Goal: Task Accomplishment & Management: Manage account settings

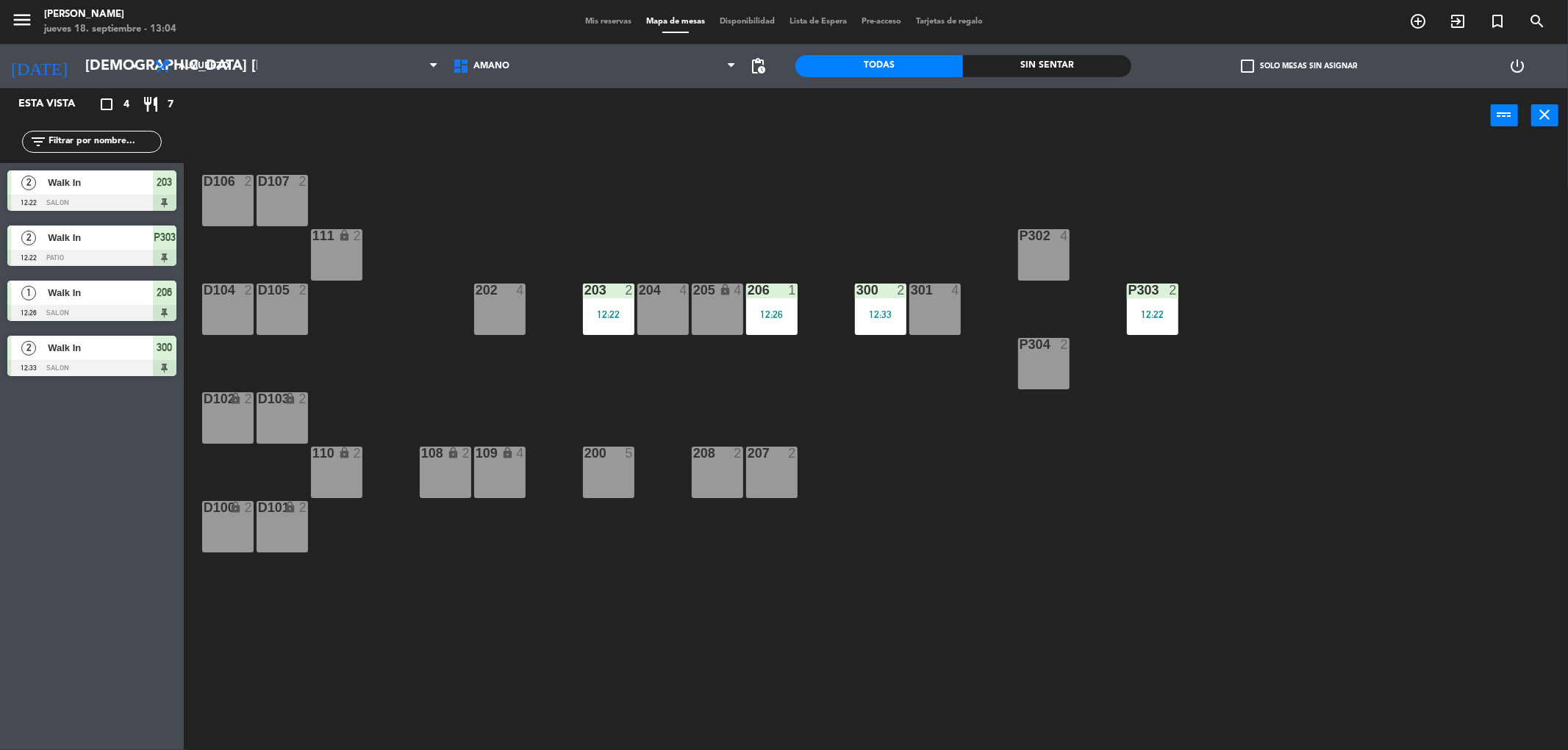
click at [1046, 356] on div "P304 2" at bounding box center [1044, 364] width 51 height 51
click at [717, 112] on button "WALK IN" at bounding box center [744, 115] width 88 height 30
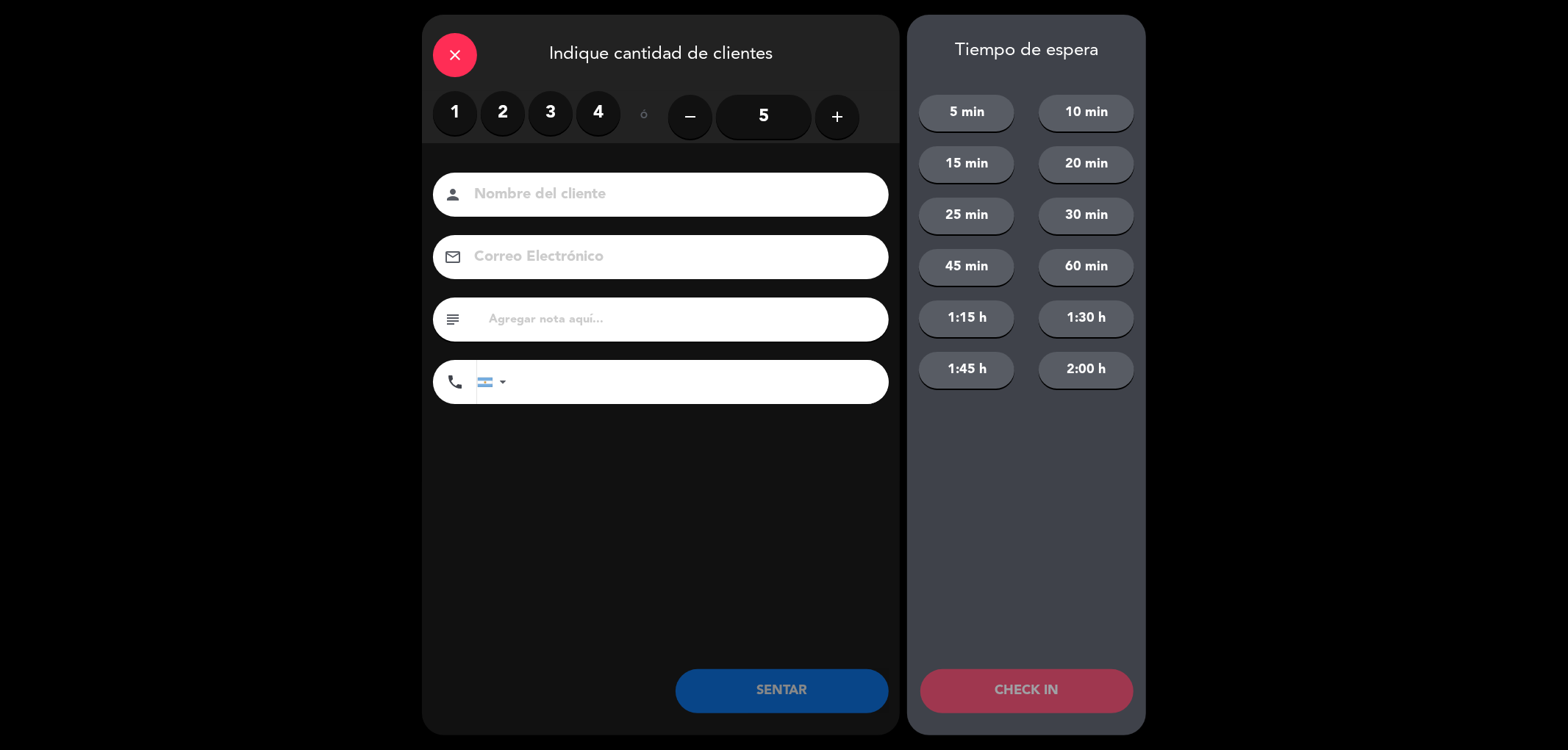
click at [458, 118] on label "1" at bounding box center [456, 113] width 44 height 44
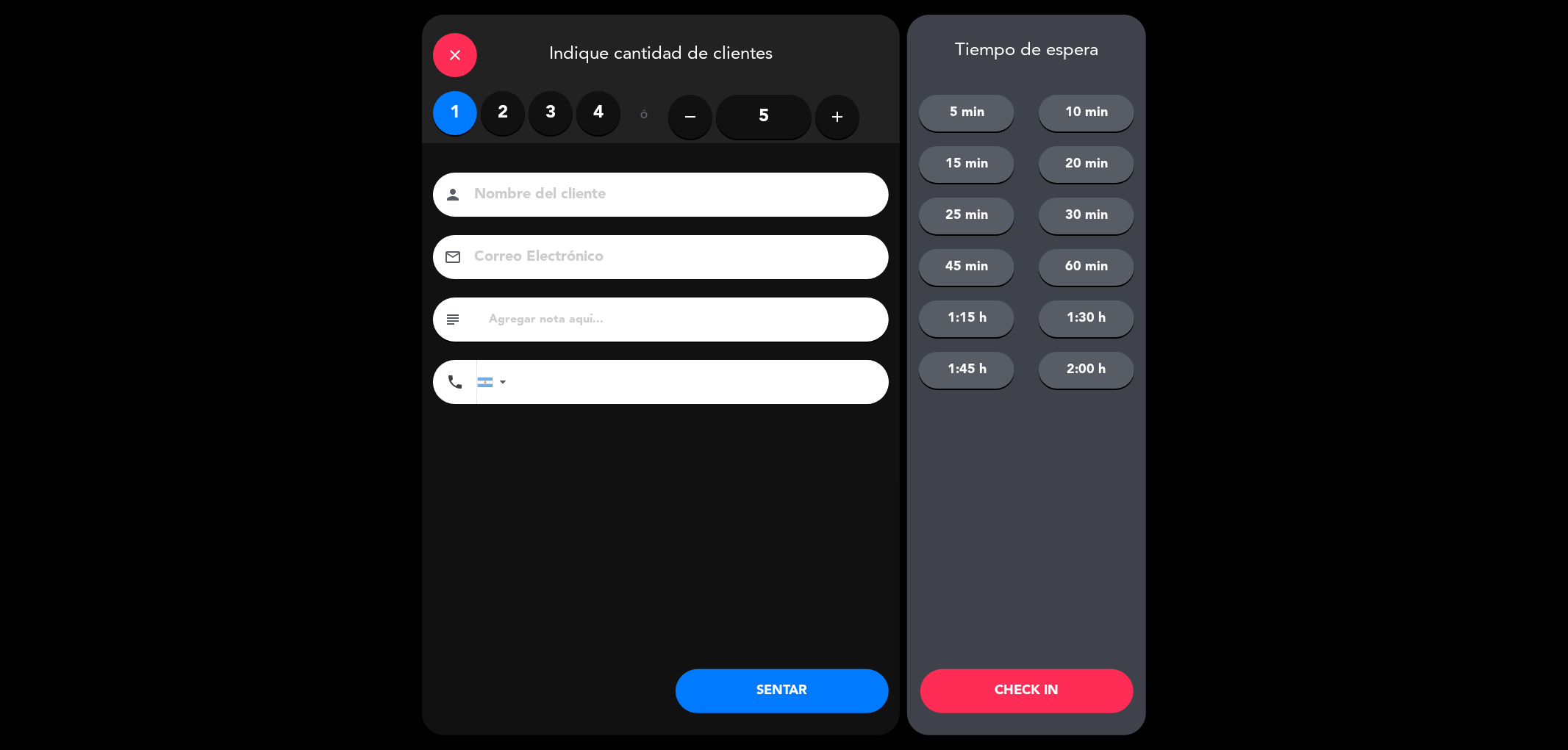
click at [793, 689] on button "SENTAR" at bounding box center [782, 692] width 213 height 44
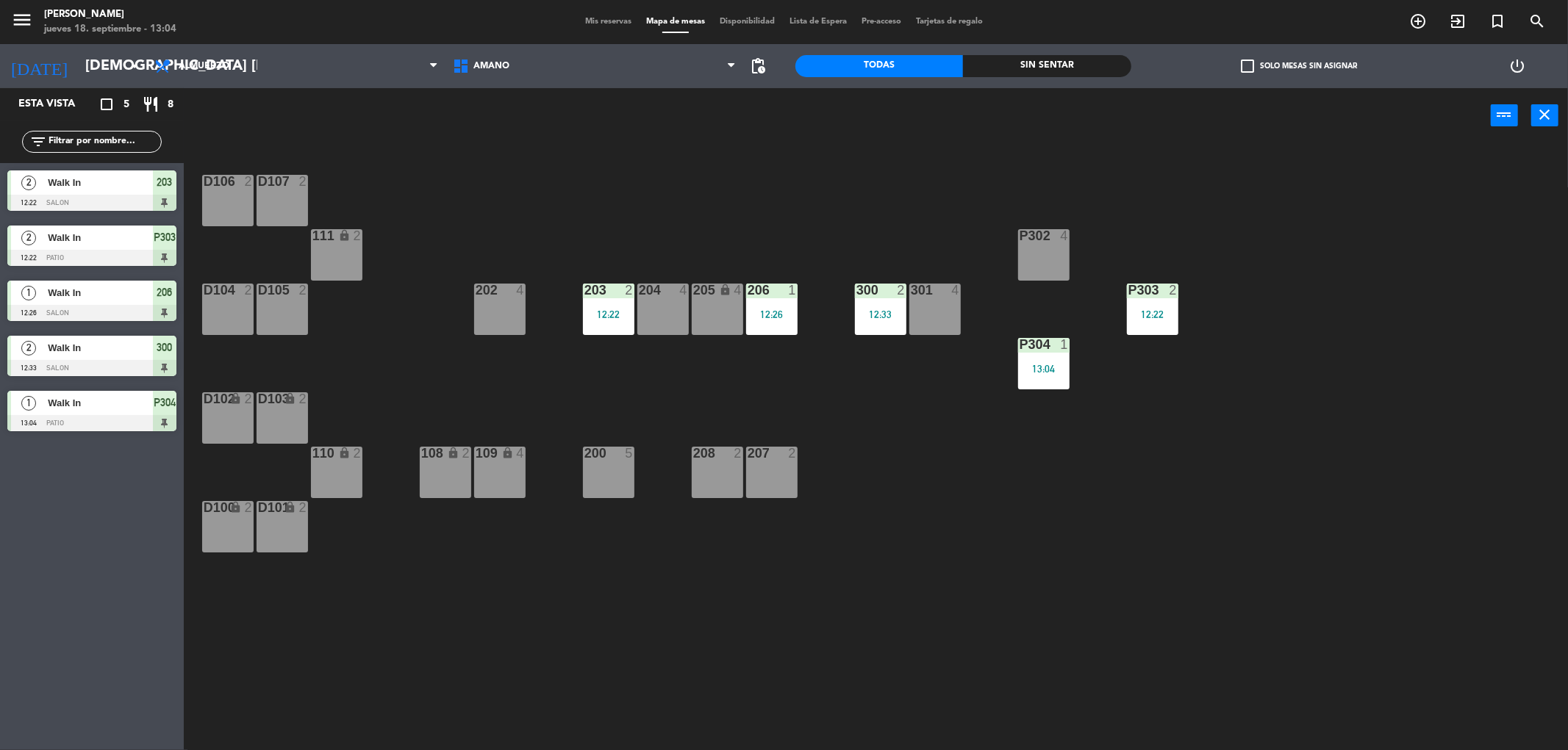
click at [216, 314] on div "D104 2" at bounding box center [227, 309] width 51 height 51
click at [744, 107] on button "WALK IN" at bounding box center [744, 115] width 88 height 30
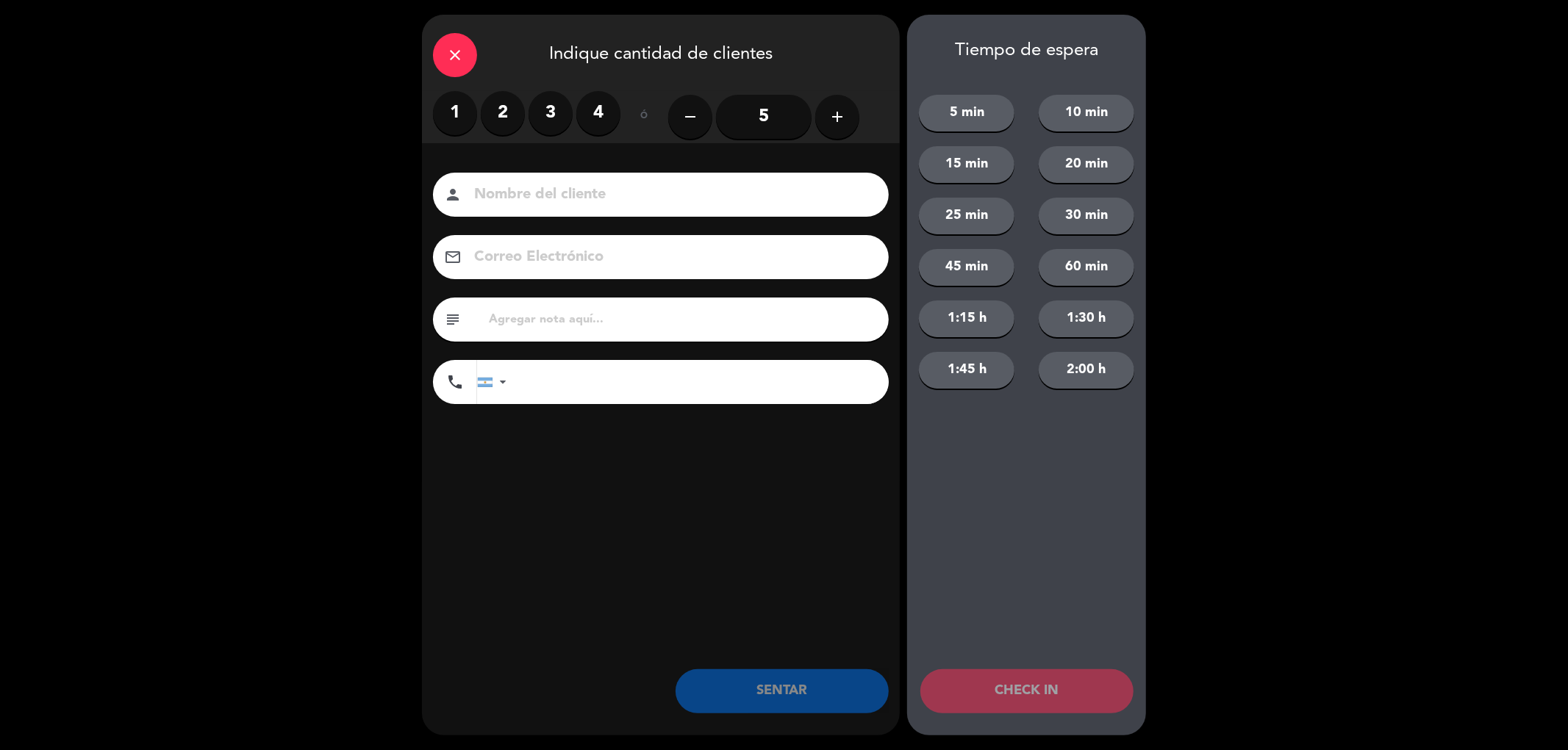
click at [552, 109] on label "3" at bounding box center [551, 113] width 44 height 44
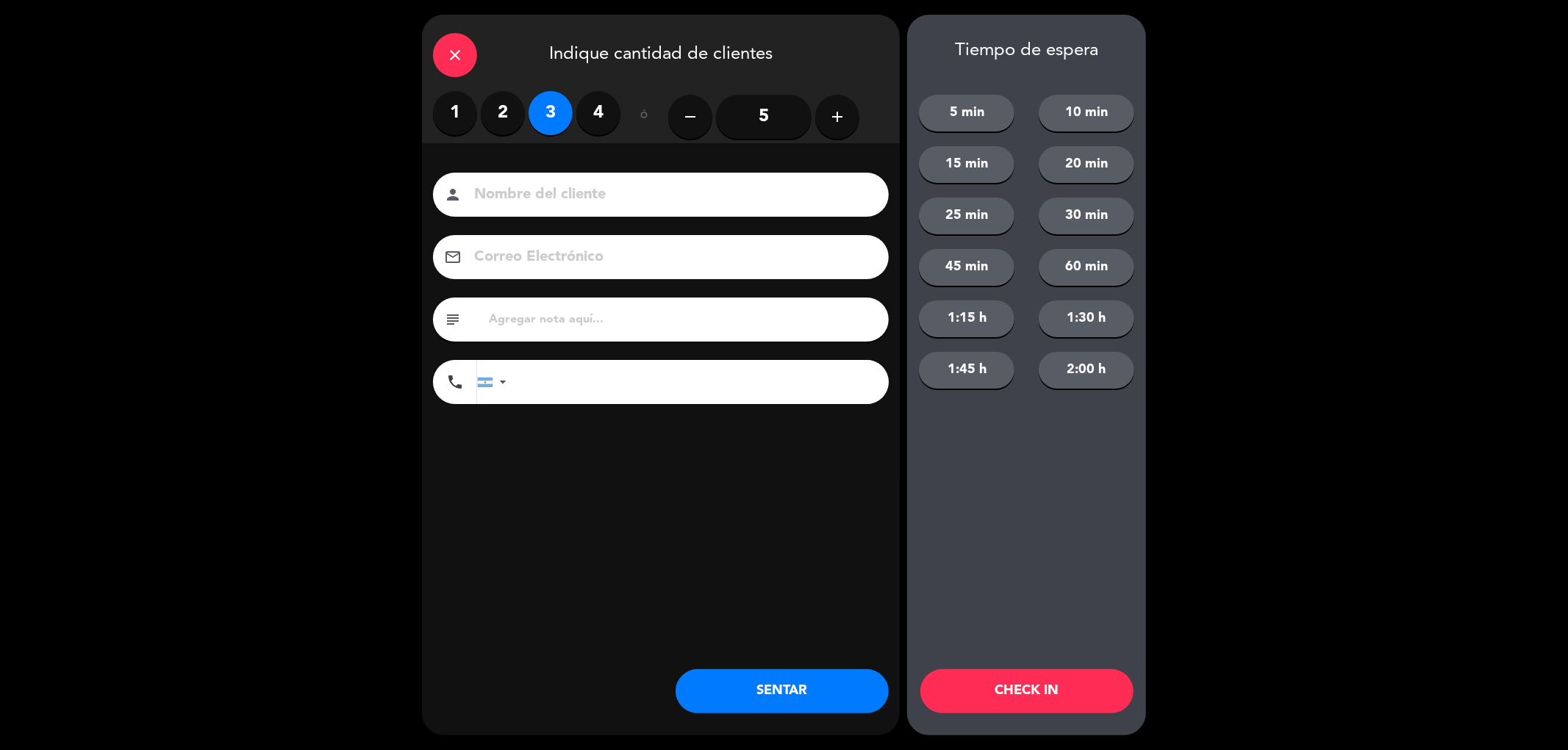
click at [773, 689] on button "SENTAR" at bounding box center [782, 692] width 213 height 44
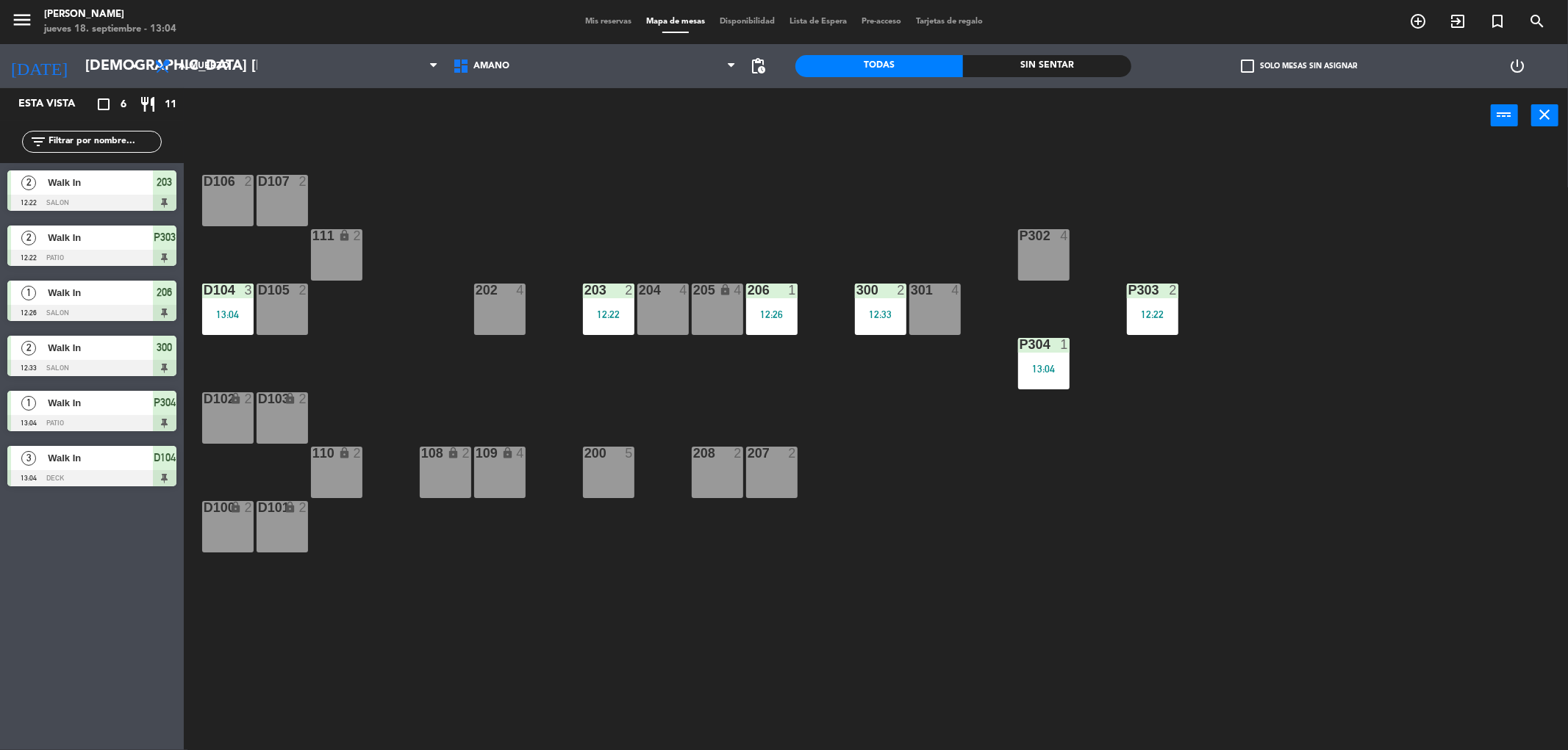
click at [718, 461] on div "208 2" at bounding box center [717, 454] width 51 height 15
click at [755, 108] on button "WALK IN" at bounding box center [744, 115] width 88 height 30
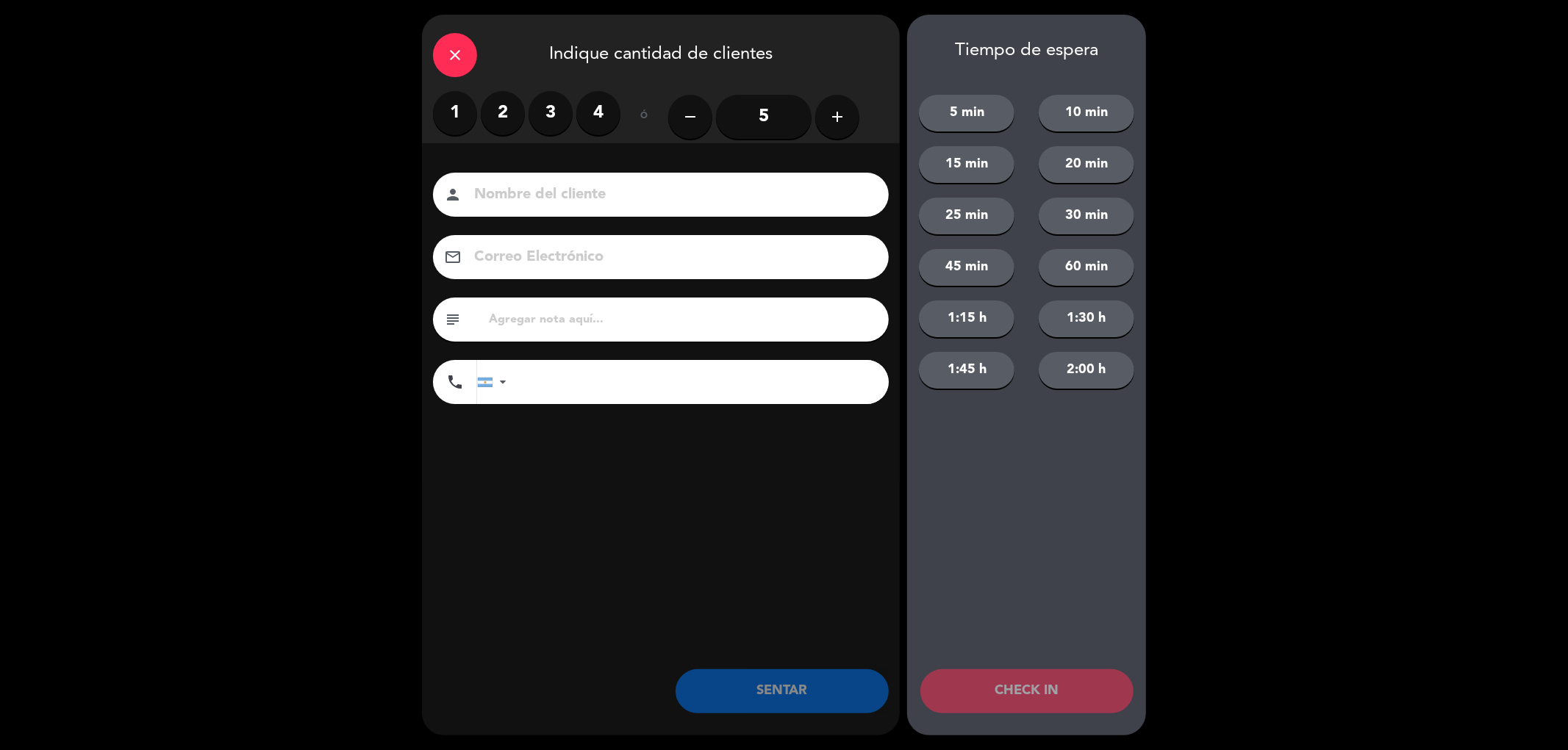
click at [506, 111] on label "2" at bounding box center [503, 113] width 44 height 44
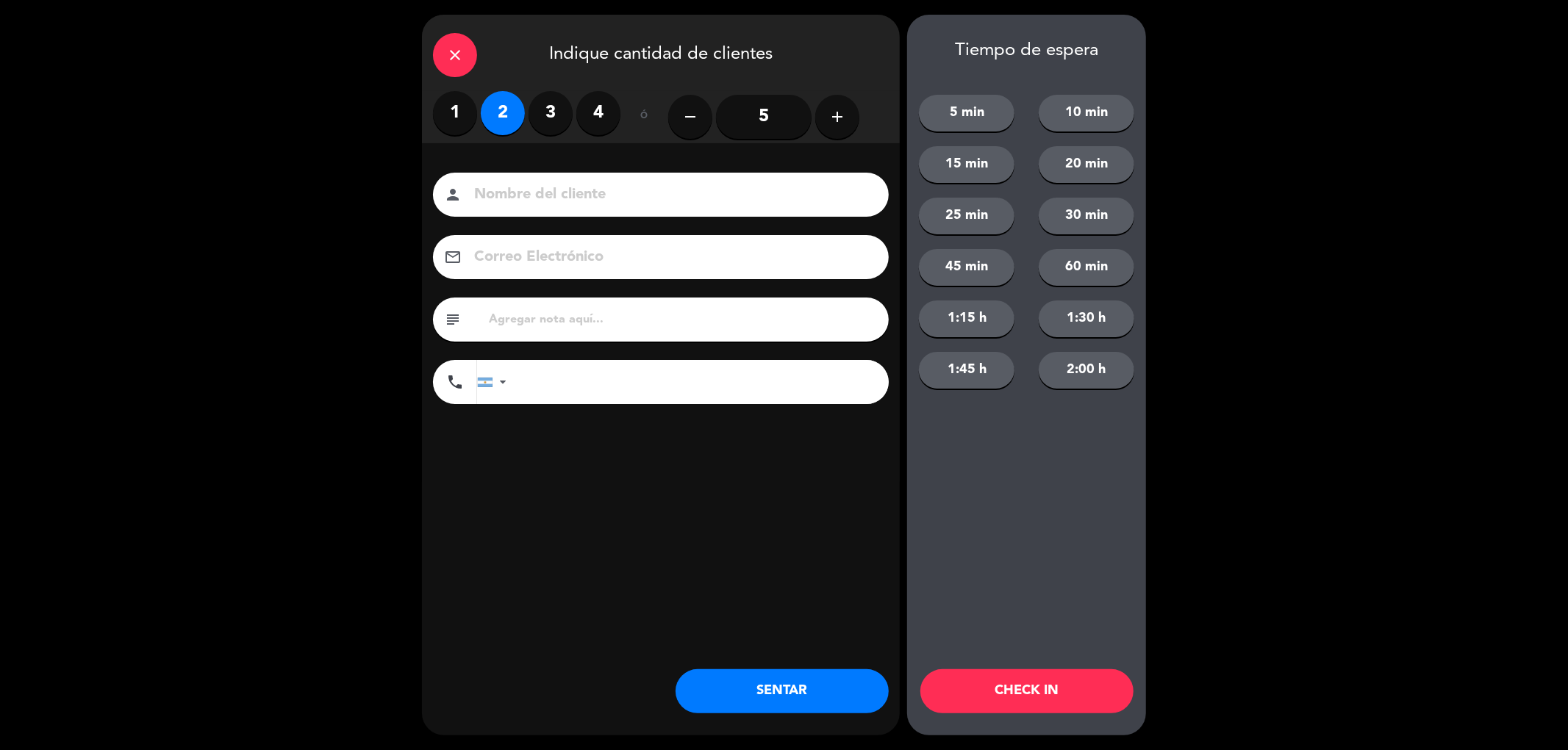
click at [811, 692] on button "SENTAR" at bounding box center [782, 692] width 213 height 44
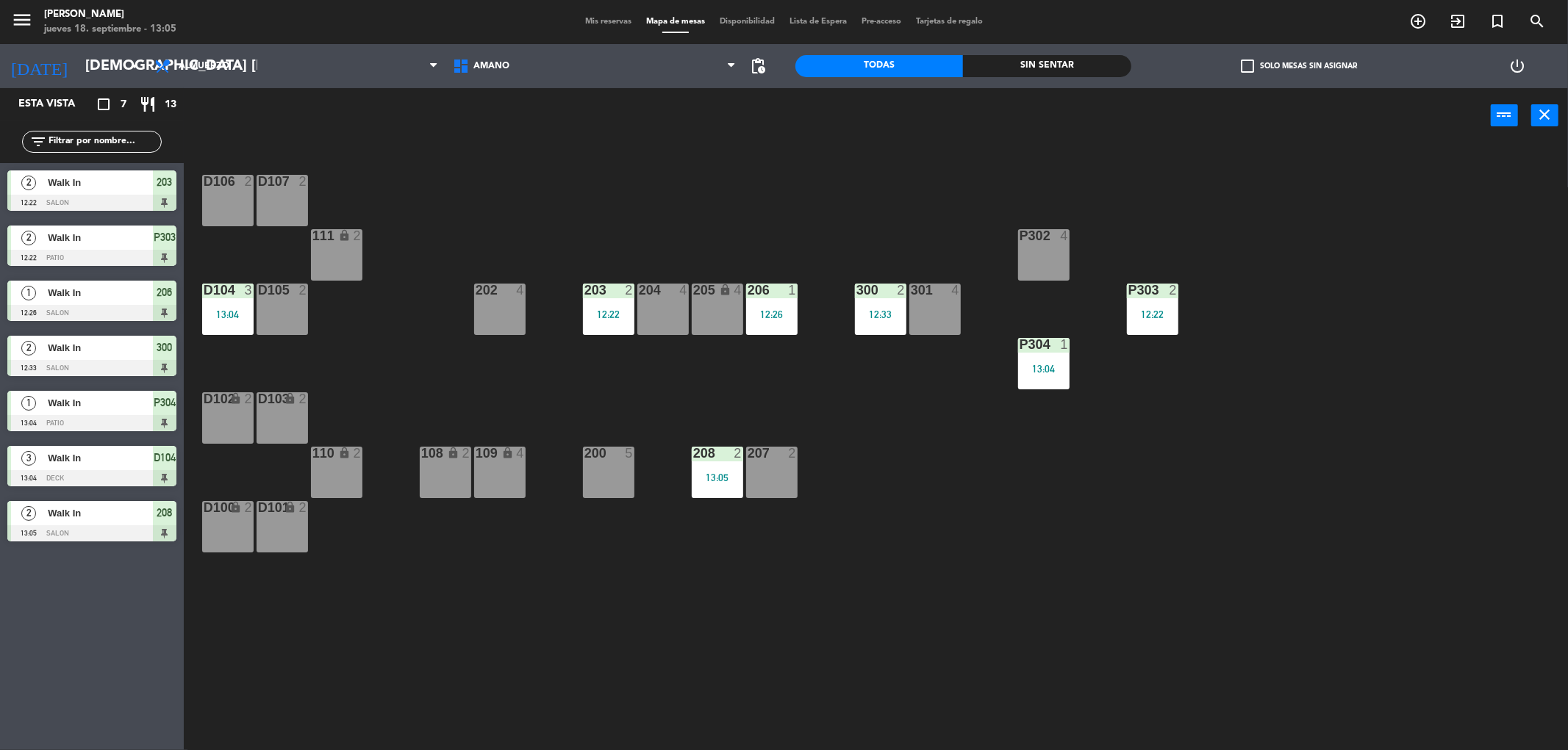
click at [598, 25] on span "Mis reservas" at bounding box center [608, 21] width 61 height 8
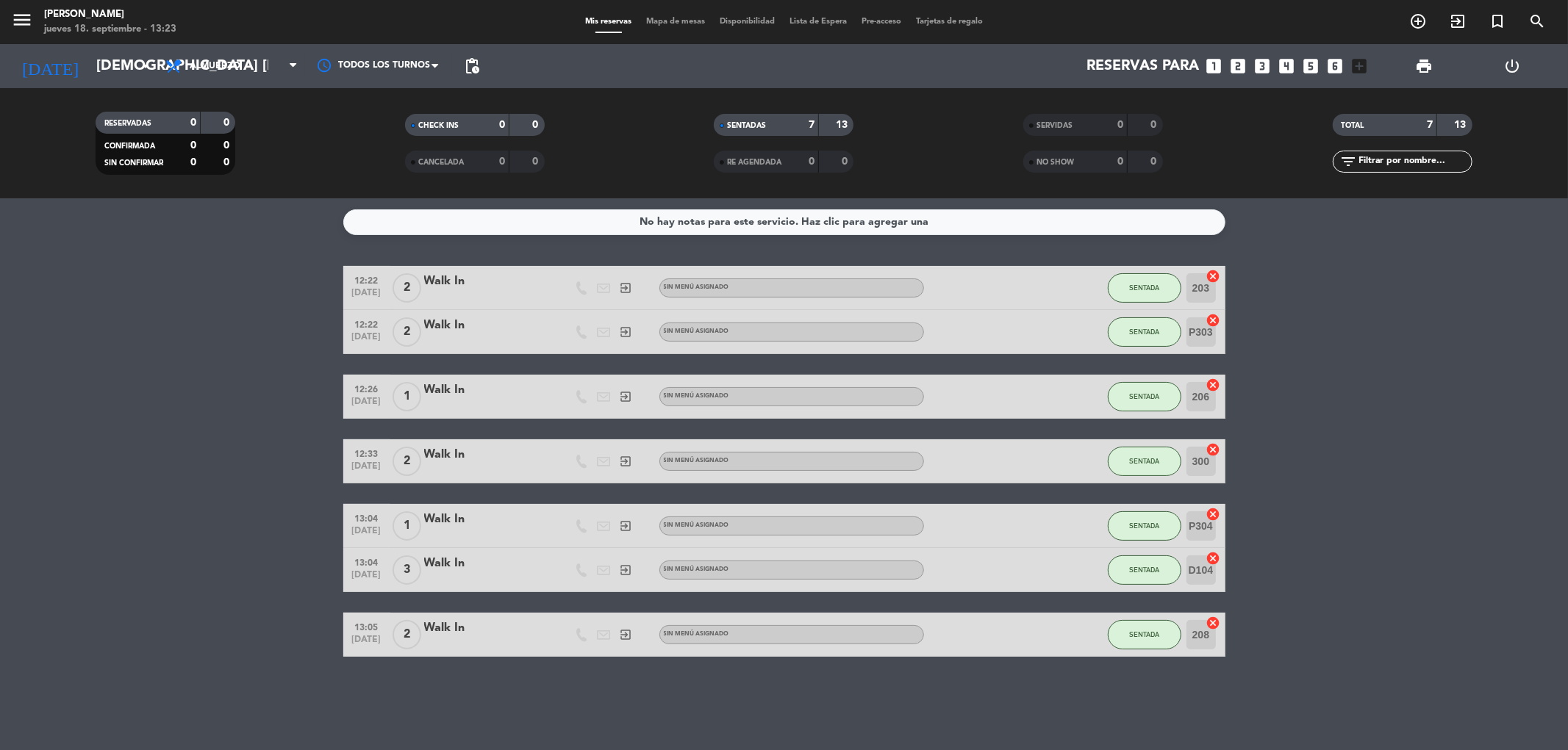
click at [662, 23] on span "Mapa de mesas" at bounding box center [675, 21] width 73 height 8
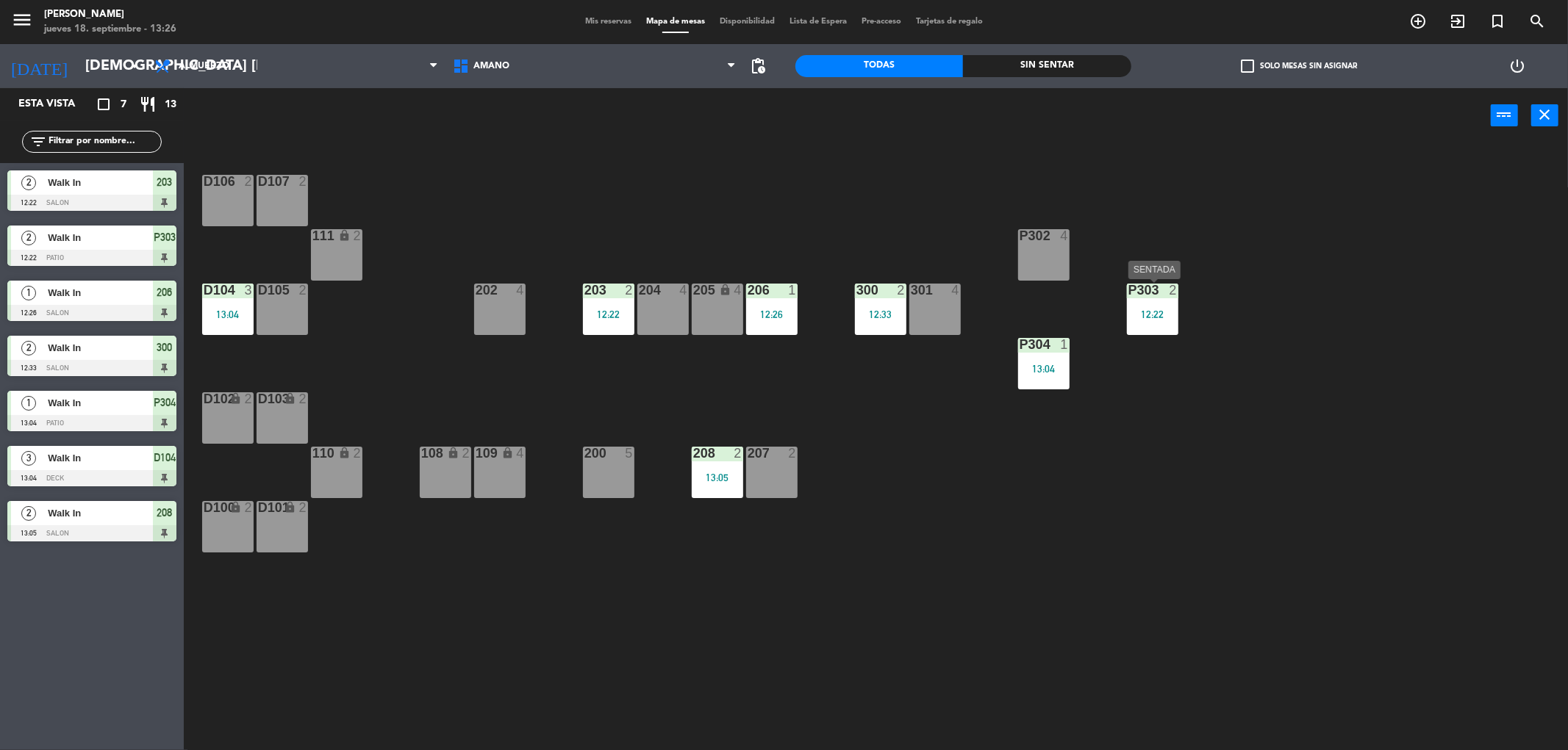
click at [1158, 302] on div "P303 2 12:22" at bounding box center [1152, 309] width 51 height 51
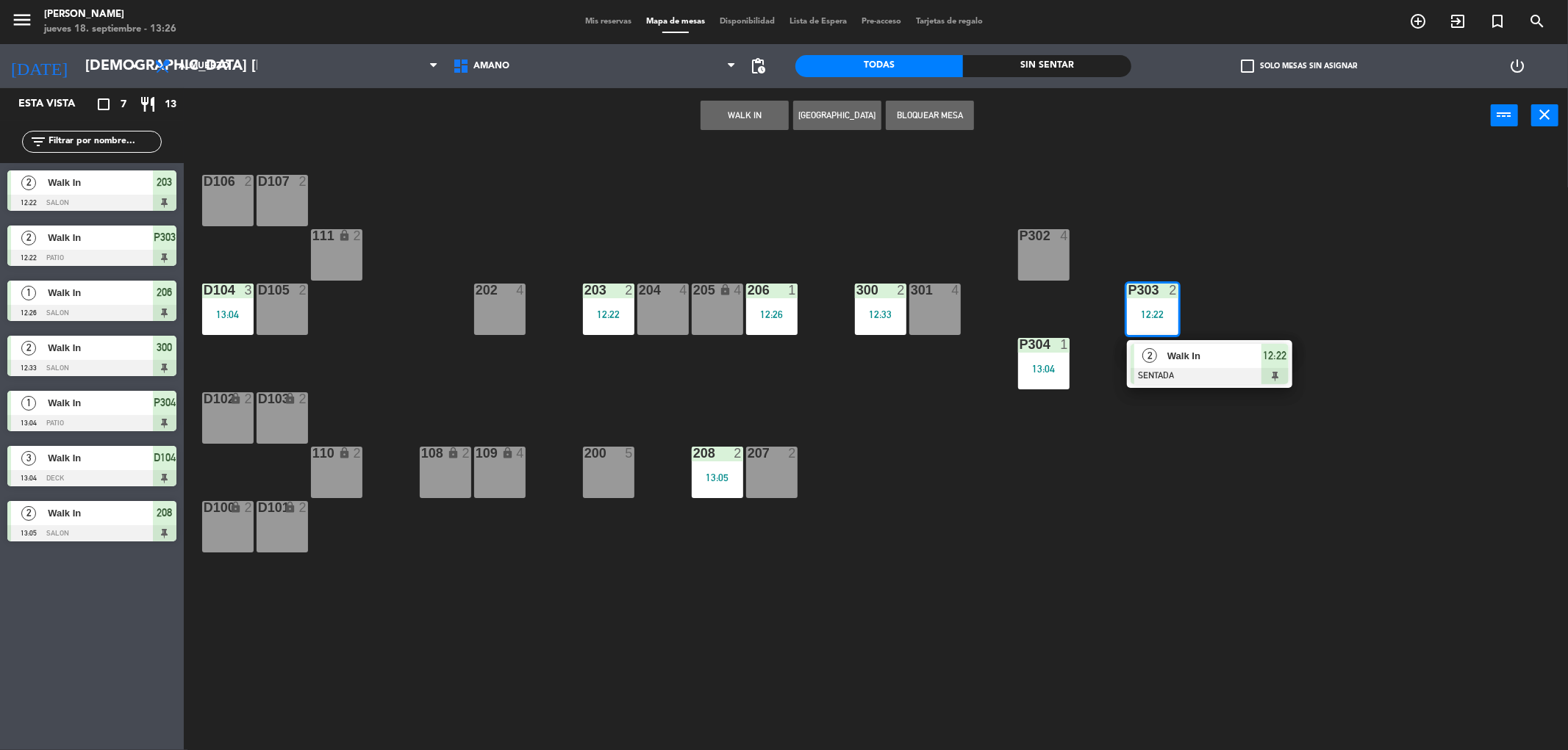
click at [1073, 138] on div "WALK IN [GEOGRAPHIC_DATA] Bloquear Mesa power_input close" at bounding box center [837, 115] width 1307 height 56
click at [589, 19] on span "Mis reservas" at bounding box center [608, 21] width 61 height 8
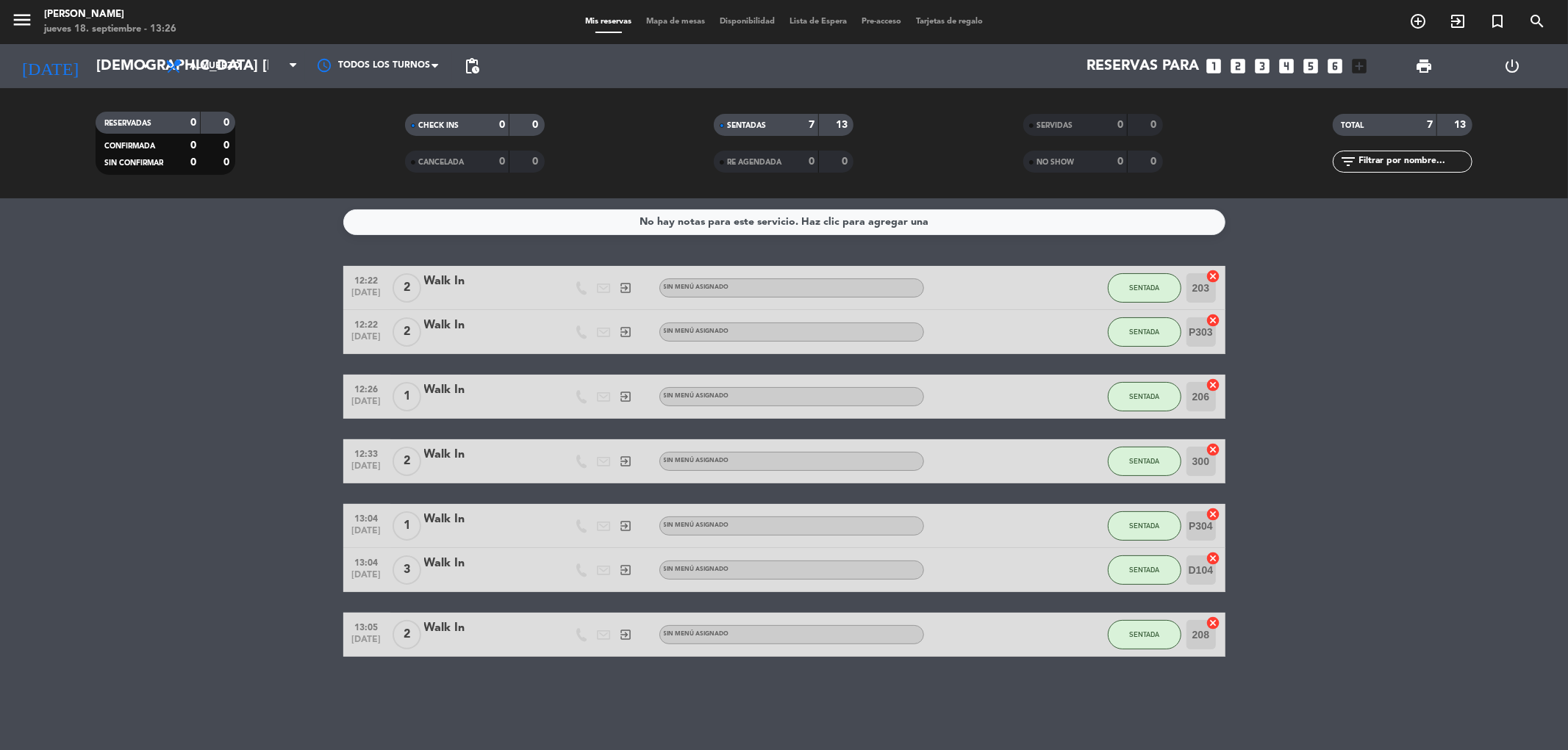
click at [1213, 275] on icon "cancel" at bounding box center [1214, 276] width 15 height 15
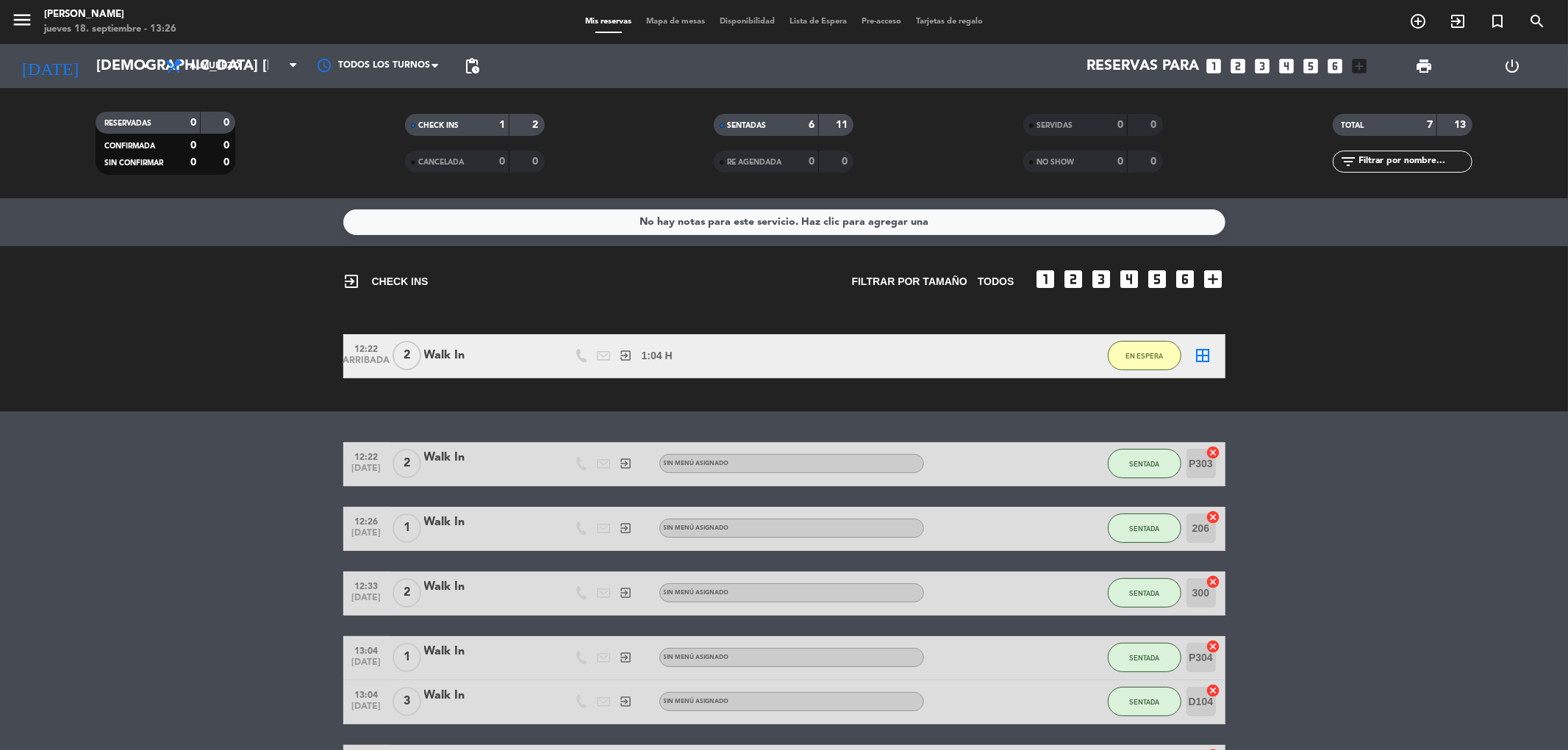
scroll to position [112, 0]
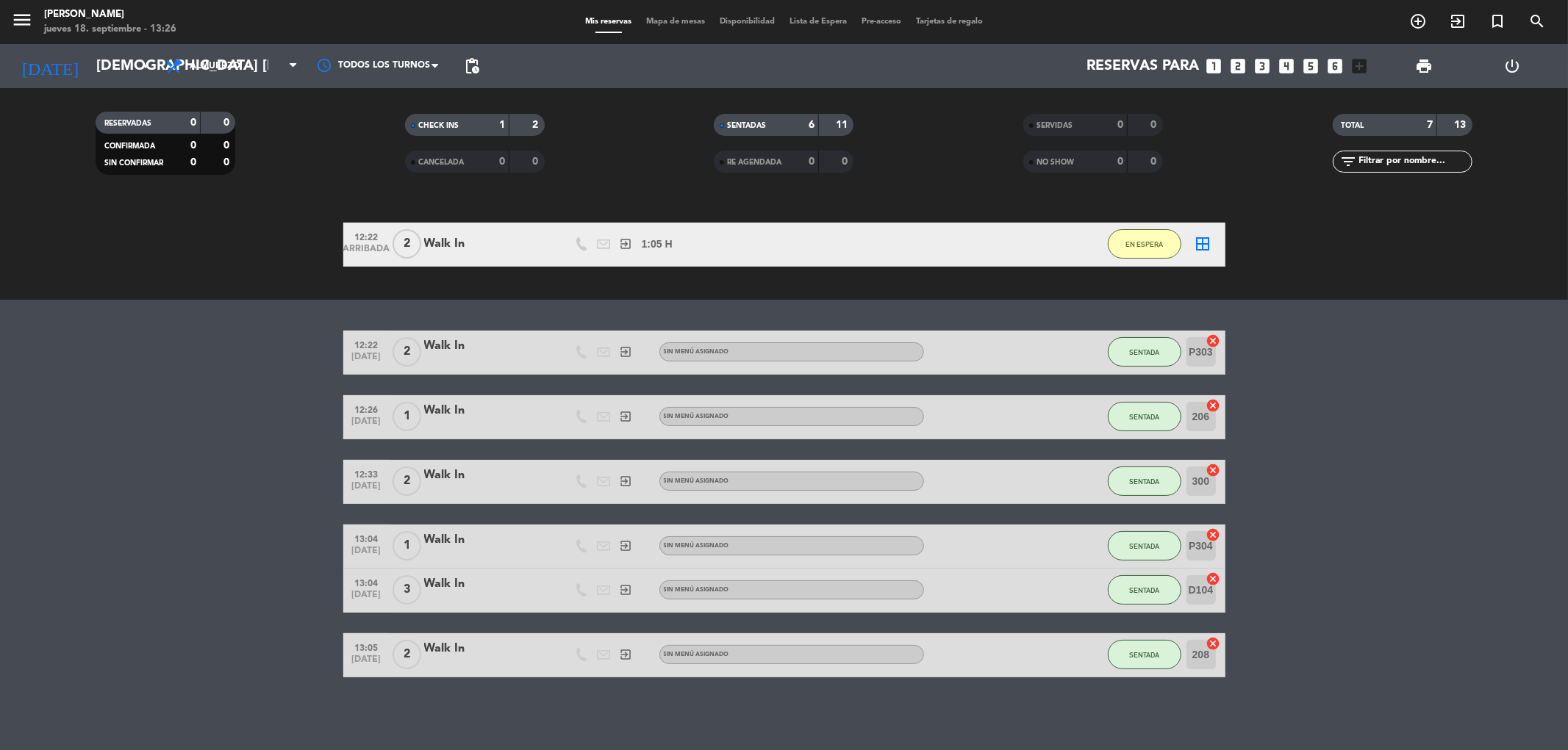
click at [1212, 341] on icon "cancel" at bounding box center [1214, 341] width 15 height 15
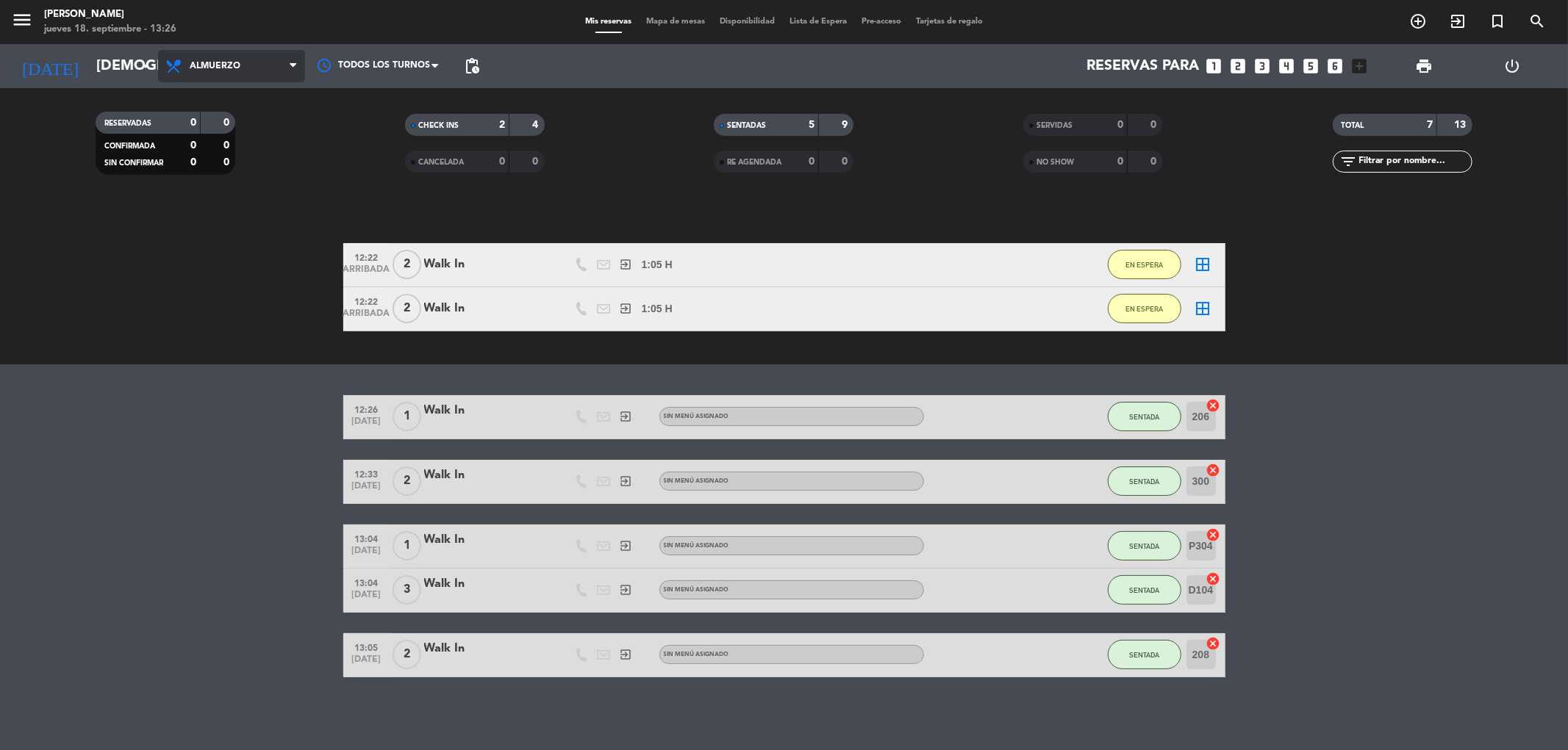
click at [295, 67] on icon at bounding box center [293, 66] width 7 height 12
click at [281, 97] on div "menu Amano Ristorante jueves 18. septiembre - 13:26 Mis reservas Mapa de mesas …" at bounding box center [784, 99] width 1568 height 198
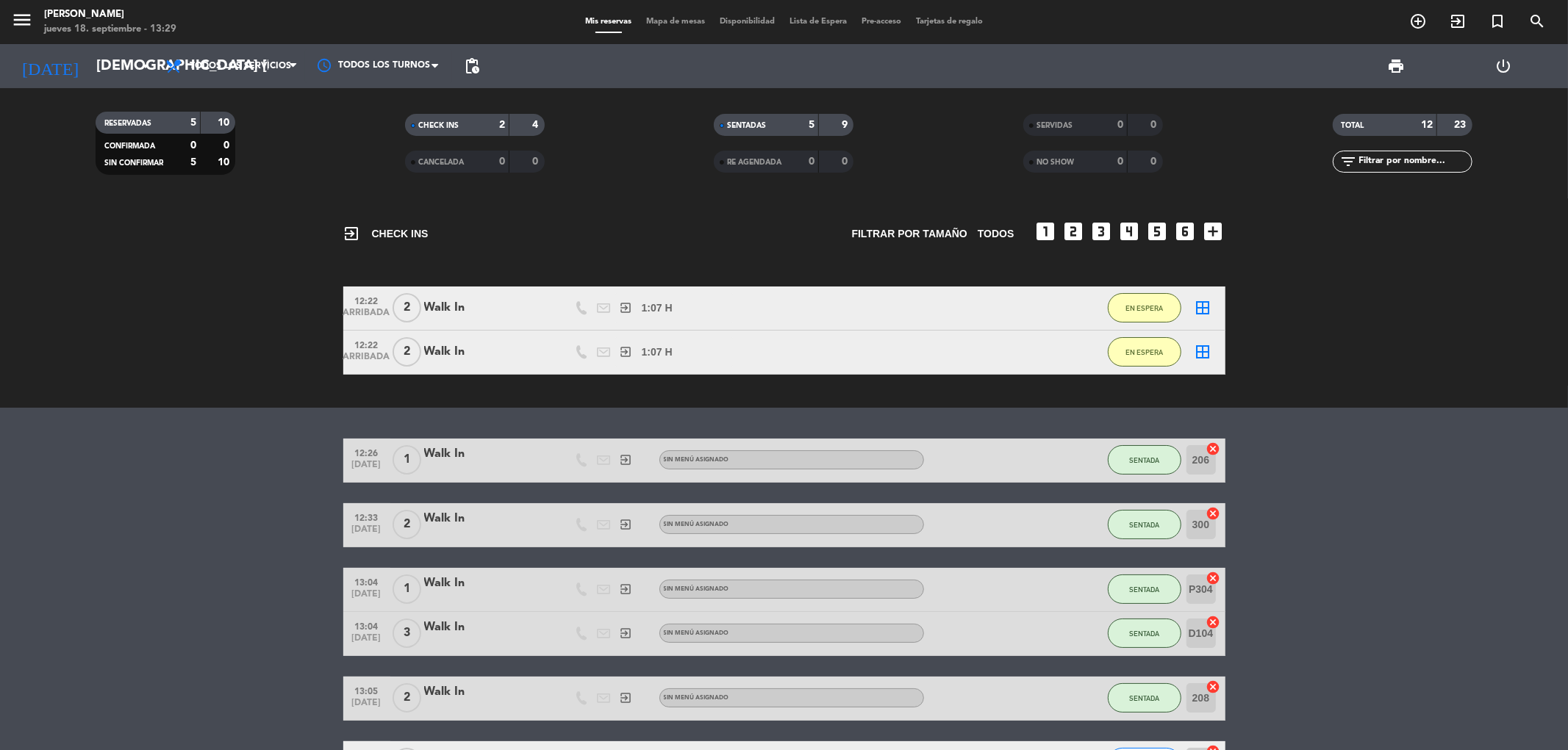
scroll to position [163, 0]
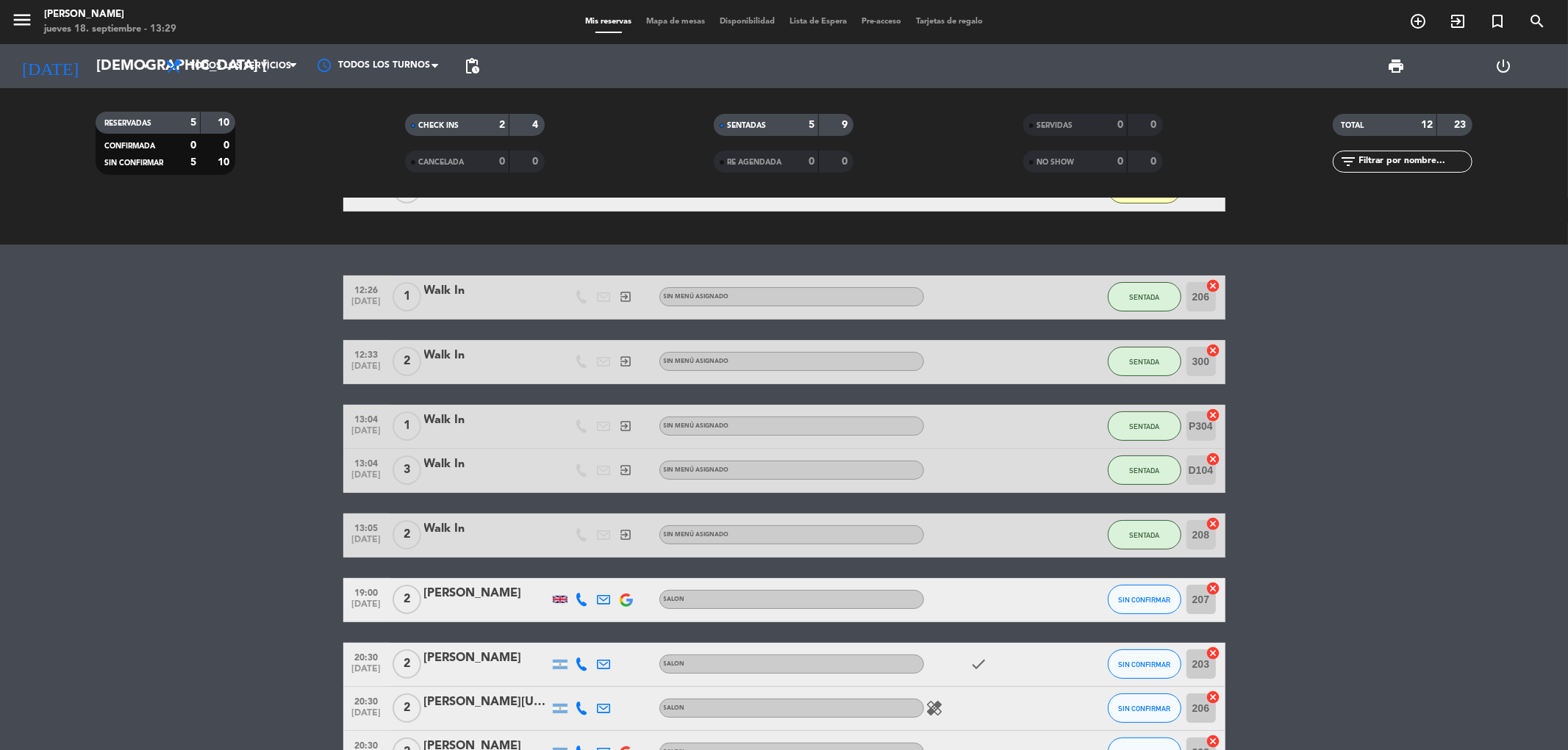
click at [1212, 416] on icon "cancel" at bounding box center [1214, 415] width 15 height 15
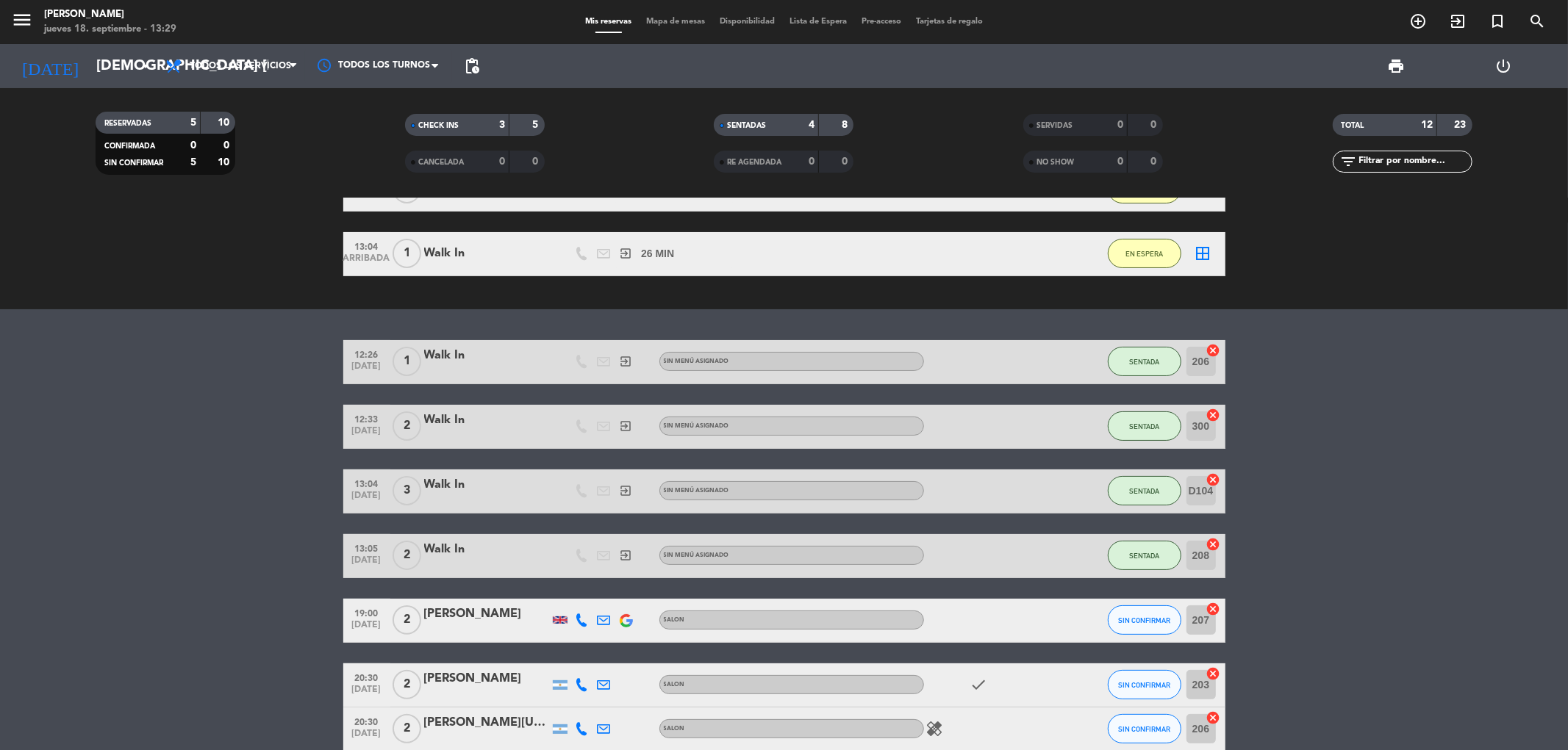
click at [665, 19] on span "Mapa de mesas" at bounding box center [675, 21] width 73 height 8
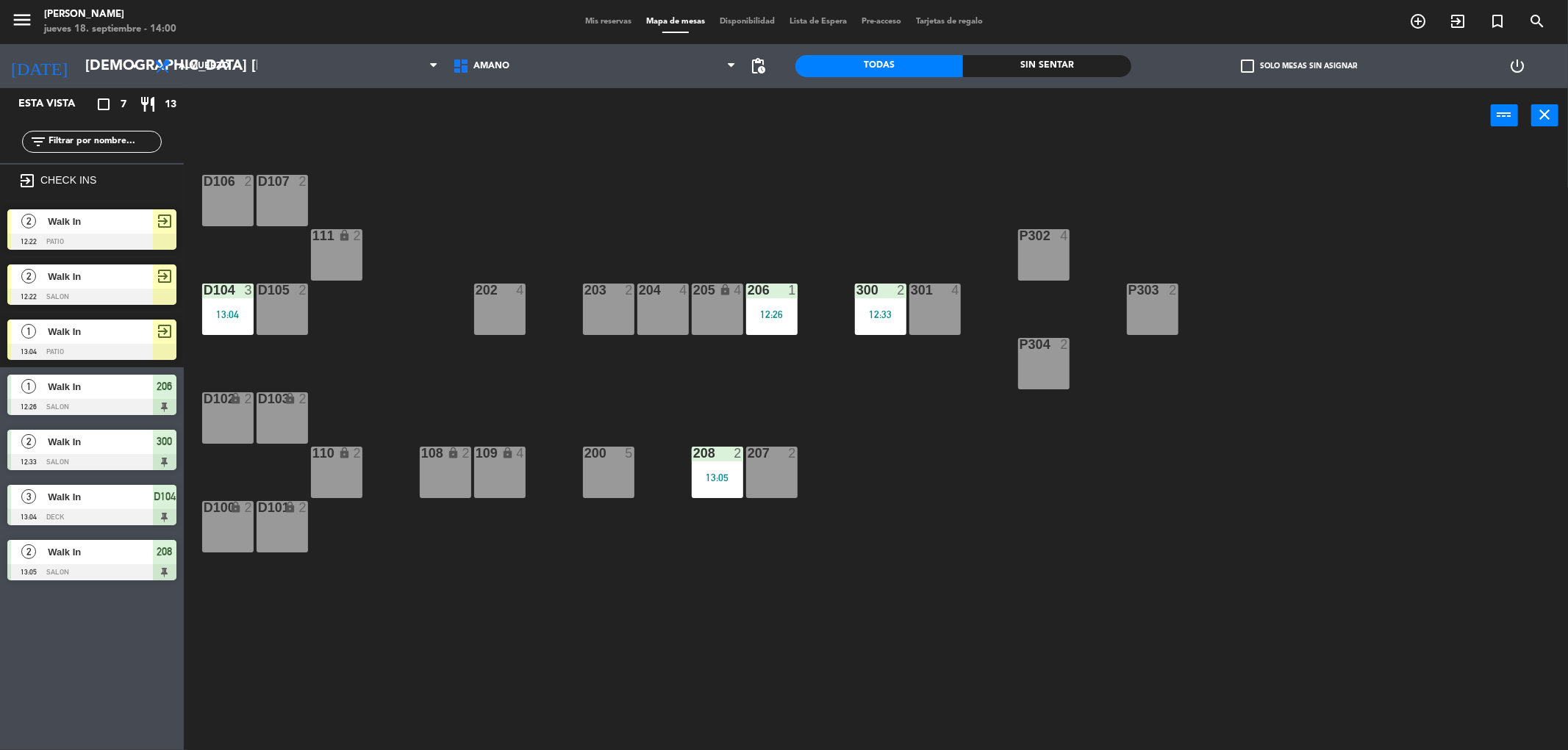
click at [1047, 260] on div "P302 4" at bounding box center [1044, 255] width 51 height 51
click at [750, 114] on button "WALK IN" at bounding box center [744, 115] width 88 height 30
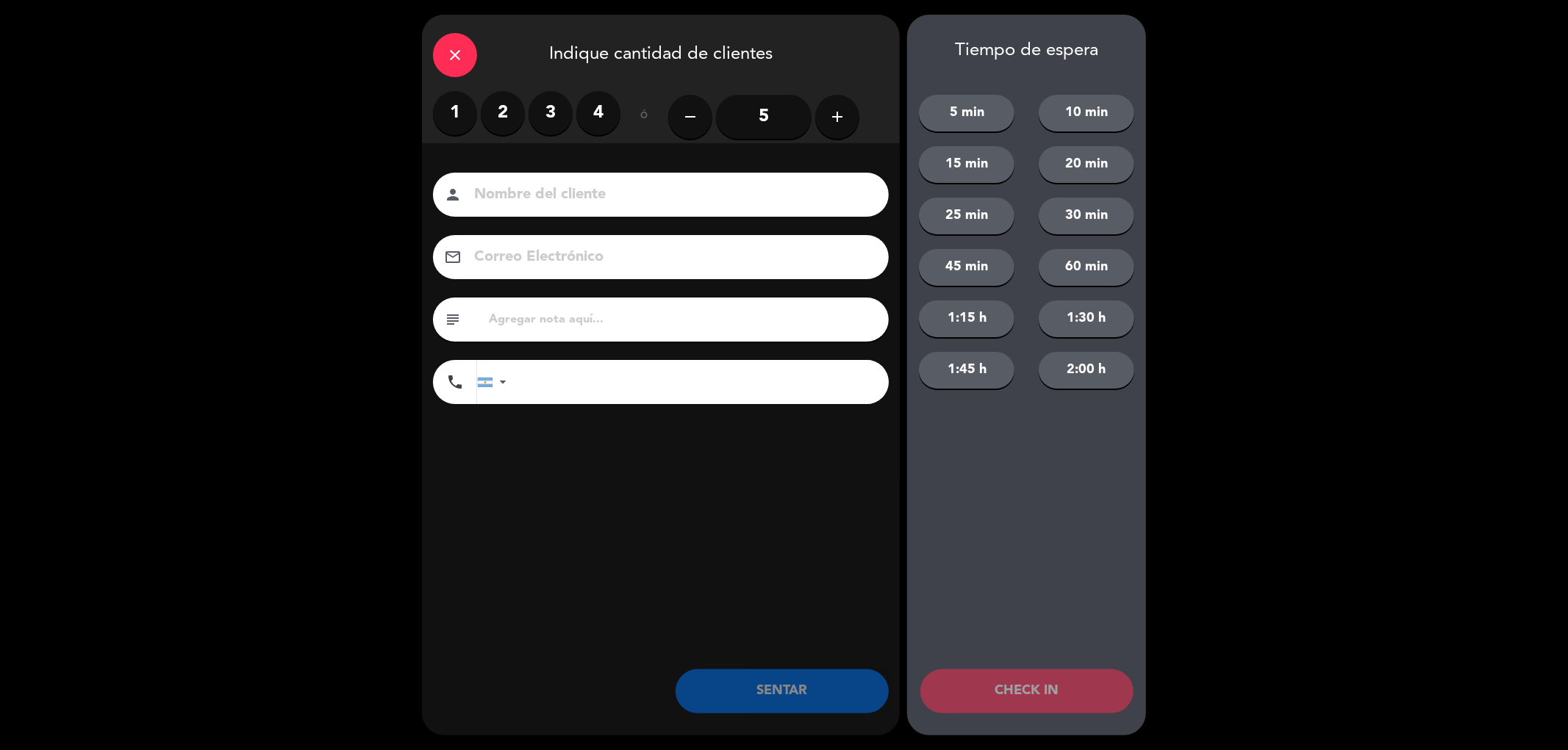
click at [448, 49] on icon "close" at bounding box center [455, 56] width 18 height 18
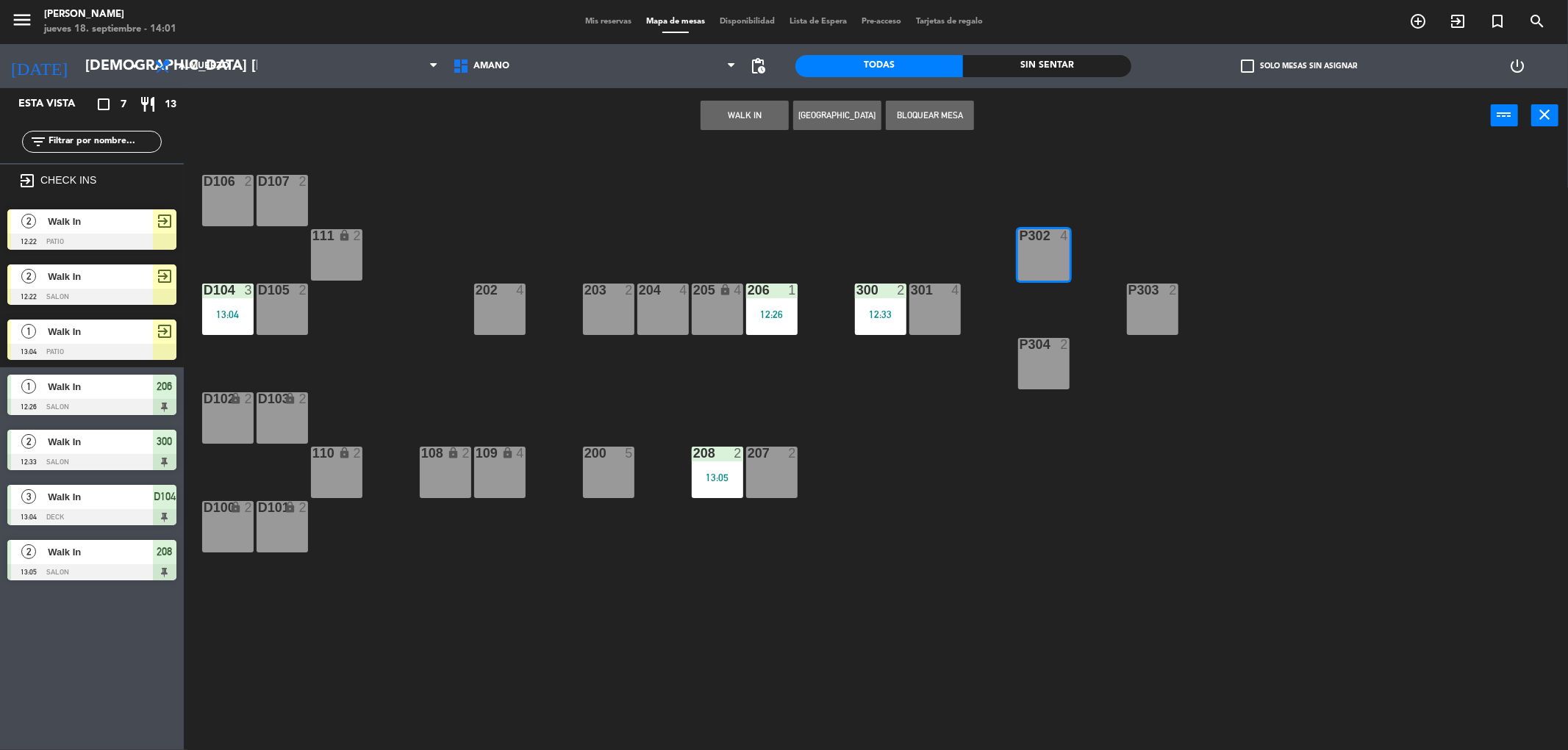
click at [1040, 253] on div "P302 4" at bounding box center [1044, 255] width 51 height 51
click at [746, 109] on button "WALK IN" at bounding box center [744, 115] width 88 height 30
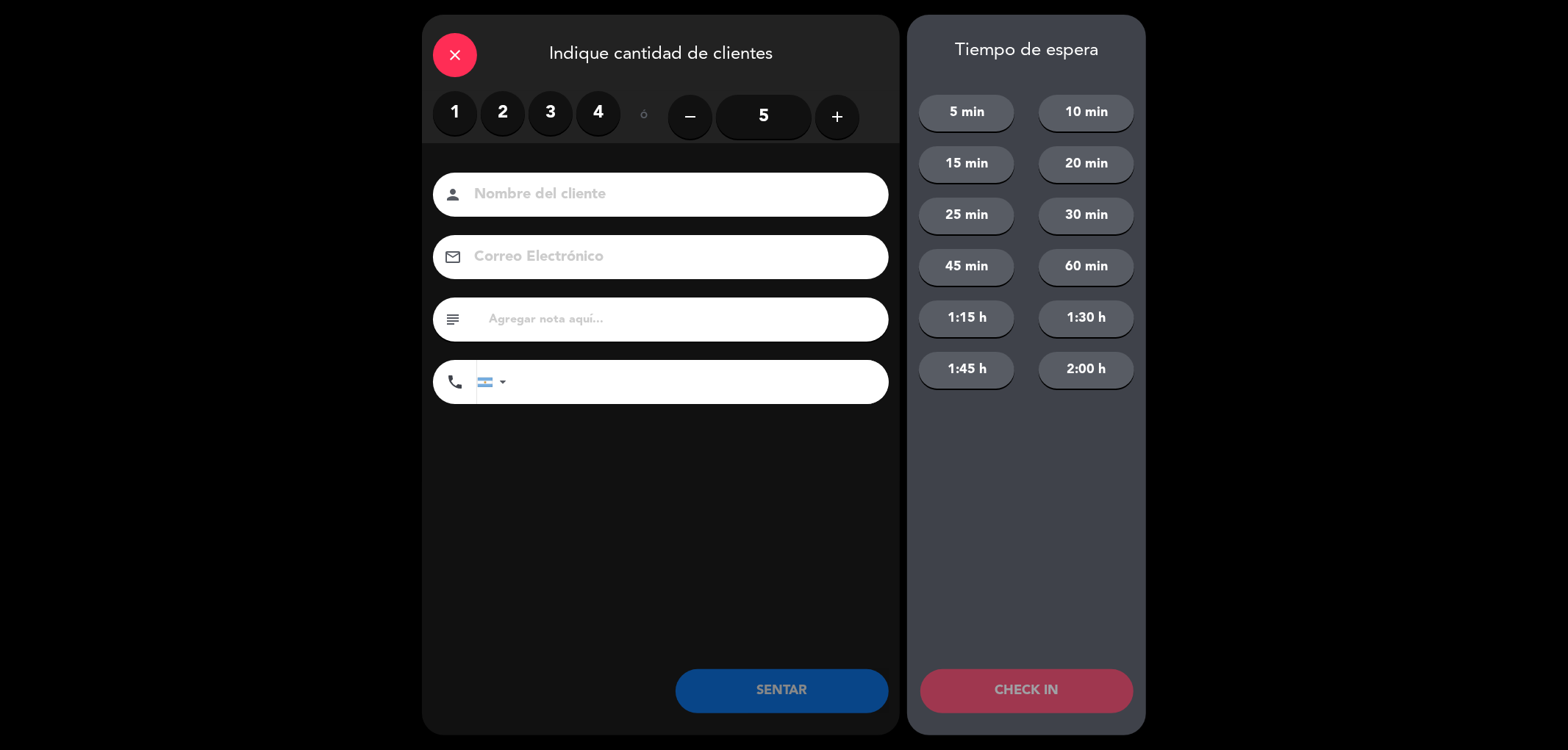
click at [834, 122] on icon "add" at bounding box center [837, 117] width 18 height 18
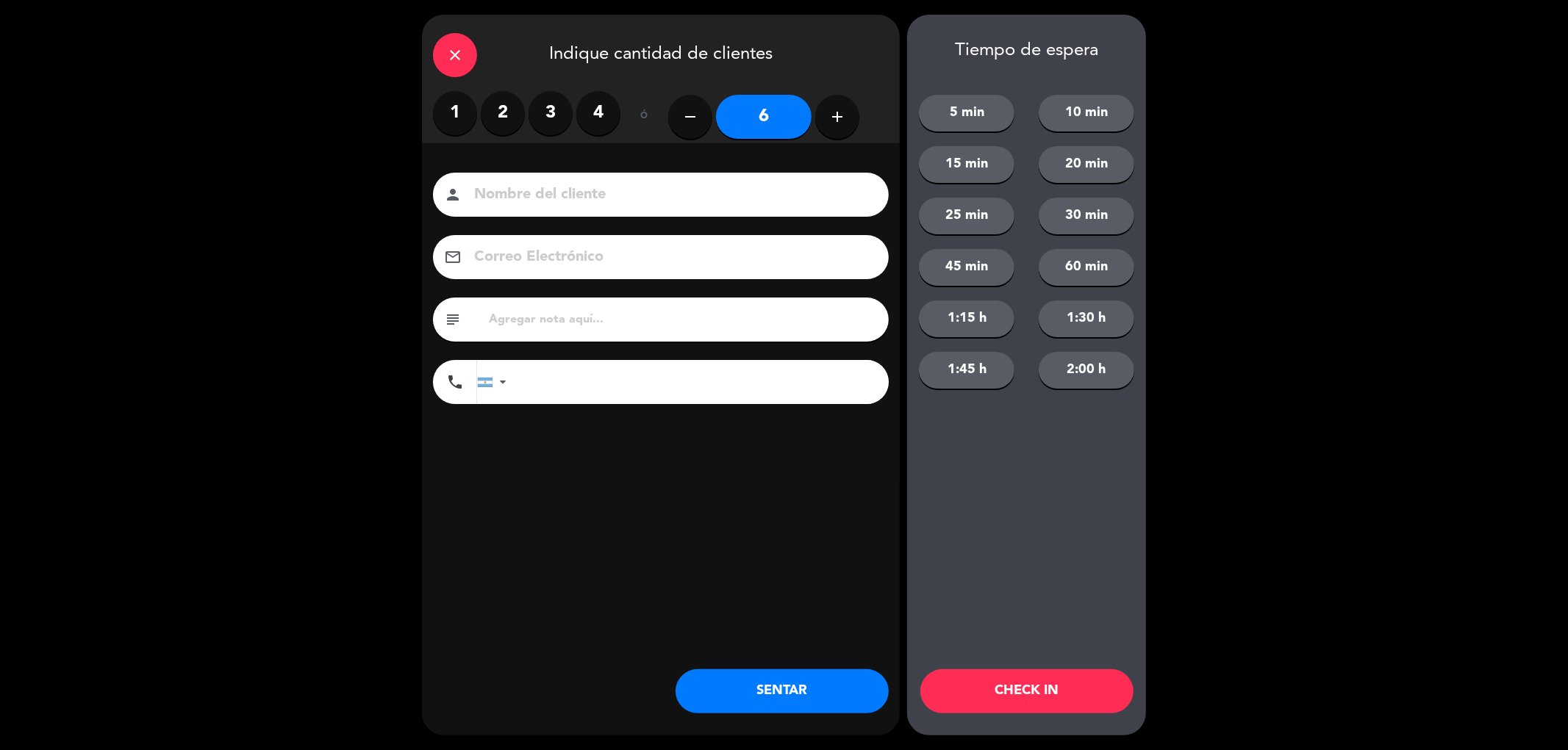
click at [834, 122] on icon "add" at bounding box center [837, 117] width 18 height 18
type input "7"
click at [787, 693] on button "SENTAR" at bounding box center [782, 692] width 213 height 44
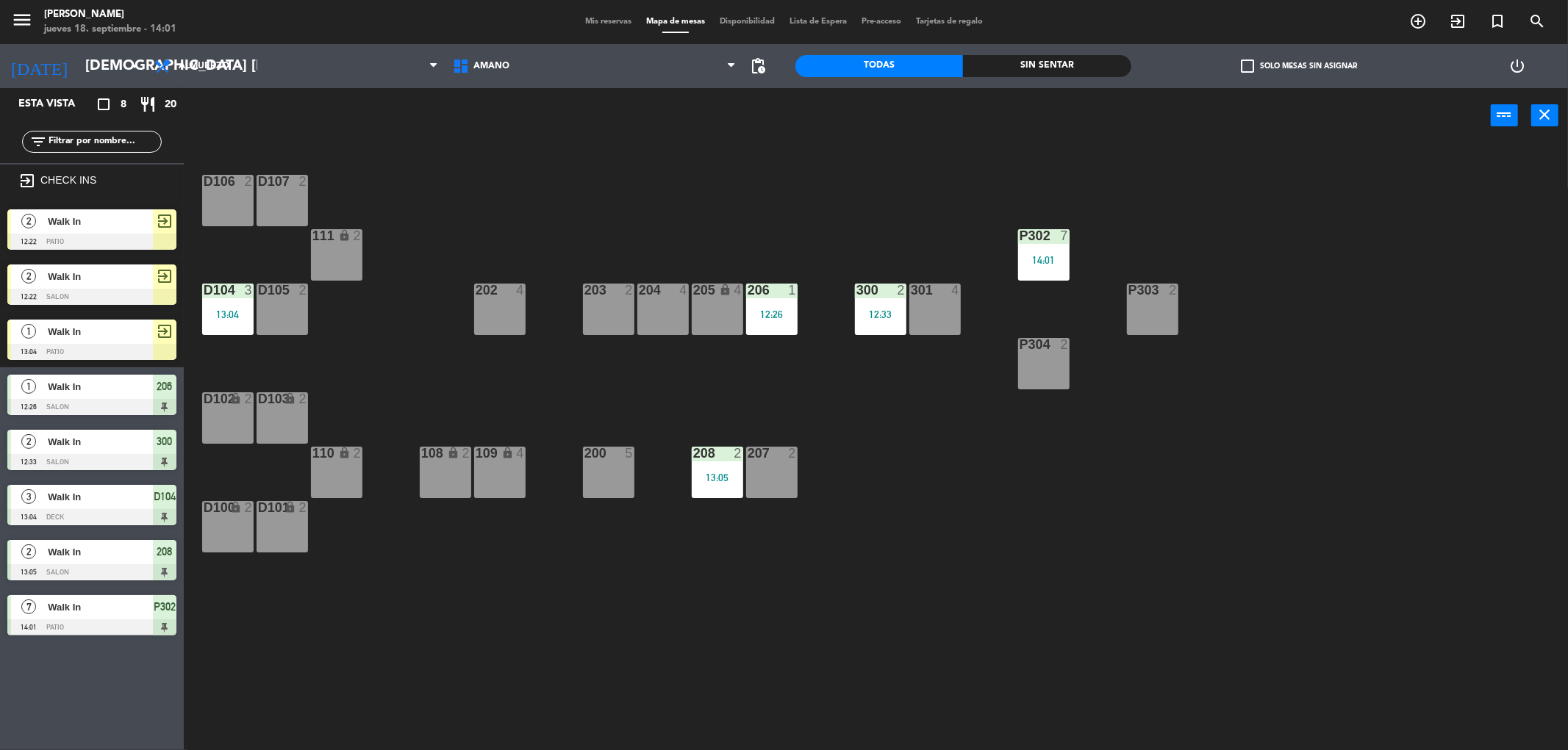
click at [1035, 365] on div "P304 2" at bounding box center [1044, 364] width 51 height 51
click at [941, 112] on button "Bloquear Mesa" at bounding box center [930, 115] width 88 height 30
click at [1170, 295] on div "2" at bounding box center [1173, 290] width 9 height 13
click at [926, 119] on button "Bloquear Mesa" at bounding box center [930, 115] width 88 height 30
click at [488, 307] on div "202 4" at bounding box center [499, 309] width 51 height 51
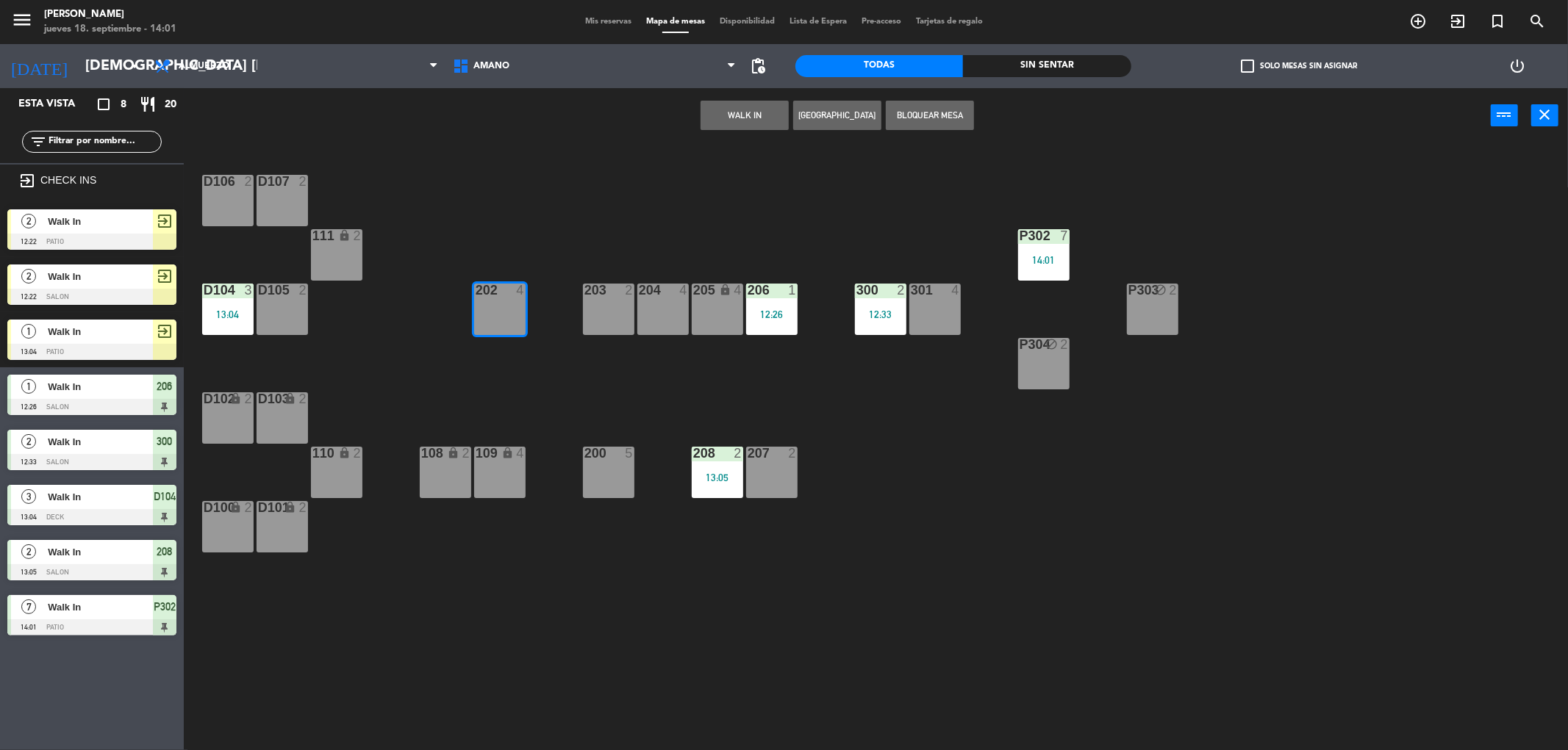
click at [754, 119] on button "WALK IN" at bounding box center [744, 115] width 88 height 30
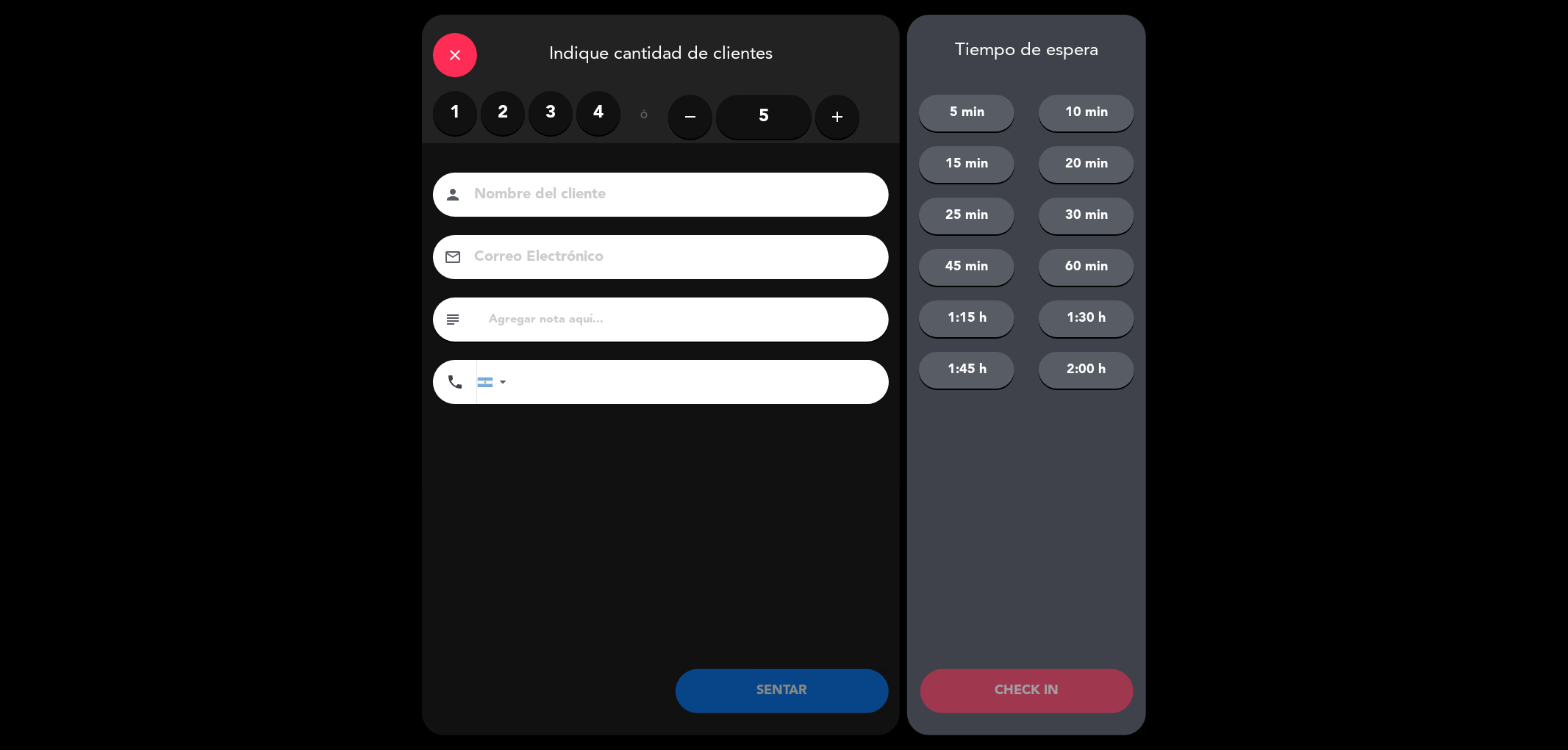
click at [551, 115] on label "3" at bounding box center [551, 113] width 44 height 44
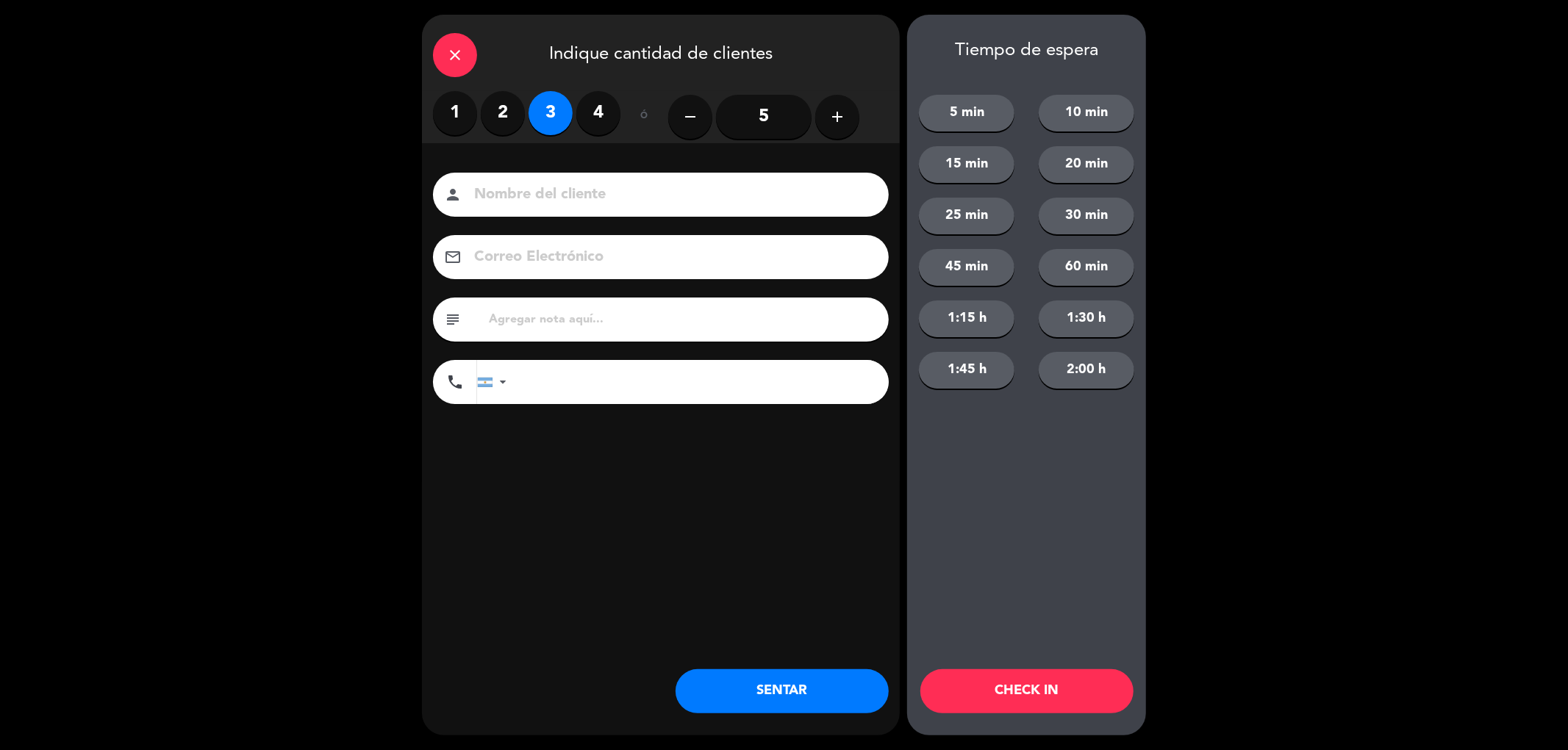
click at [797, 696] on button "SENTAR" at bounding box center [782, 692] width 213 height 44
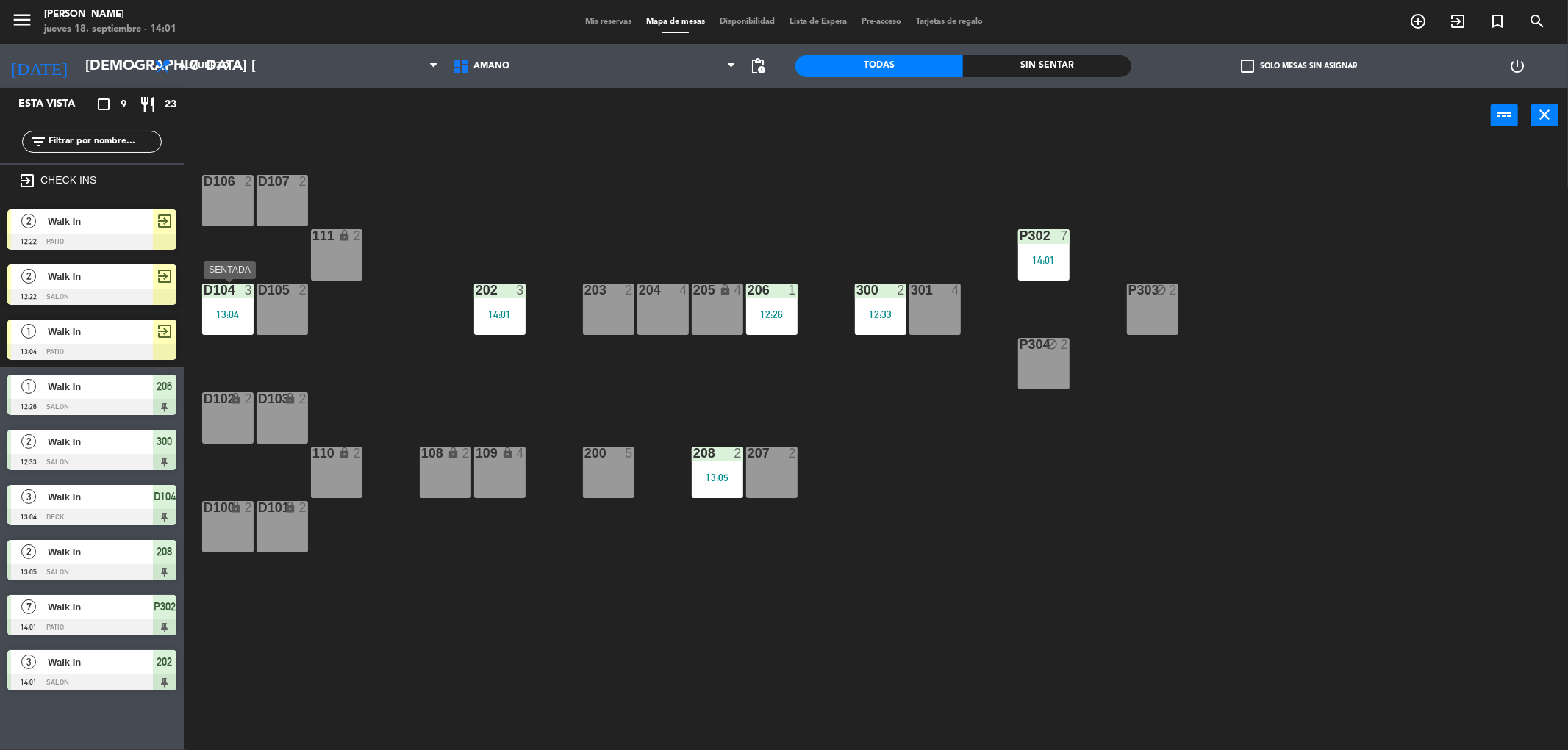
click at [231, 309] on div "13:04" at bounding box center [227, 315] width 51 height 10
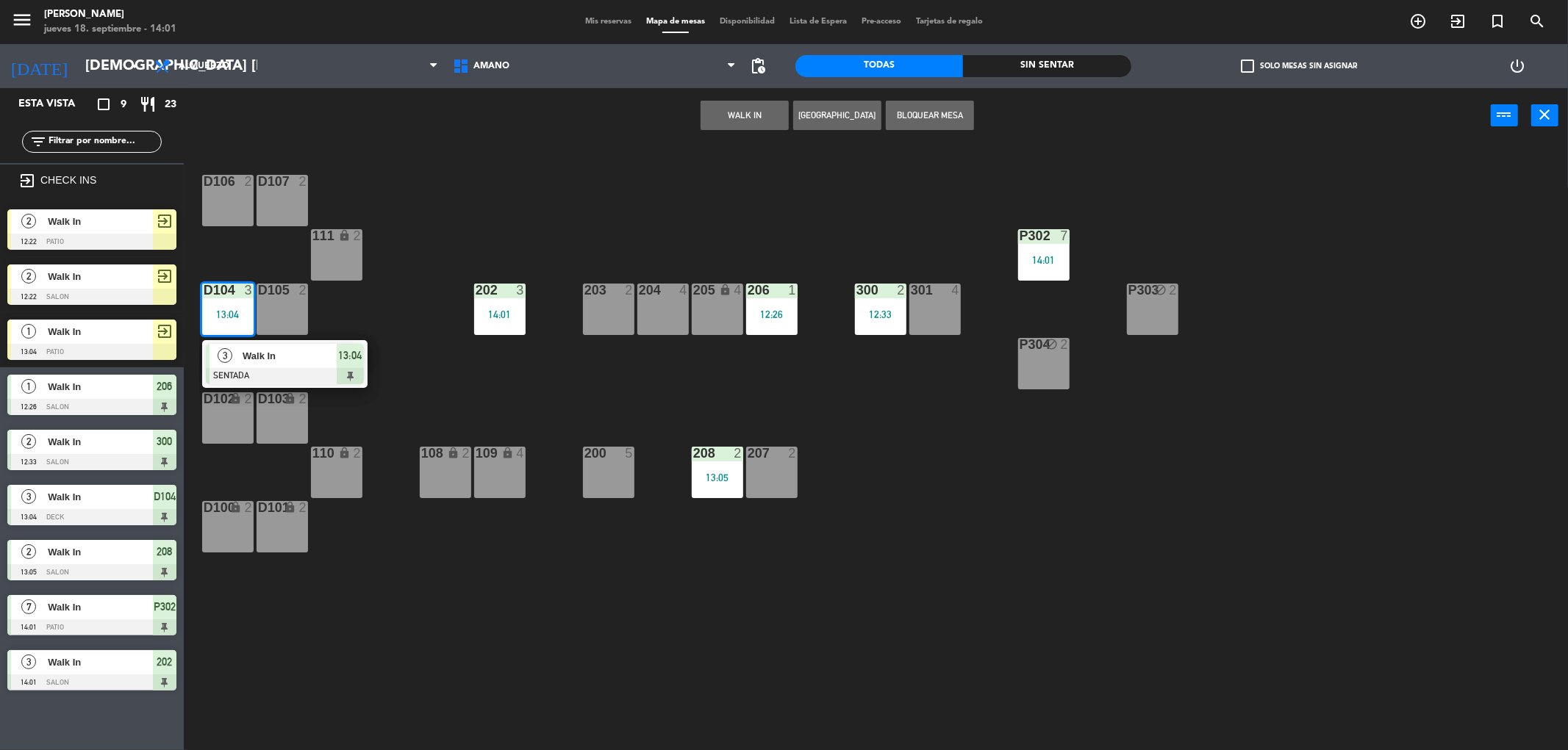
click at [453, 221] on div "D106 2 D107 2 P302 7 14:01 111 lock 2 202 3 14:01 203 2 204 4 206 1 12:26 300 2…" at bounding box center [884, 452] width 1369 height 607
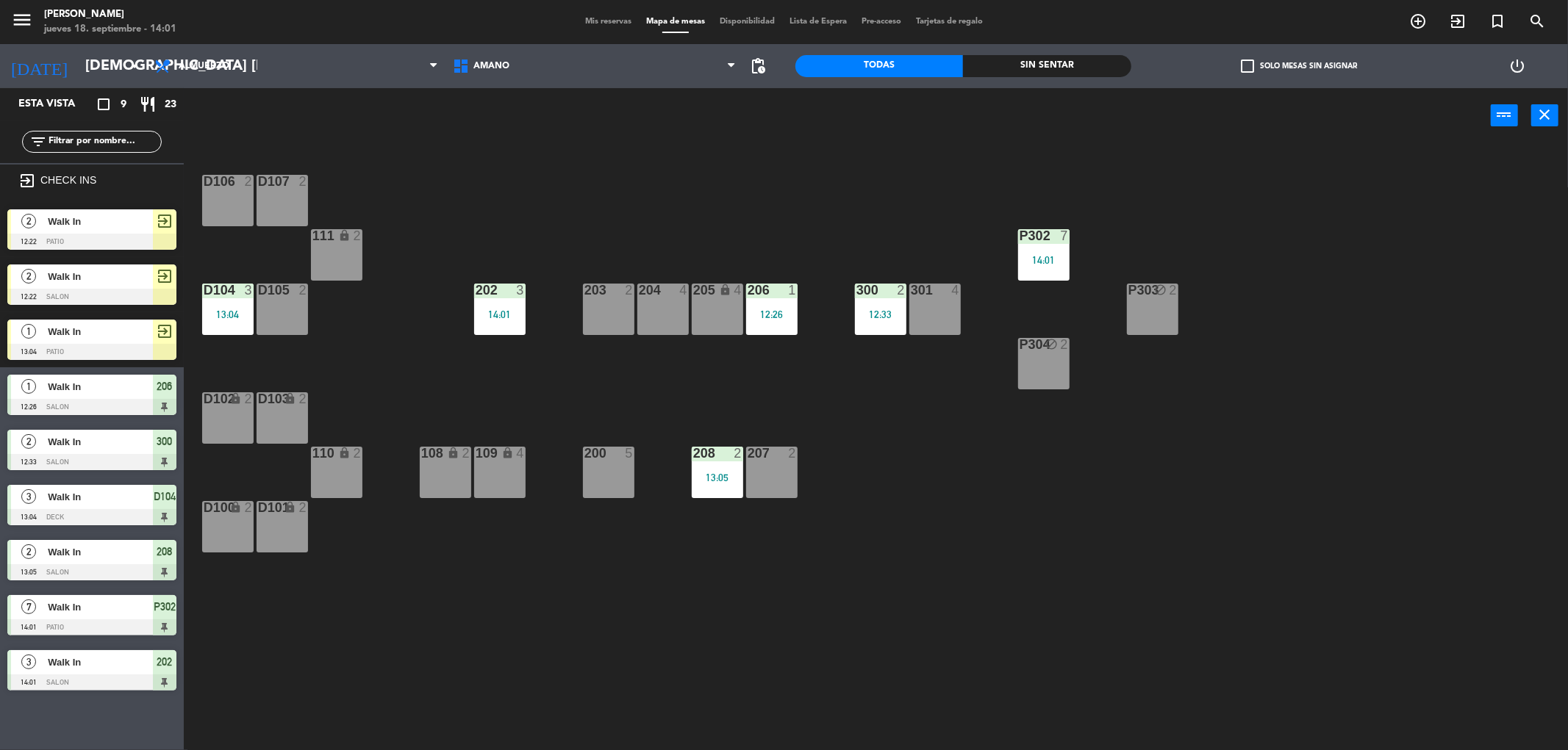
click at [230, 212] on div "D106 2" at bounding box center [227, 200] width 51 height 51
click at [732, 119] on button "WALK IN" at bounding box center [744, 115] width 88 height 30
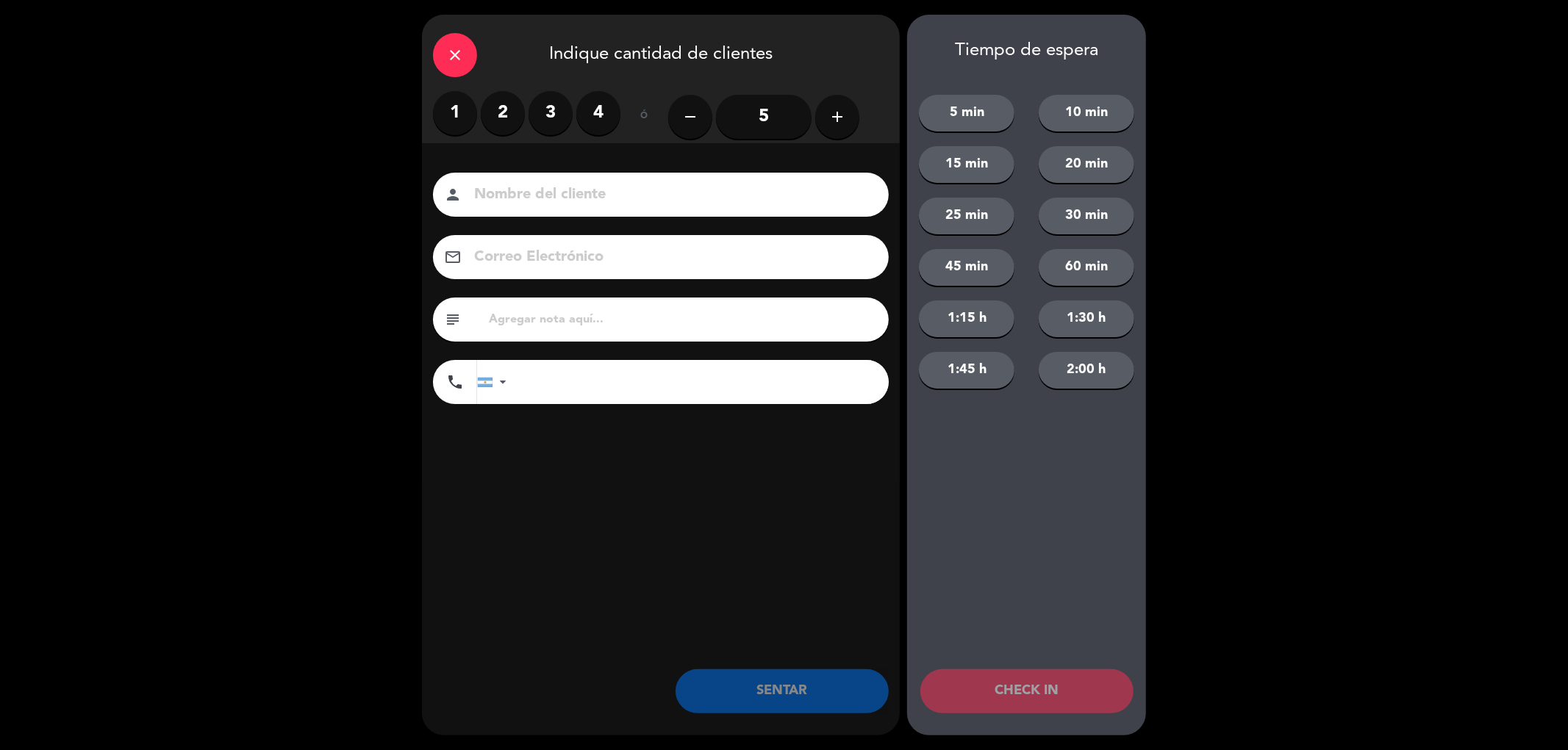
click at [497, 112] on label "2" at bounding box center [503, 113] width 44 height 44
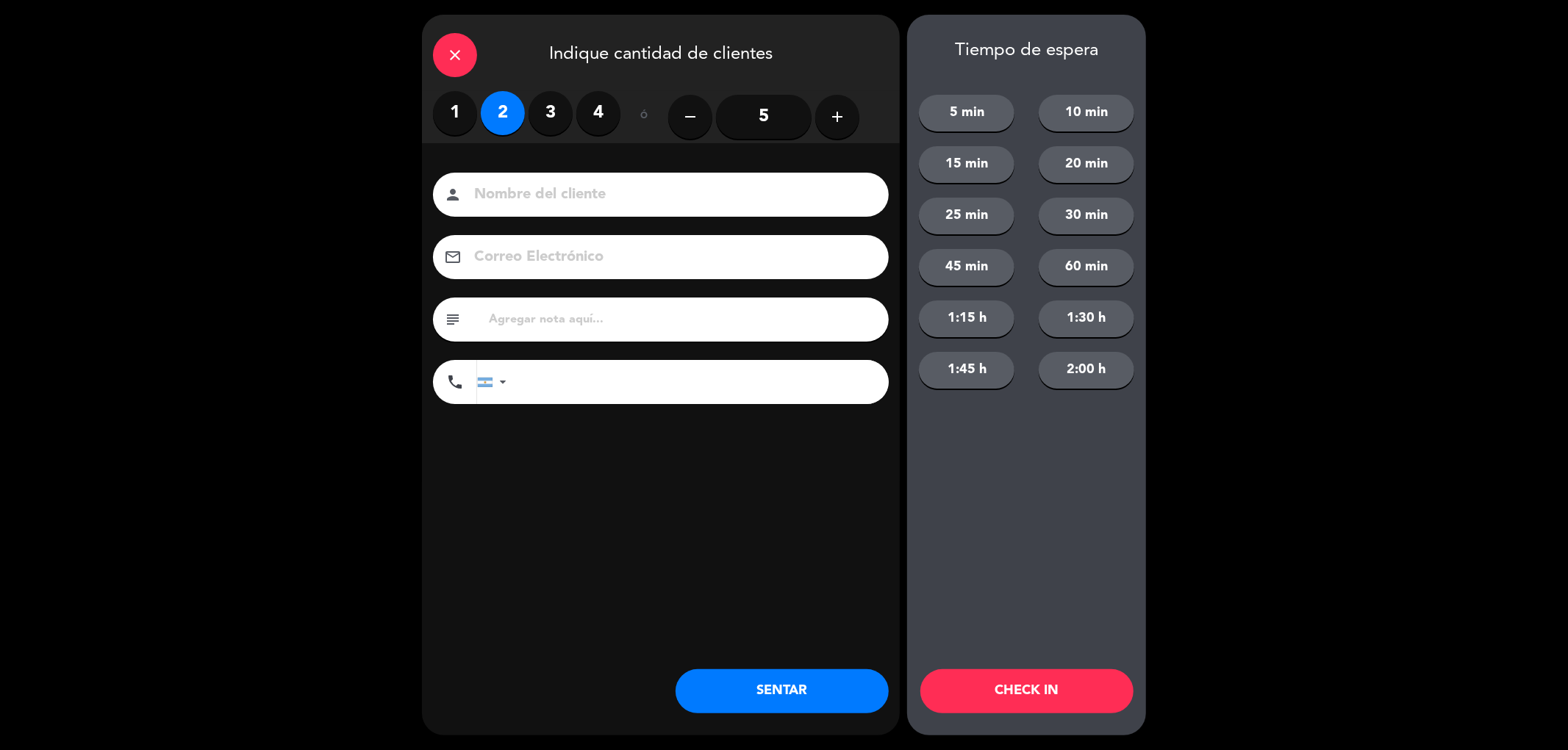
click at [764, 700] on button "SENTAR" at bounding box center [782, 692] width 213 height 44
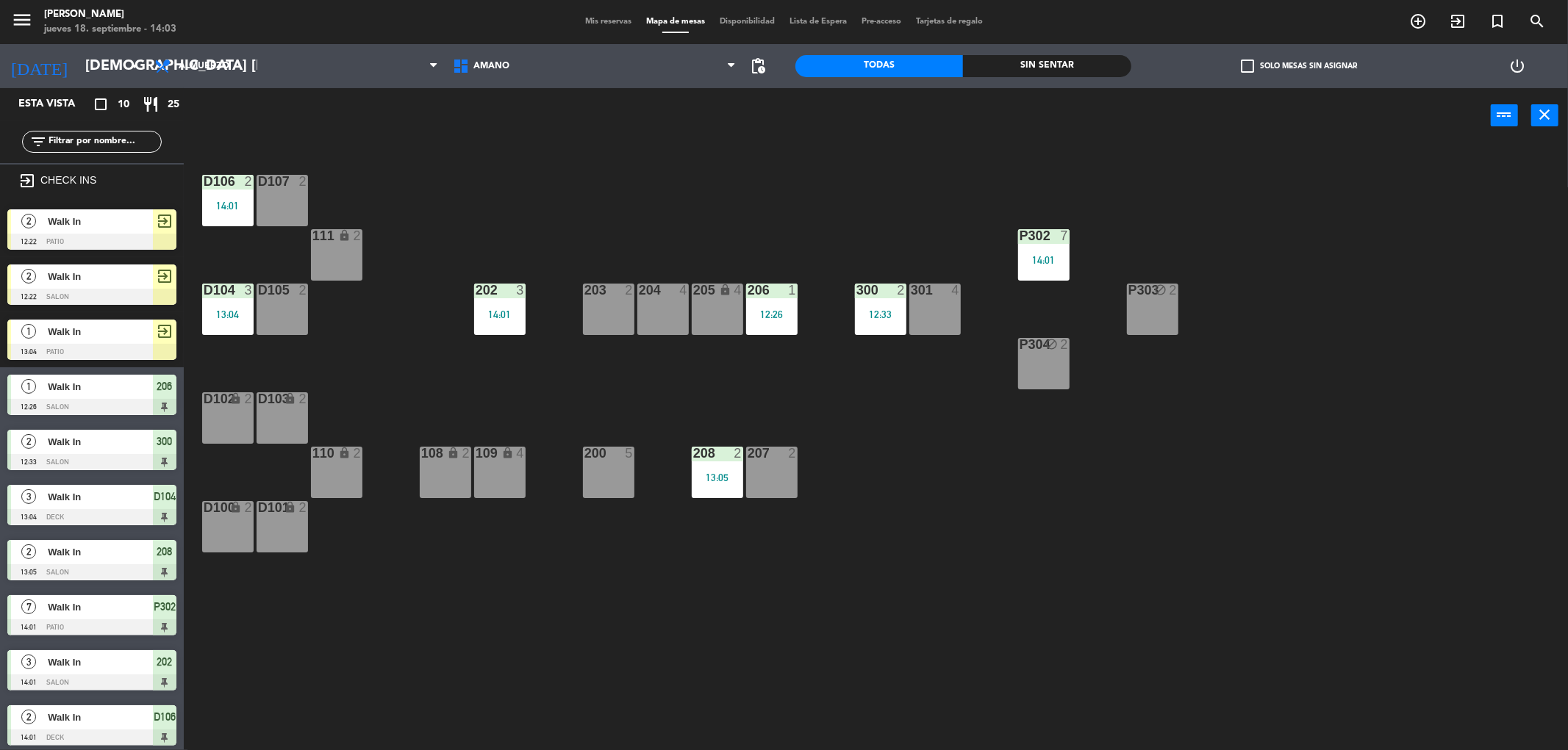
click at [606, 19] on span "Mis reservas" at bounding box center [608, 21] width 61 height 8
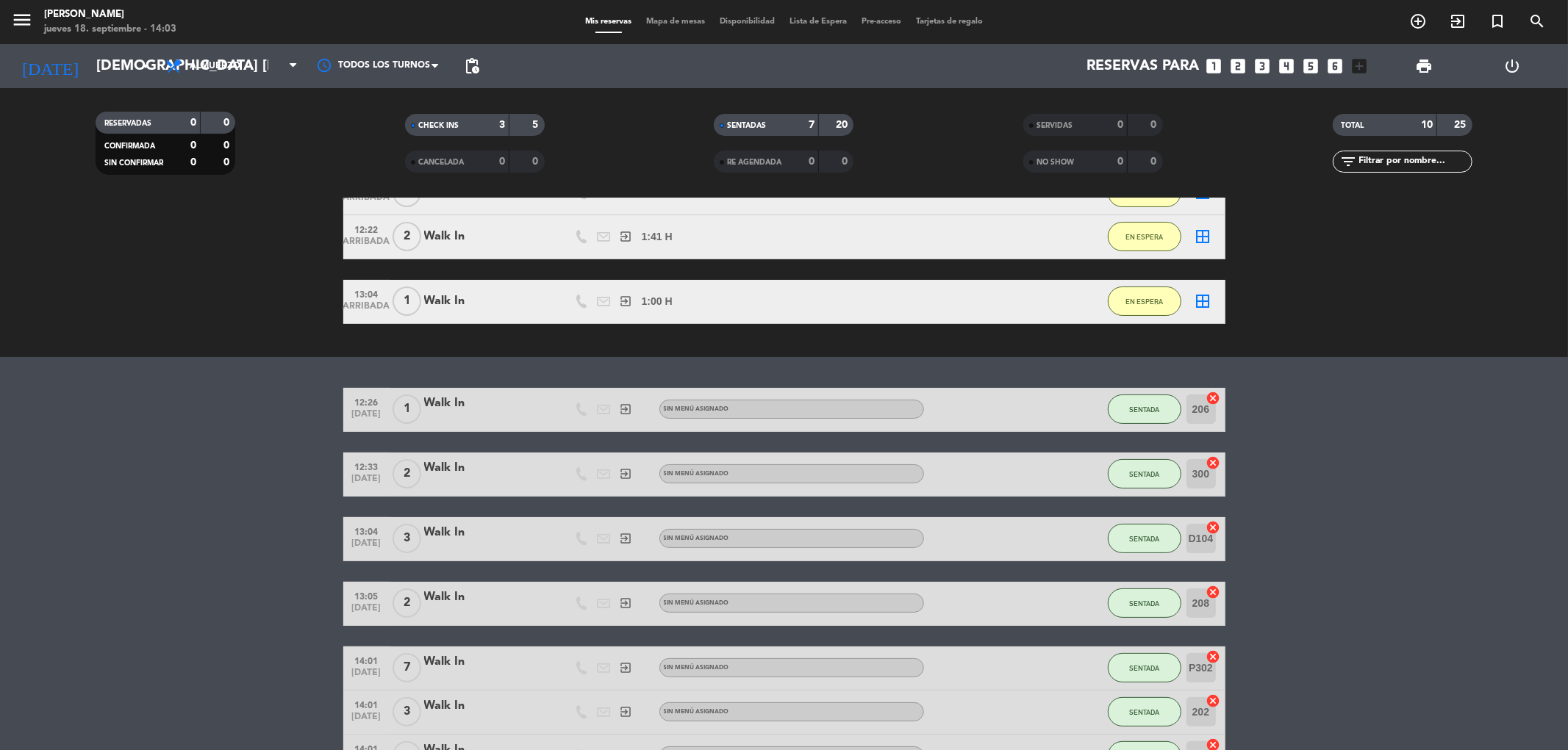
scroll to position [244, 0]
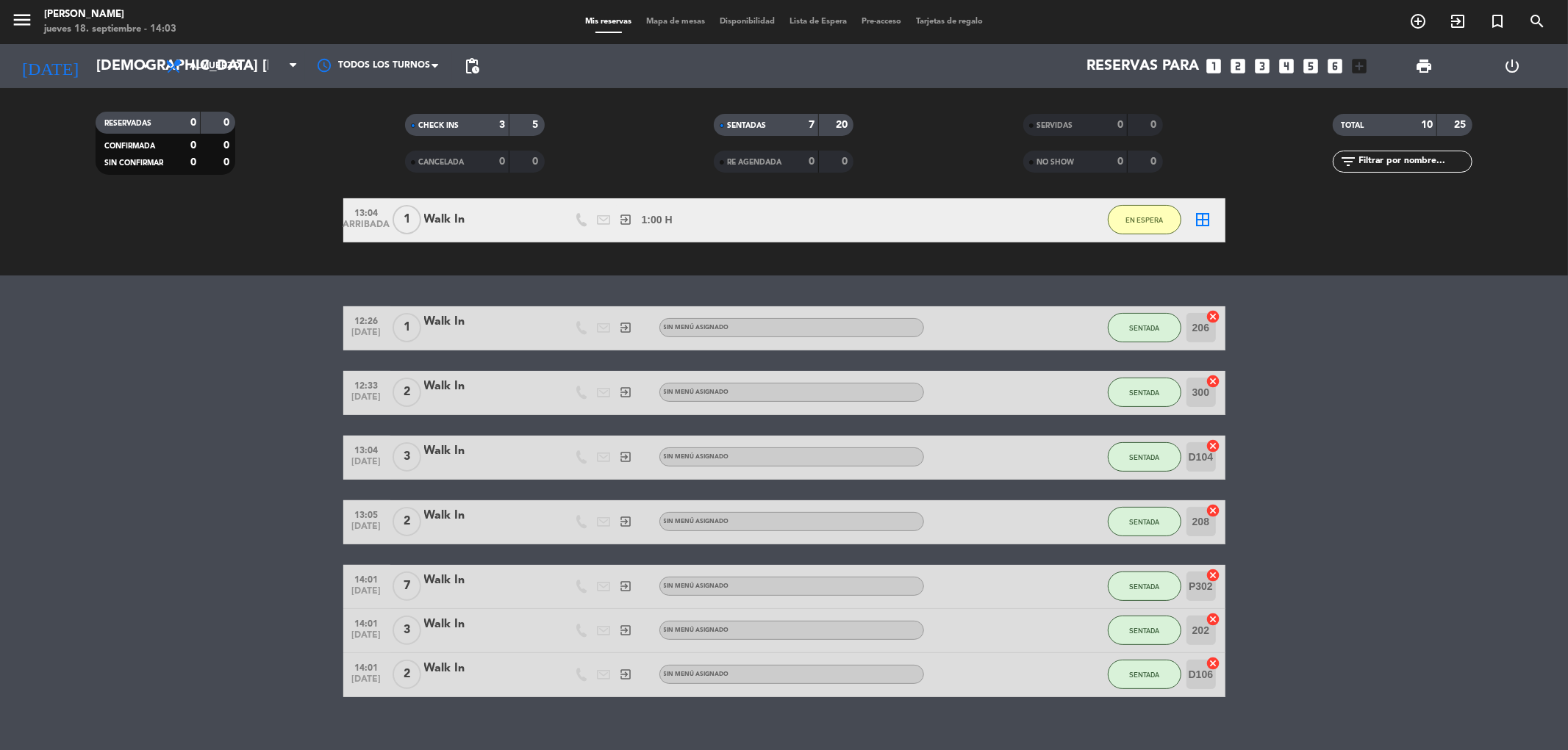
click at [1214, 319] on icon "cancel" at bounding box center [1214, 317] width 15 height 15
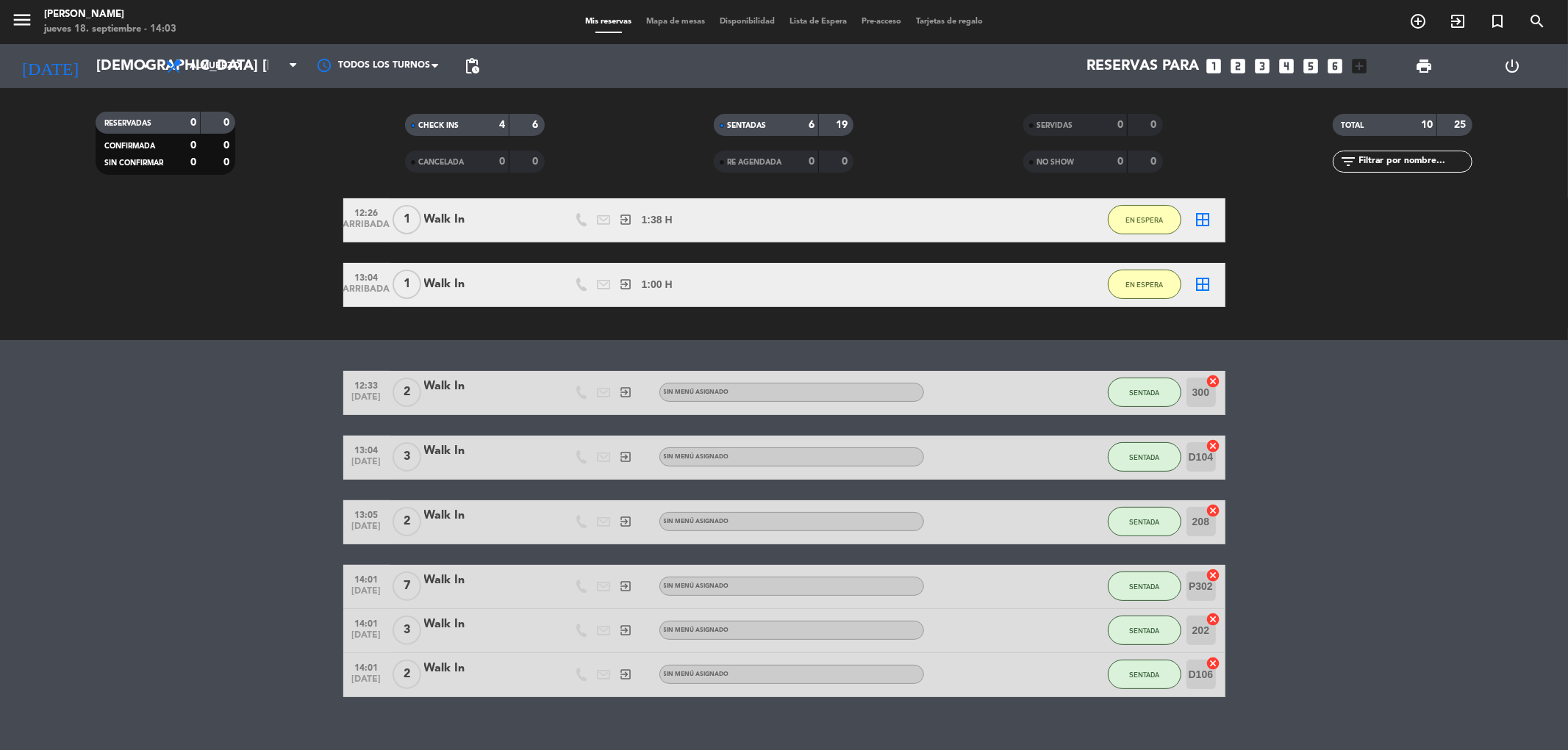
click at [1210, 378] on icon "cancel" at bounding box center [1214, 381] width 15 height 15
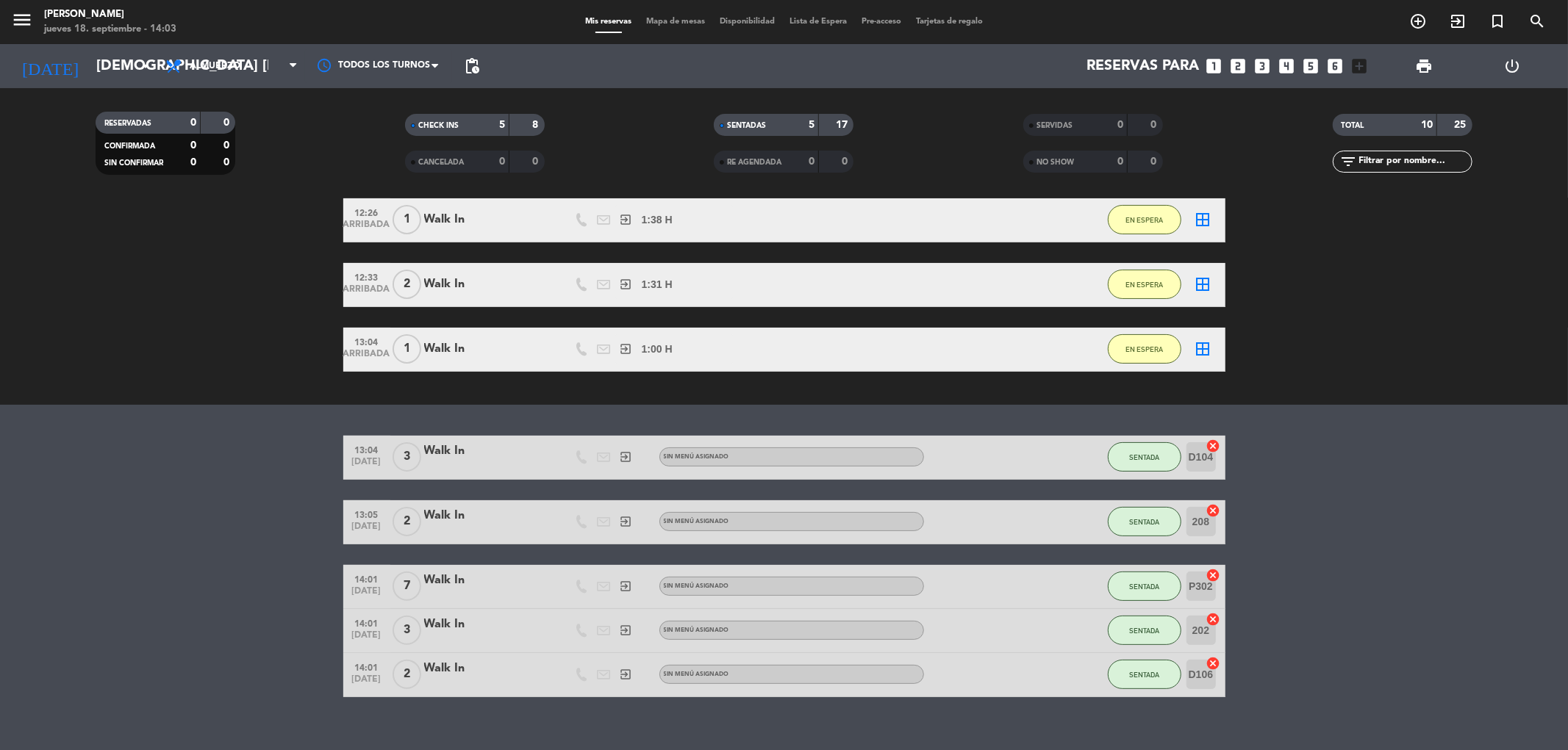
scroll to position [264, 0]
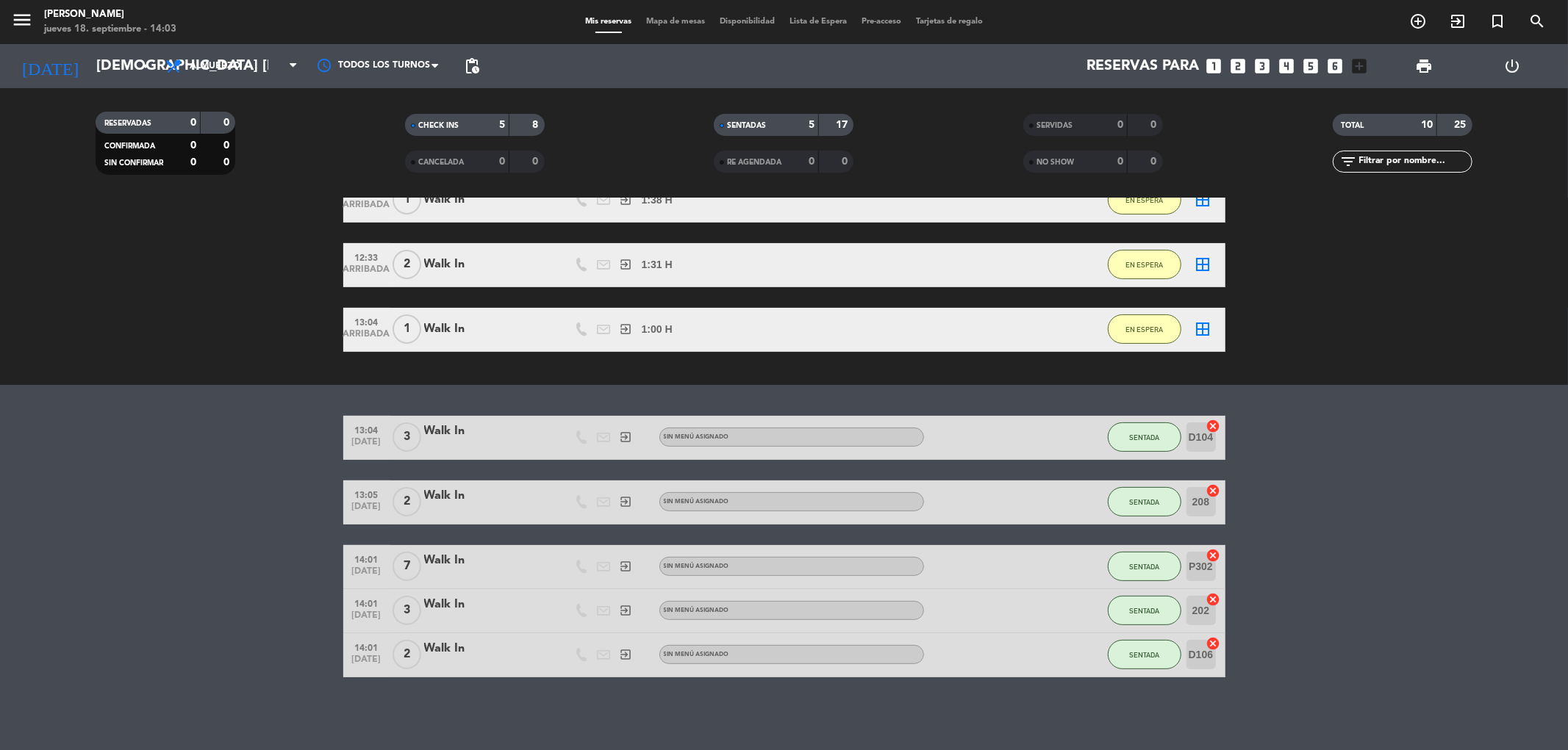
click at [1212, 423] on icon "cancel" at bounding box center [1214, 426] width 15 height 15
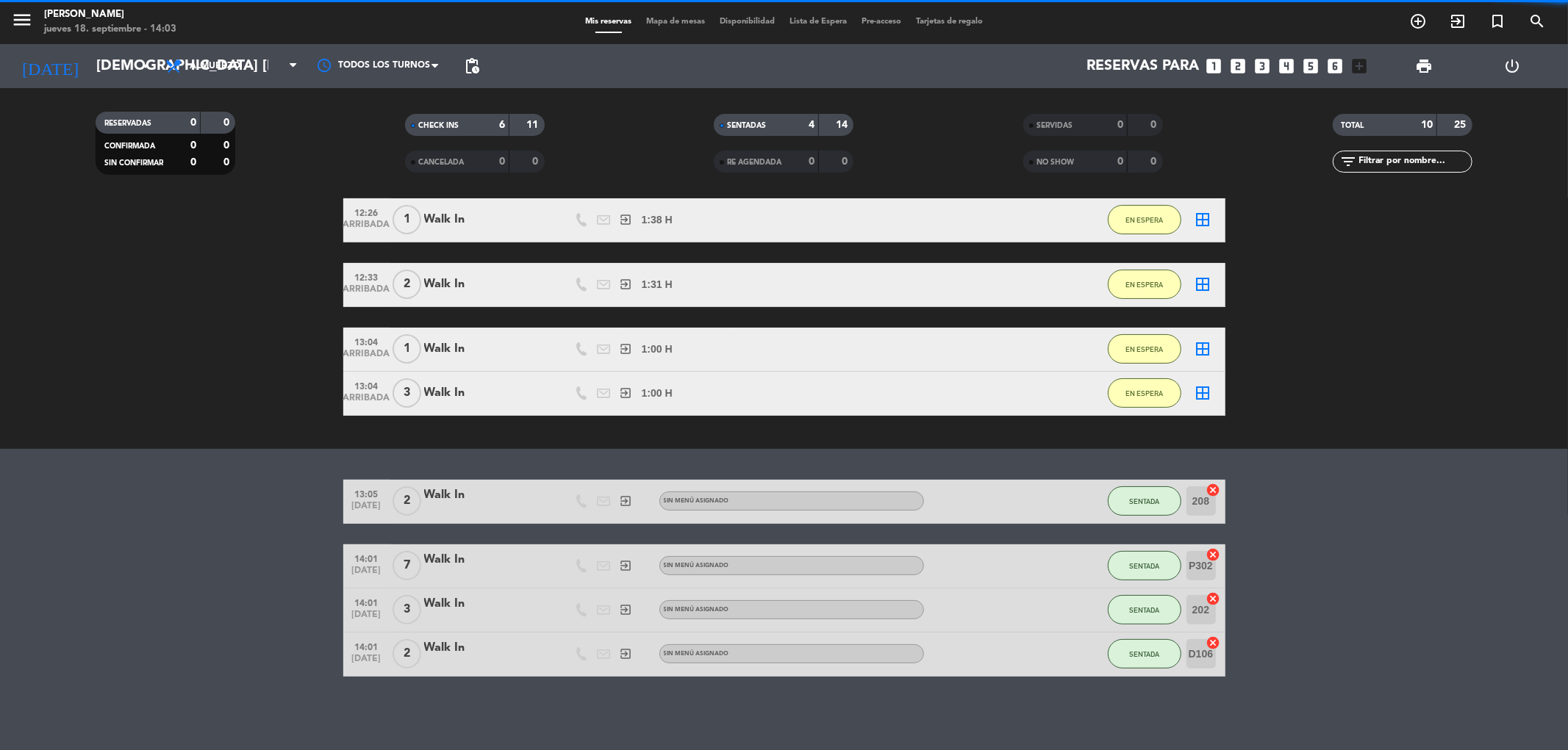
scroll to position [244, 0]
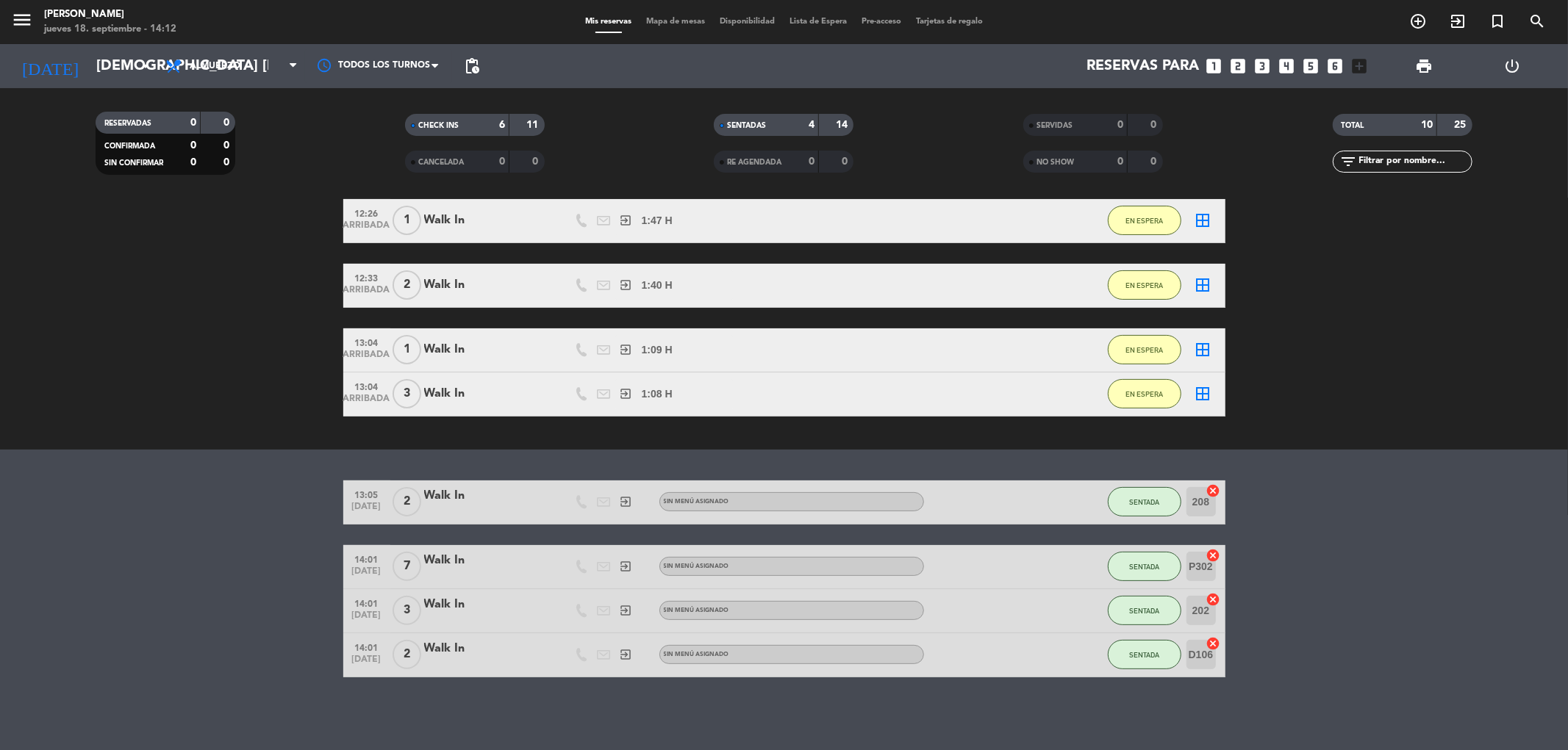
click at [665, 20] on span "Mapa de mesas" at bounding box center [675, 21] width 73 height 8
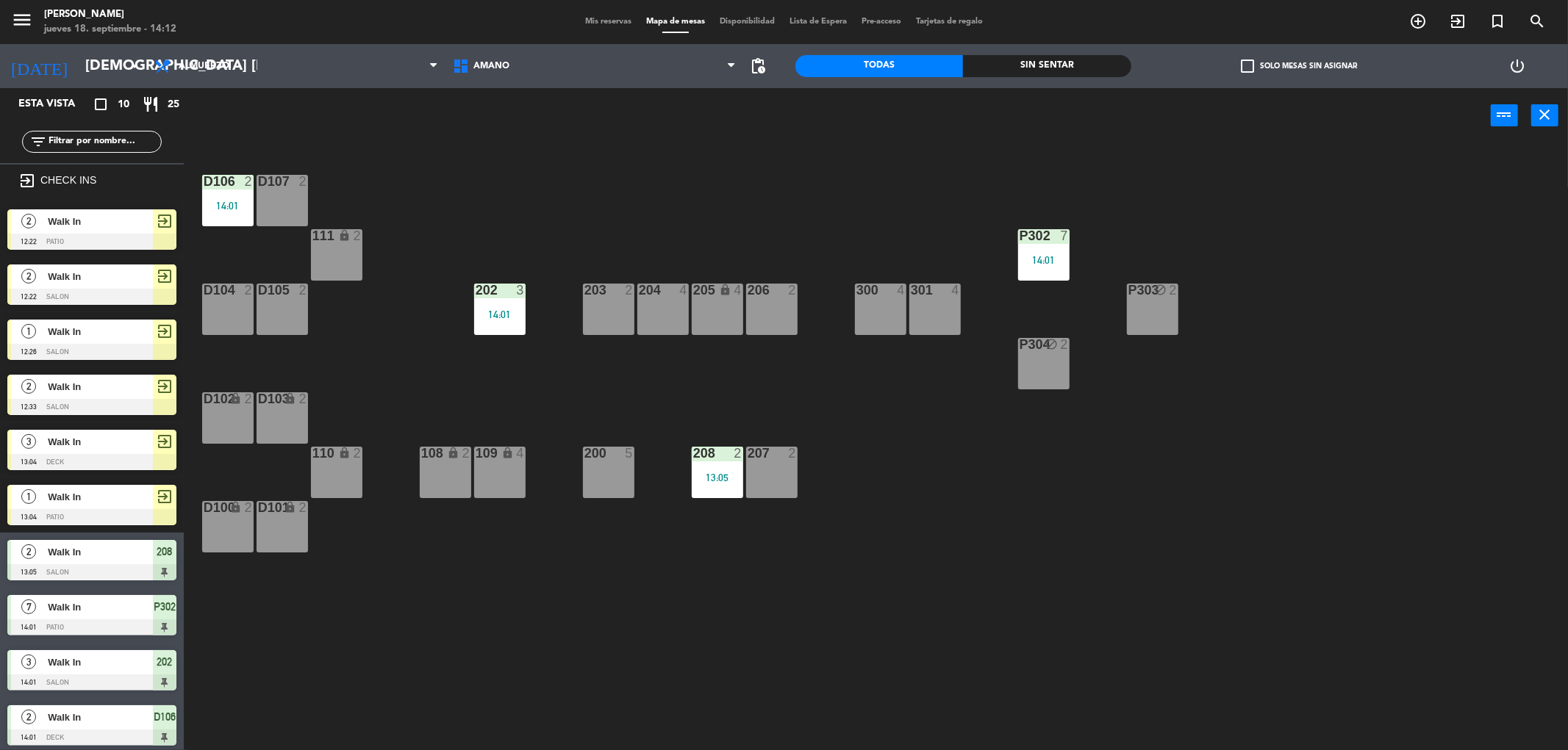
click at [344, 468] on div "110 lock 2" at bounding box center [336, 472] width 51 height 51
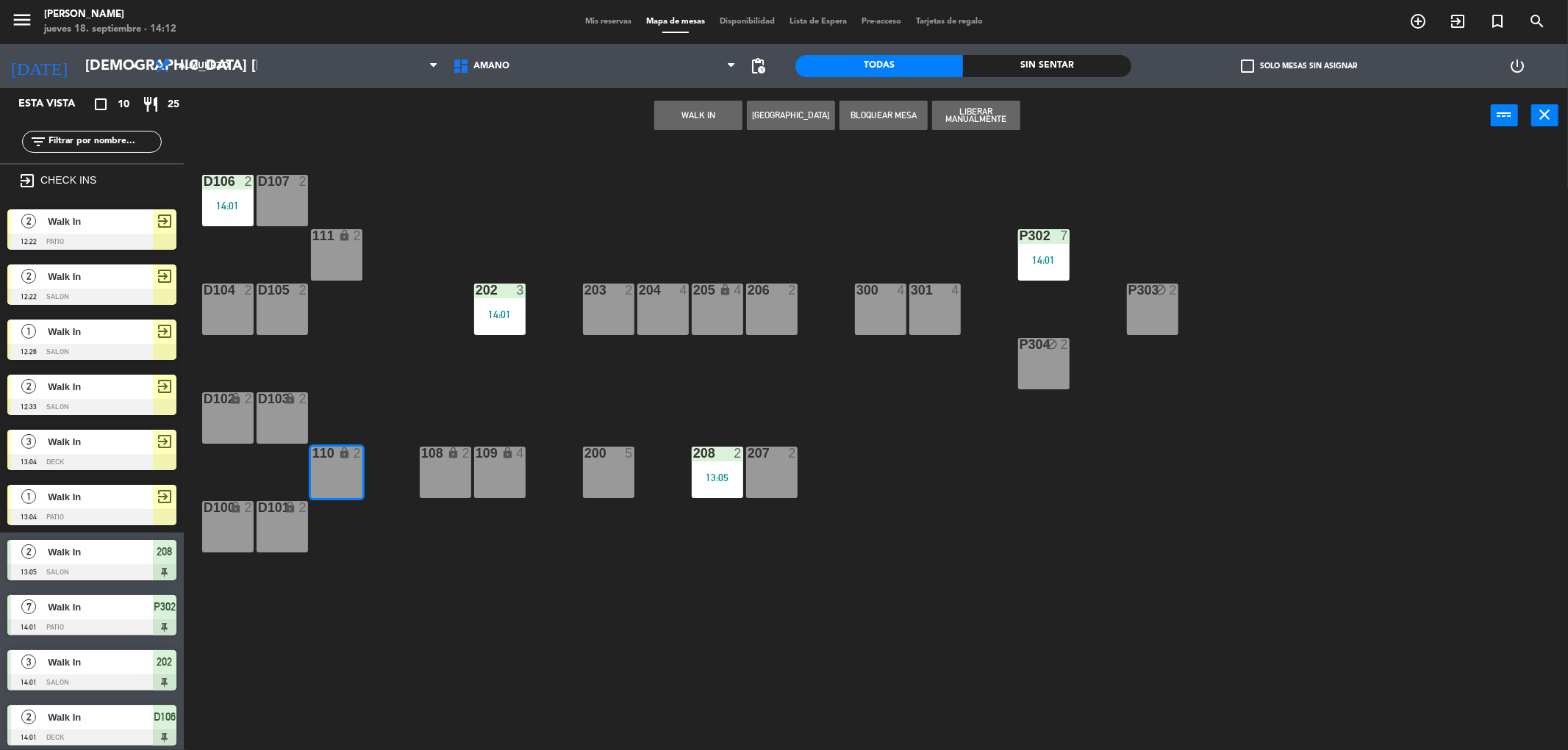
click at [698, 108] on button "WALK IN" at bounding box center [698, 115] width 88 height 30
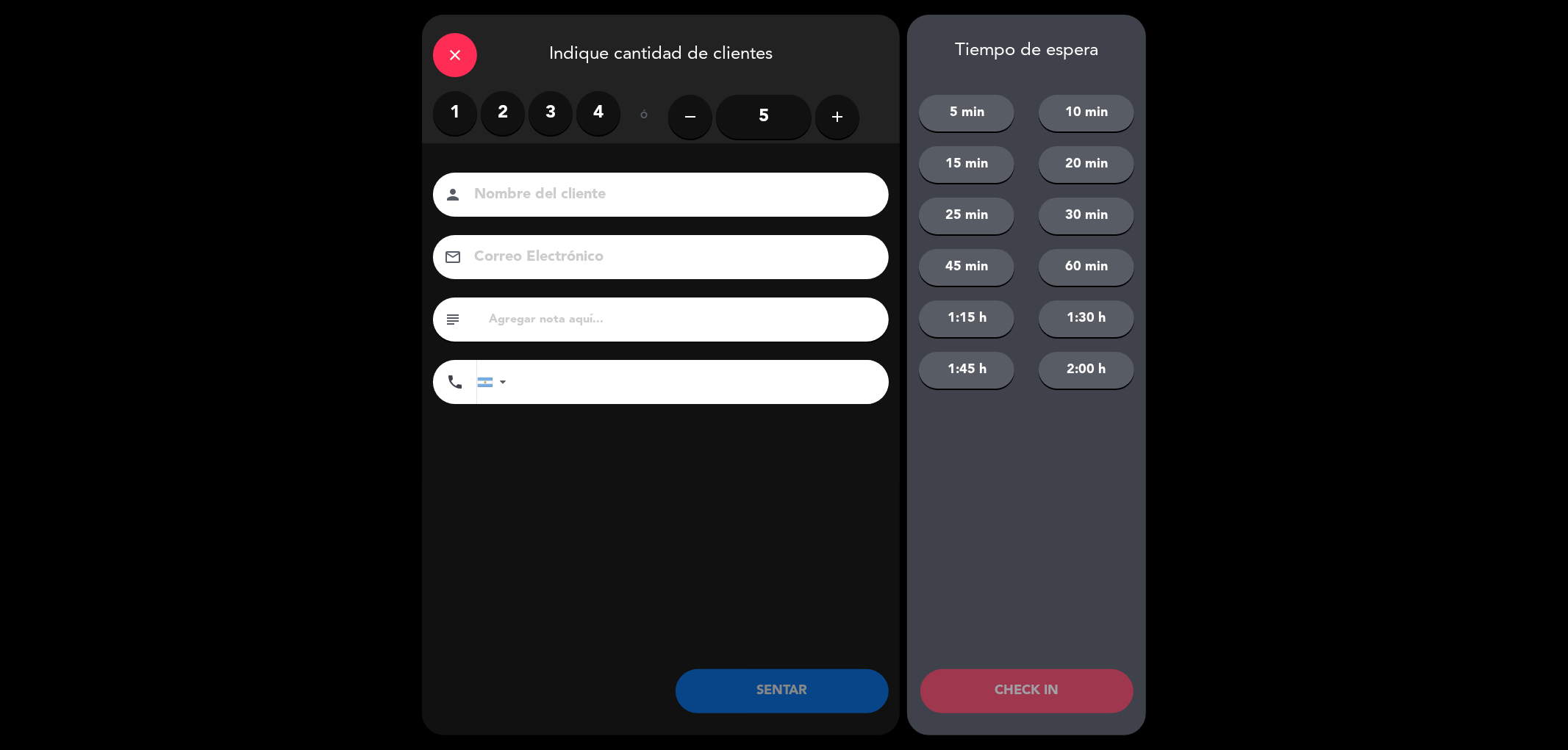
click at [452, 111] on label "1" at bounding box center [456, 113] width 44 height 44
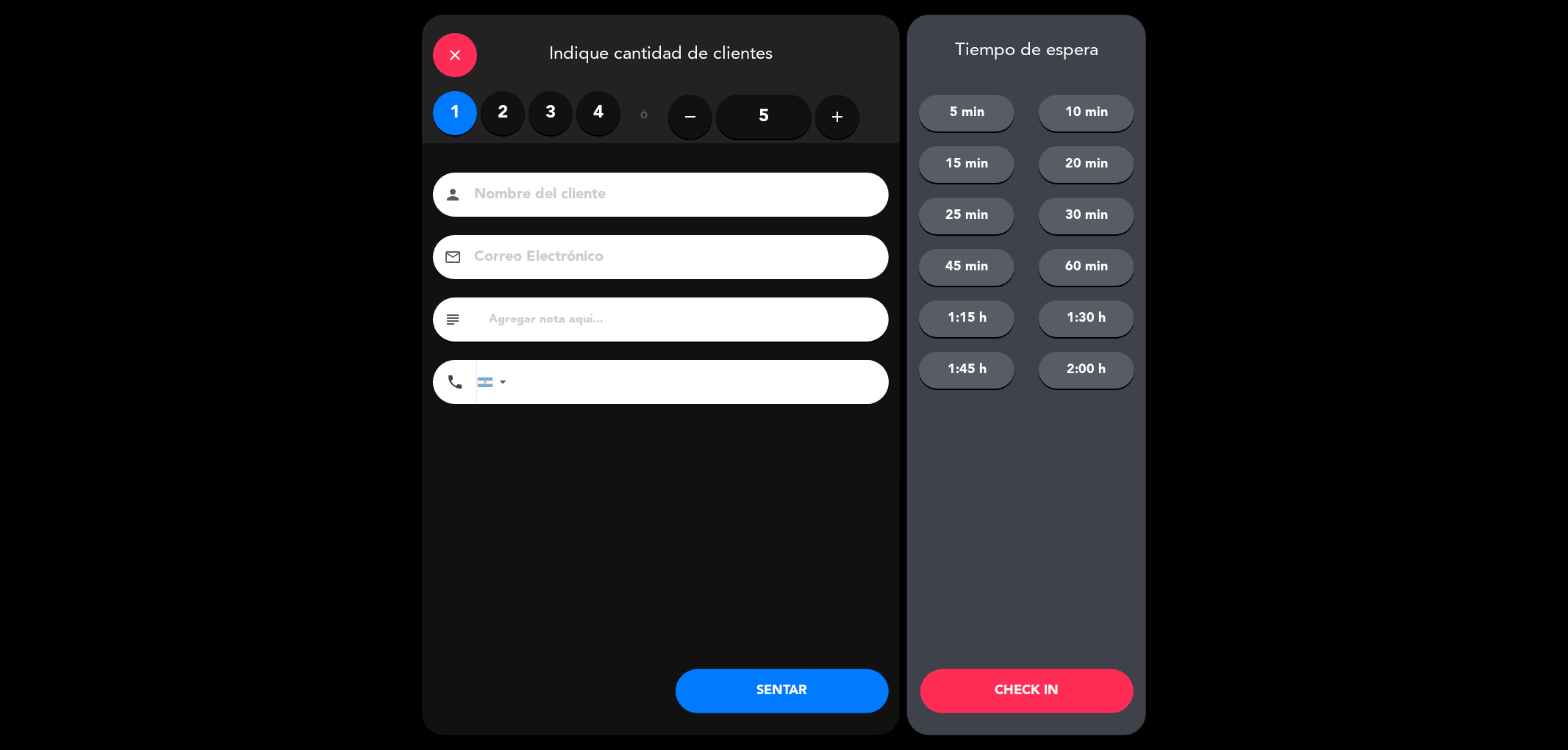
click at [764, 684] on button "SENTAR" at bounding box center [782, 692] width 213 height 44
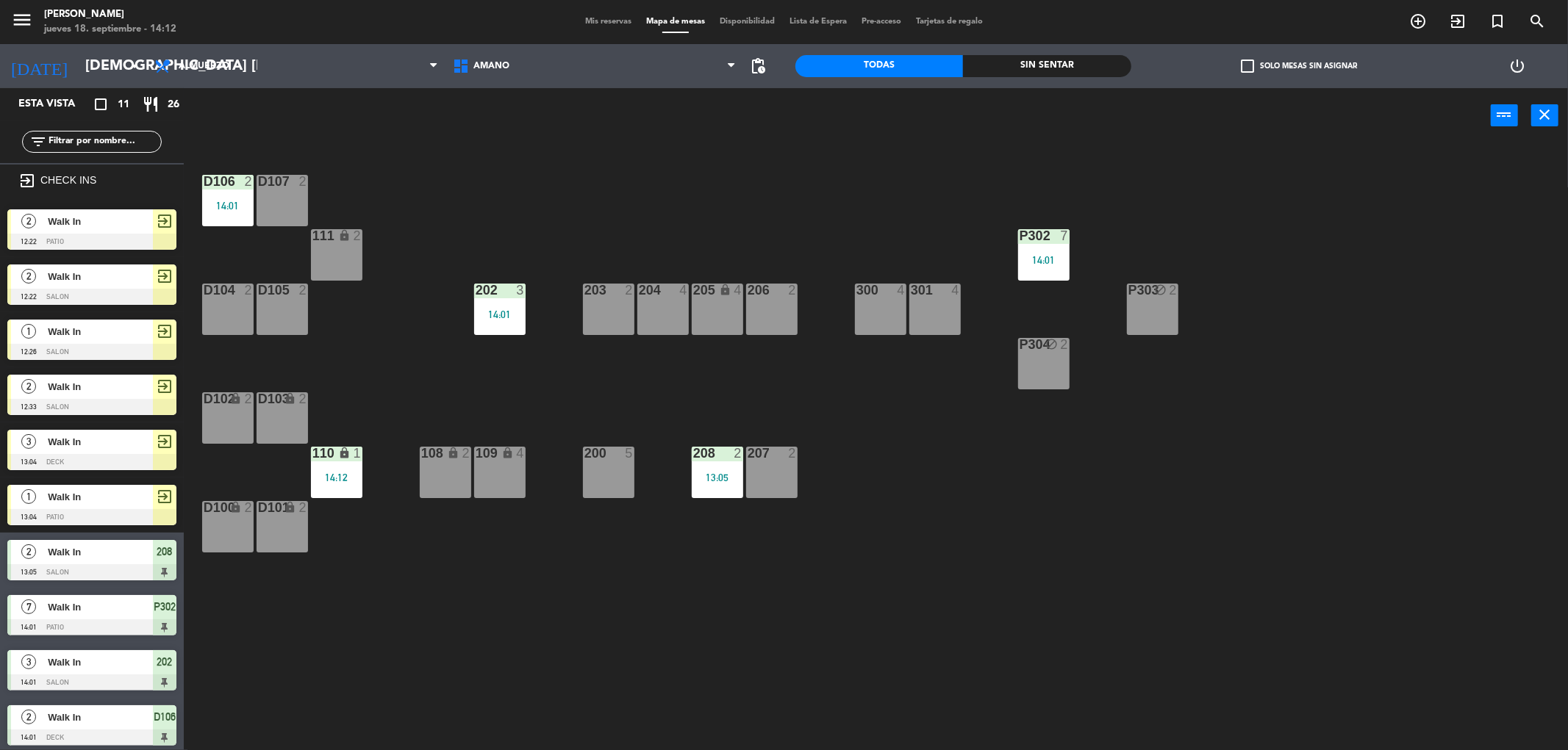
click at [240, 405] on div "2" at bounding box center [252, 399] width 24 height 14
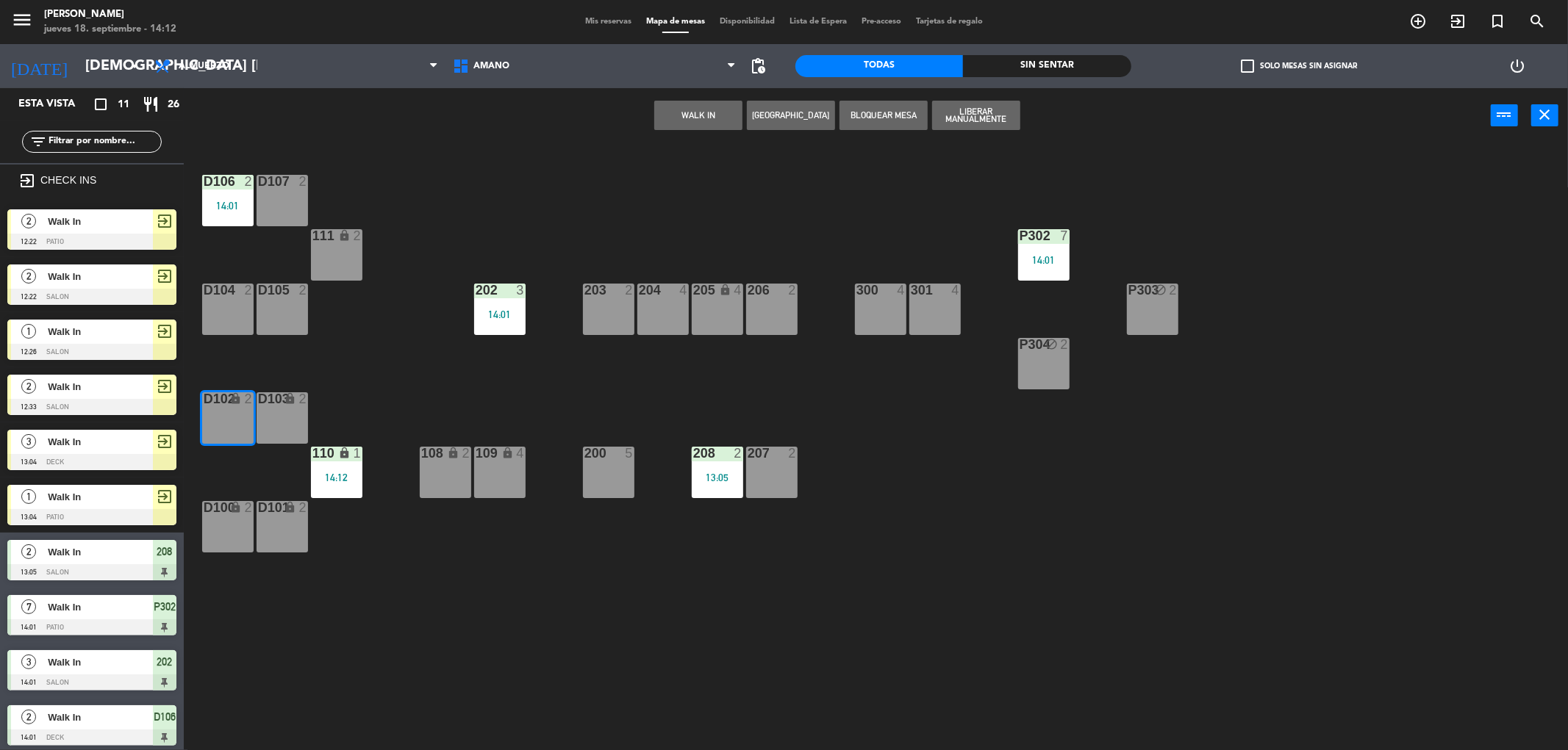
click at [693, 123] on button "WALK IN" at bounding box center [698, 115] width 88 height 30
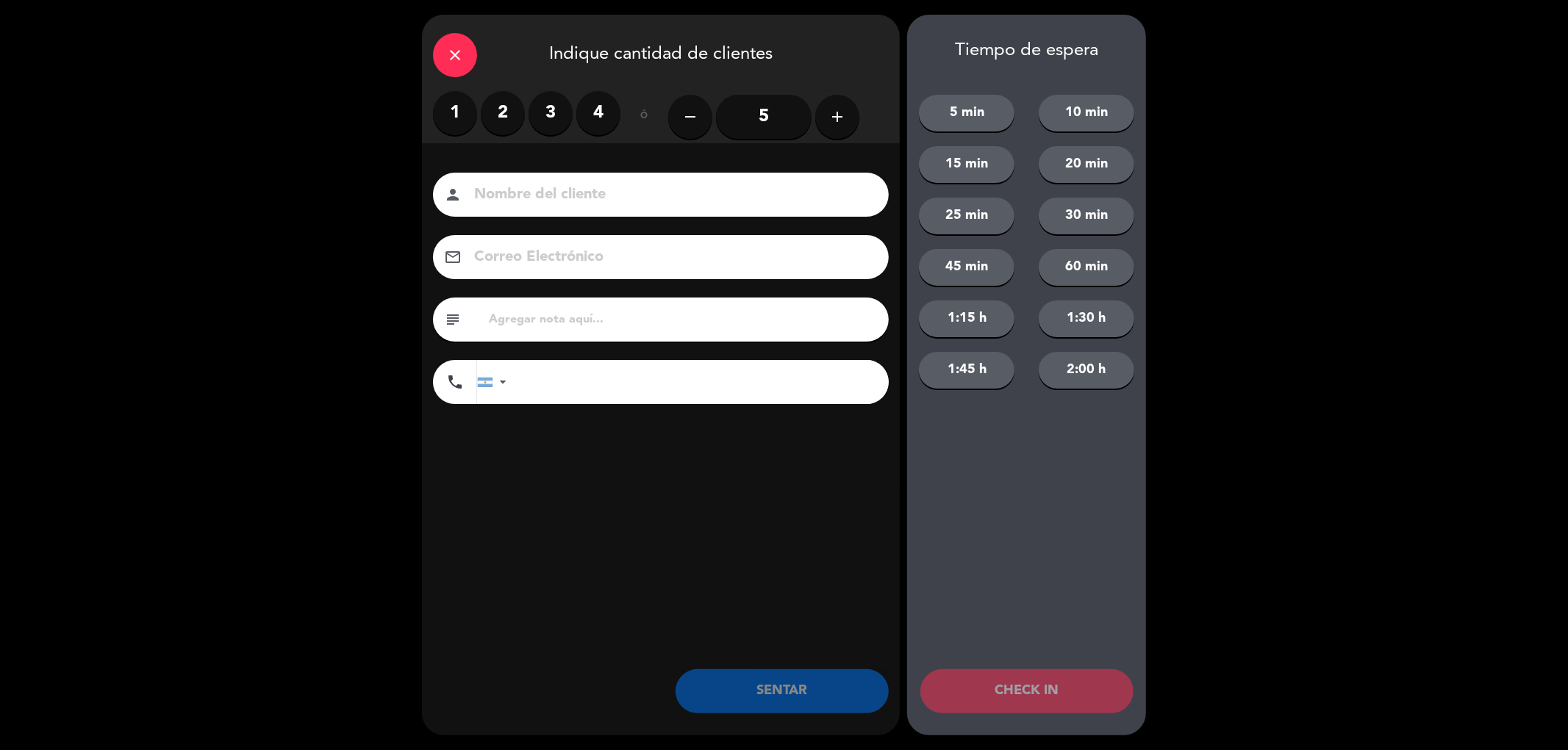
click at [504, 106] on label "2" at bounding box center [503, 113] width 44 height 44
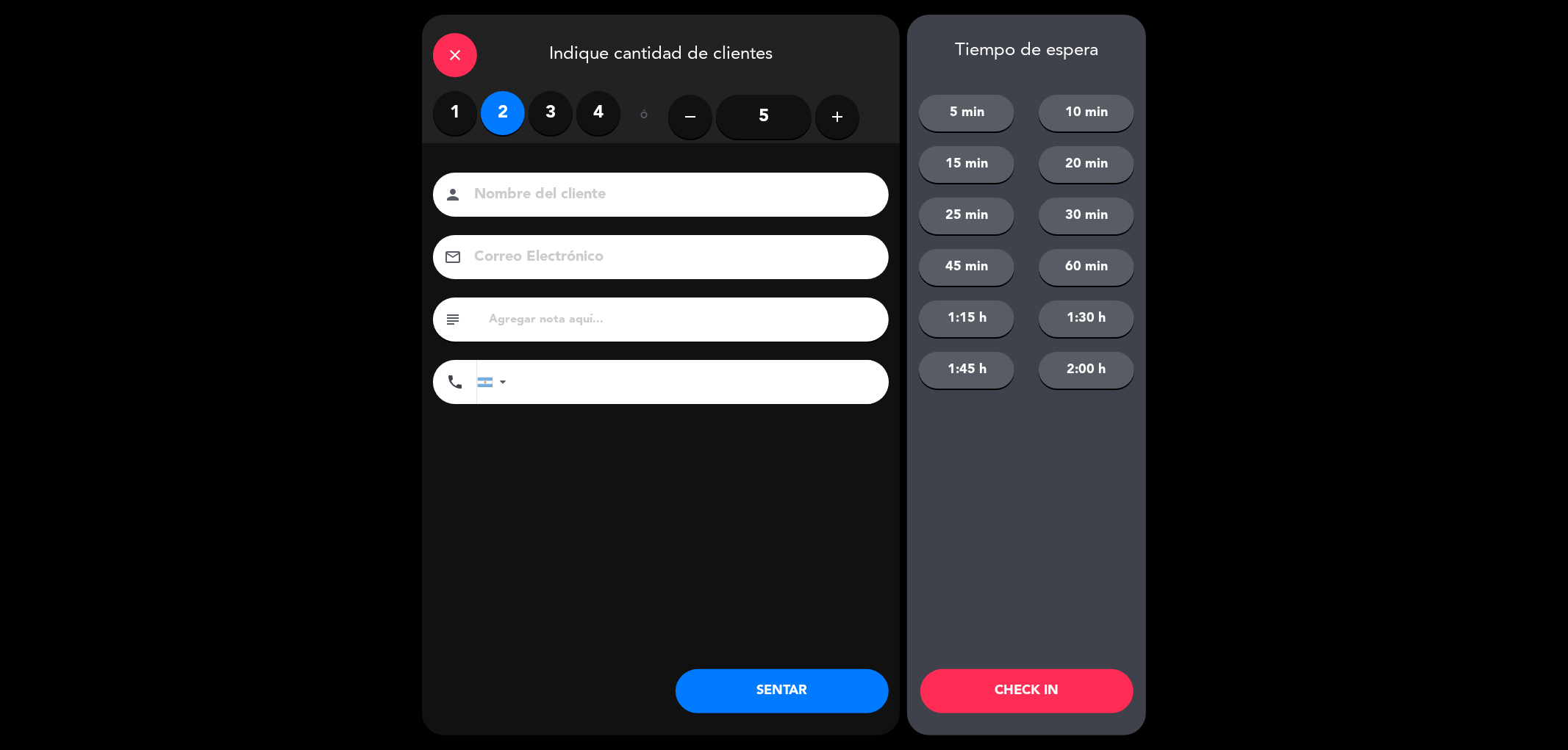
click at [784, 700] on button "SENTAR" at bounding box center [782, 692] width 213 height 44
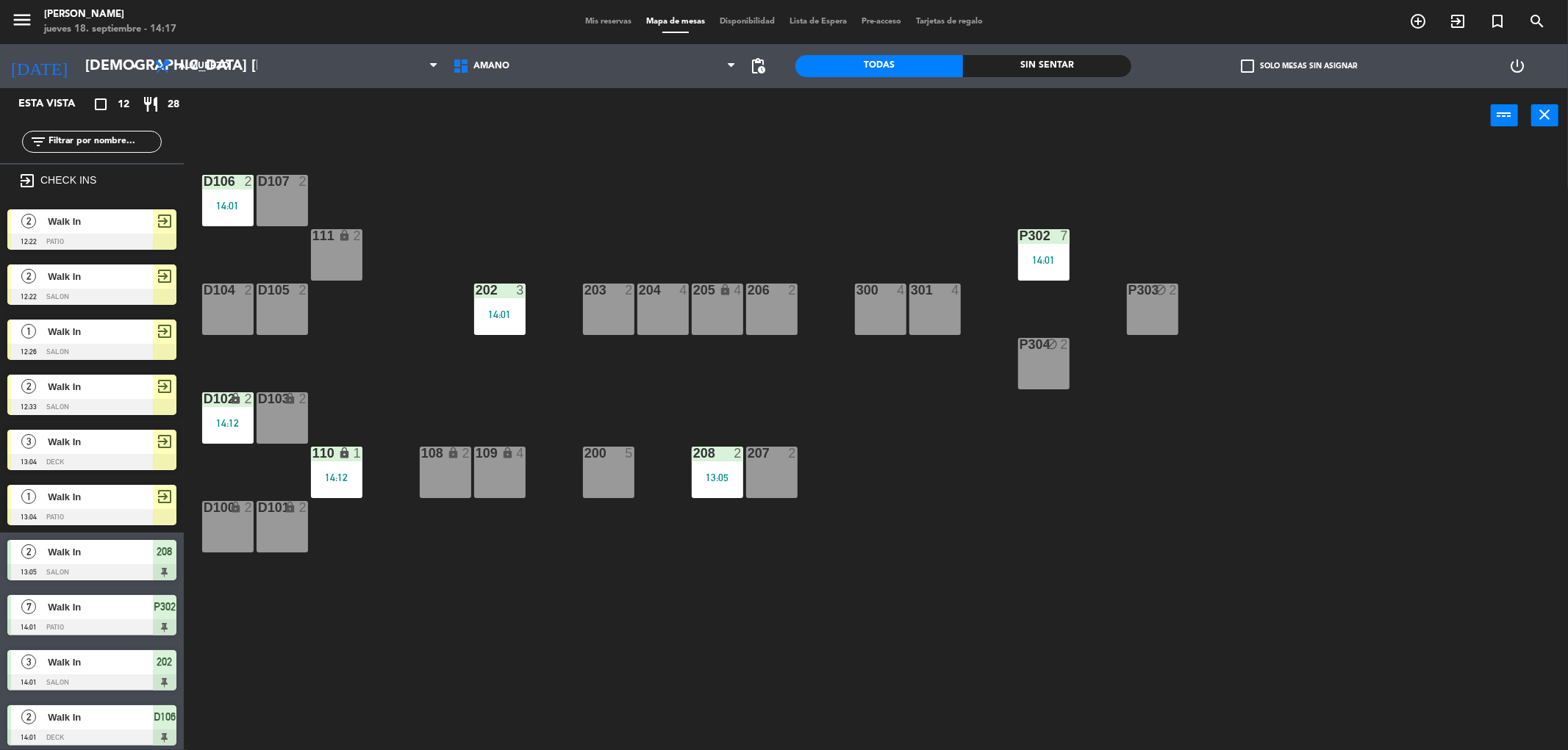
click at [233, 538] on div "D100 lock 2" at bounding box center [227, 526] width 51 height 51
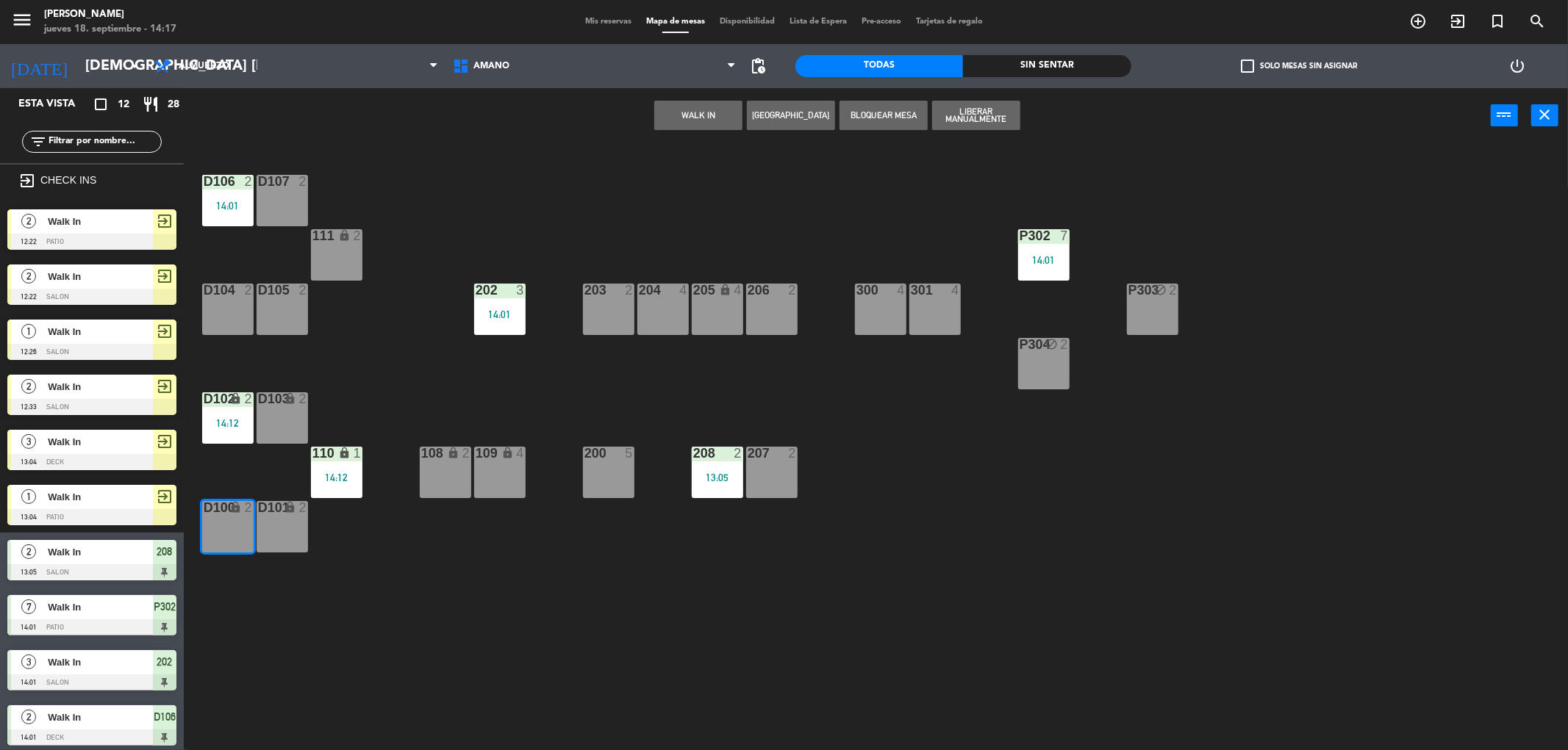
click at [701, 116] on button "WALK IN" at bounding box center [698, 115] width 88 height 30
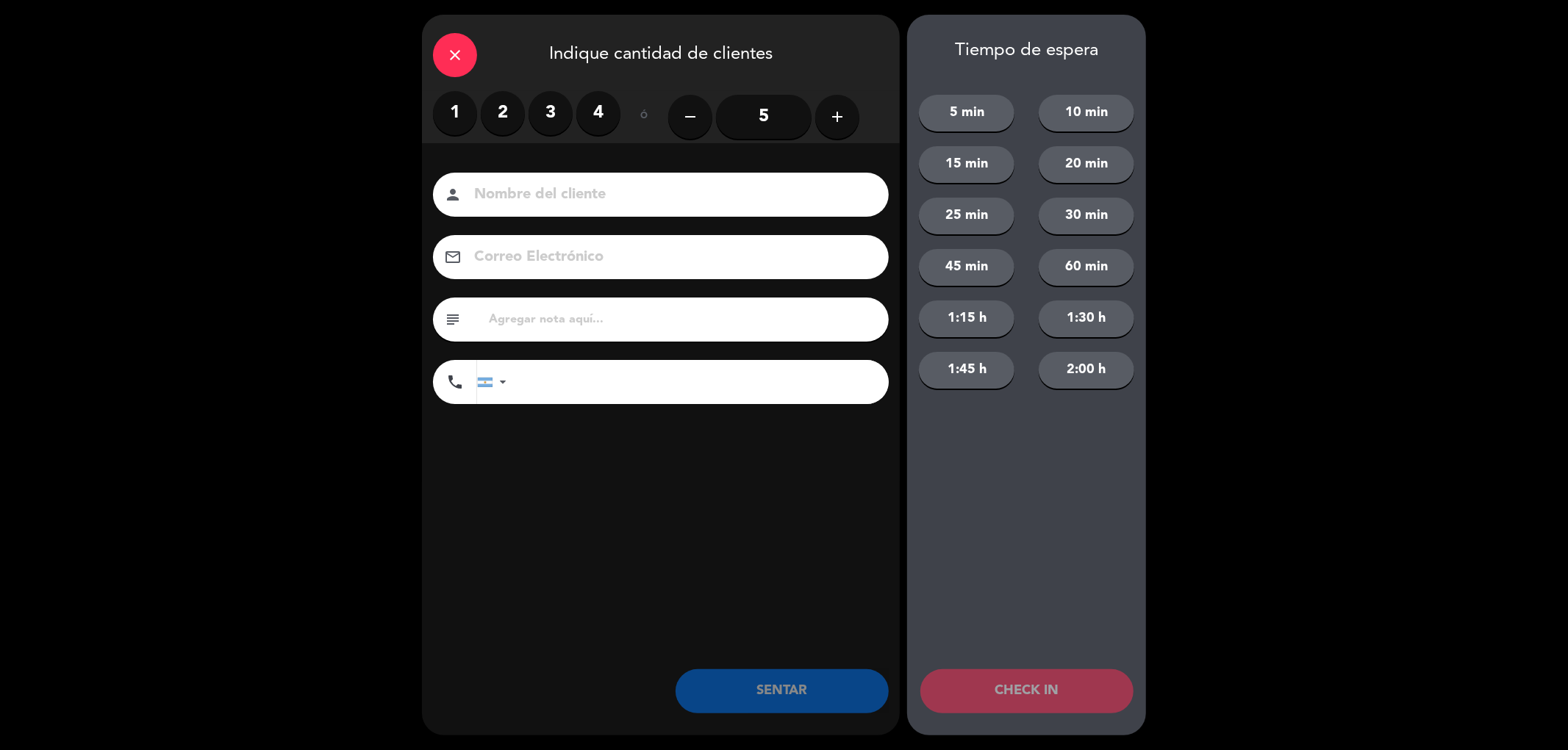
click at [500, 111] on label "2" at bounding box center [503, 113] width 44 height 44
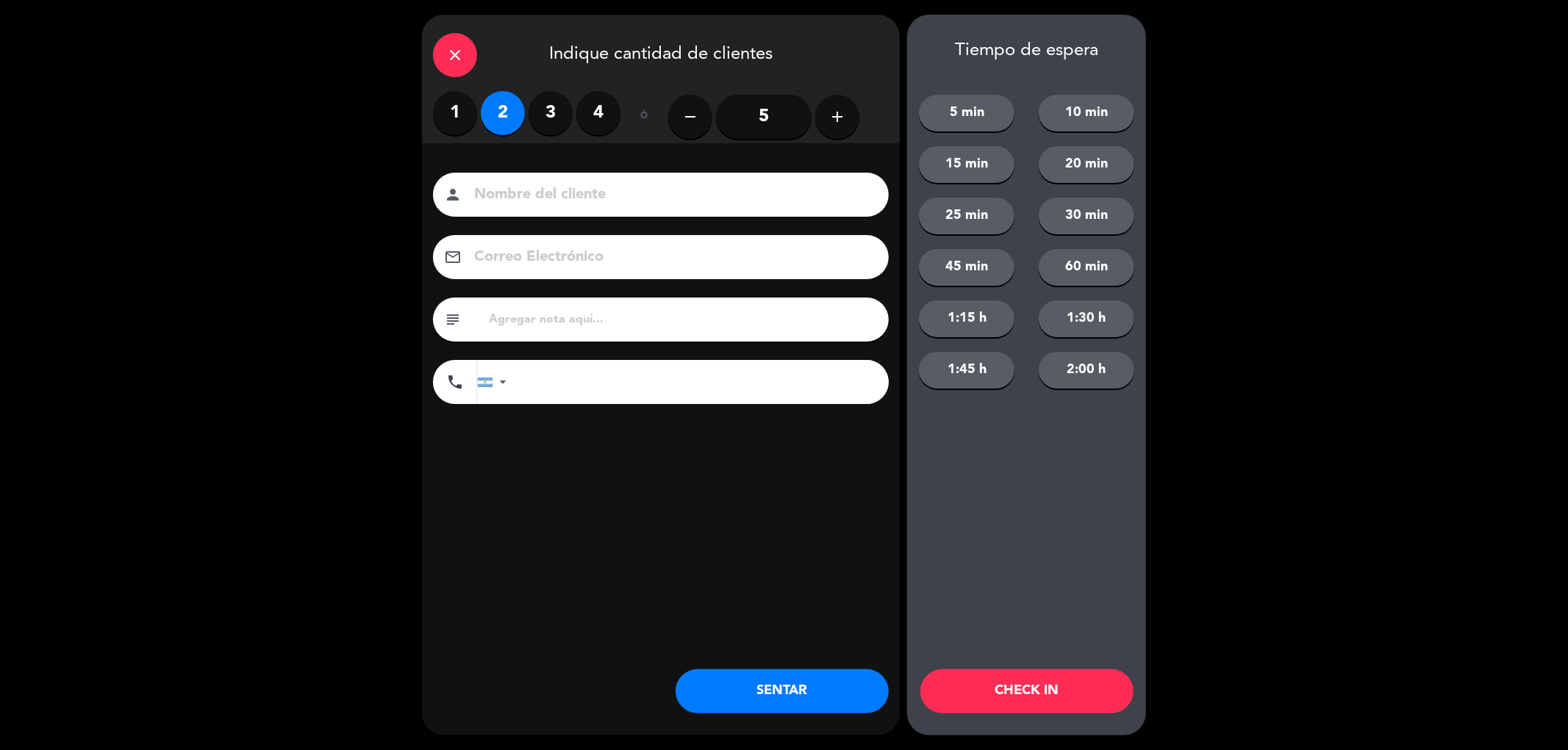
click at [784, 683] on button "SENTAR" at bounding box center [782, 692] width 213 height 44
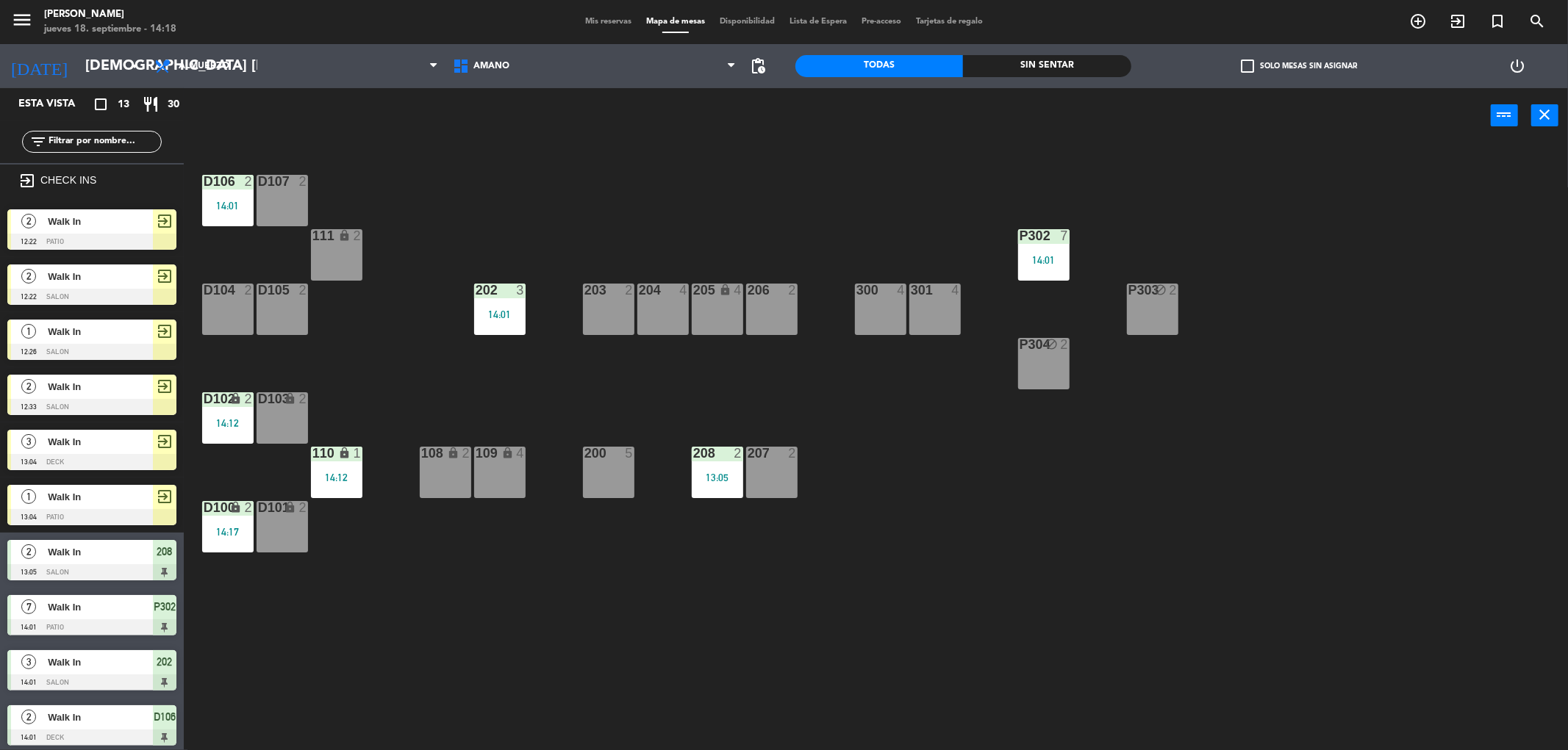
click at [448, 474] on div "108 lock 2" at bounding box center [445, 472] width 51 height 51
click at [696, 113] on button "WALK IN" at bounding box center [698, 115] width 88 height 30
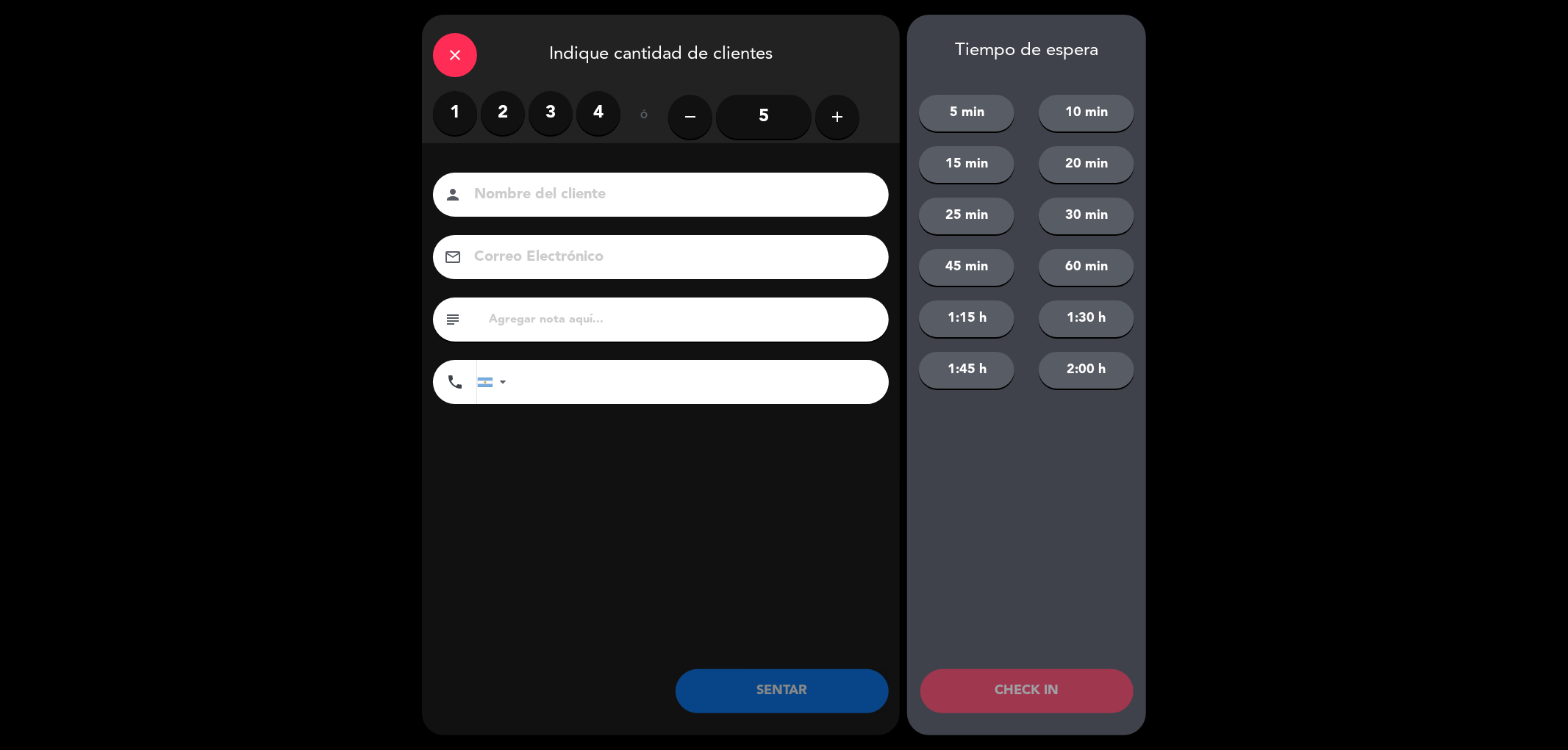
click at [452, 120] on label "1" at bounding box center [456, 113] width 44 height 44
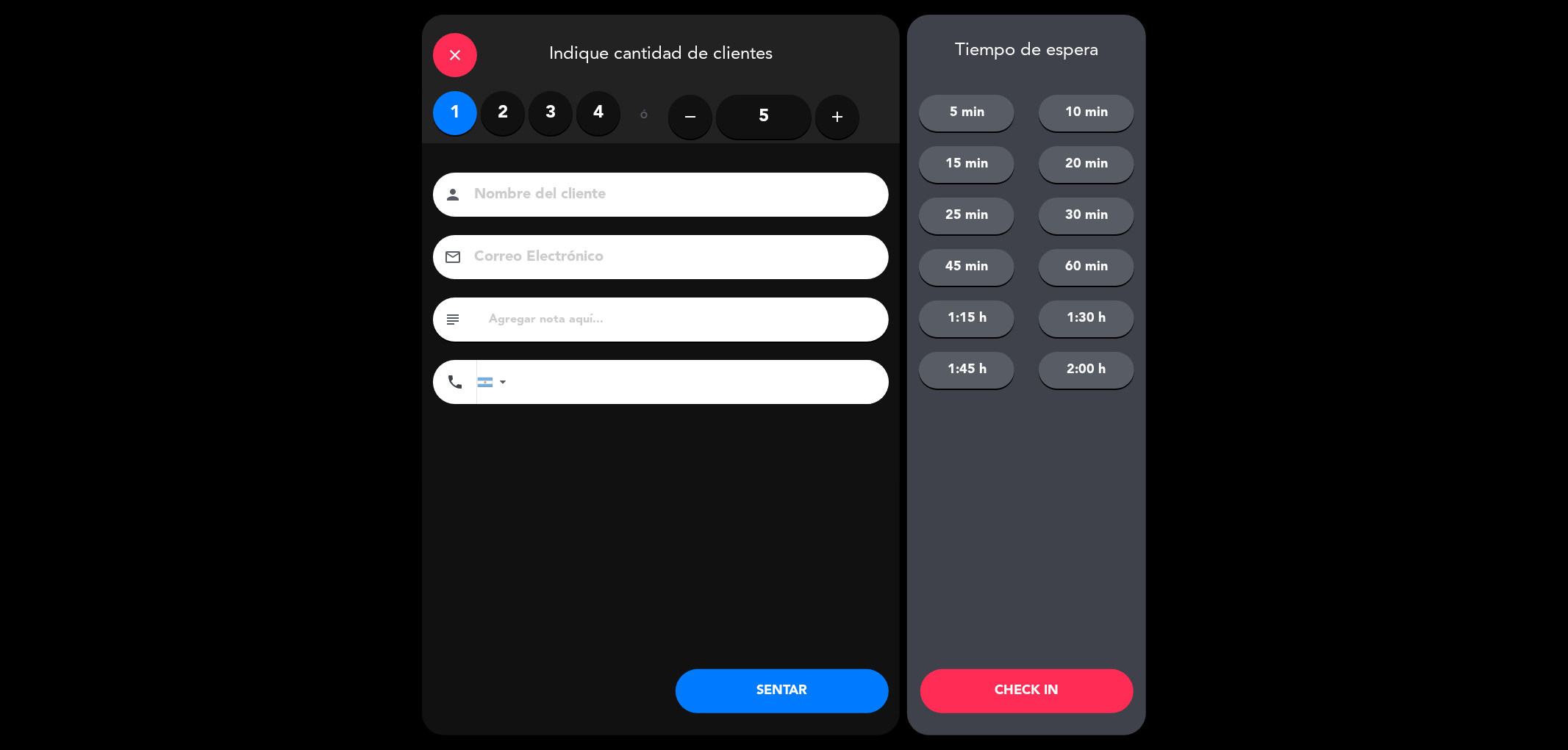
click at [770, 689] on button "SENTAR" at bounding box center [782, 692] width 213 height 44
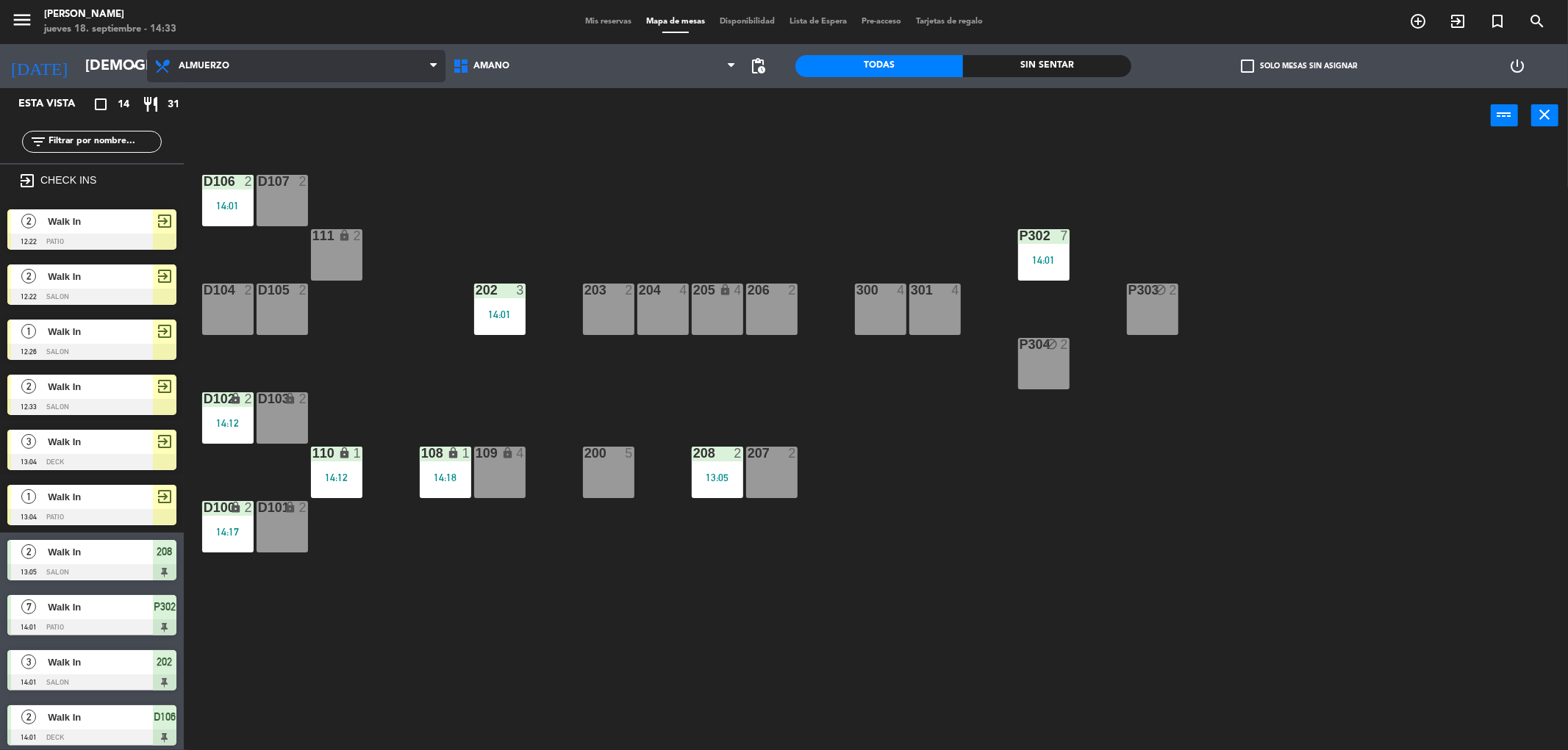
click at [427, 64] on span "Almuerzo" at bounding box center [296, 66] width 298 height 33
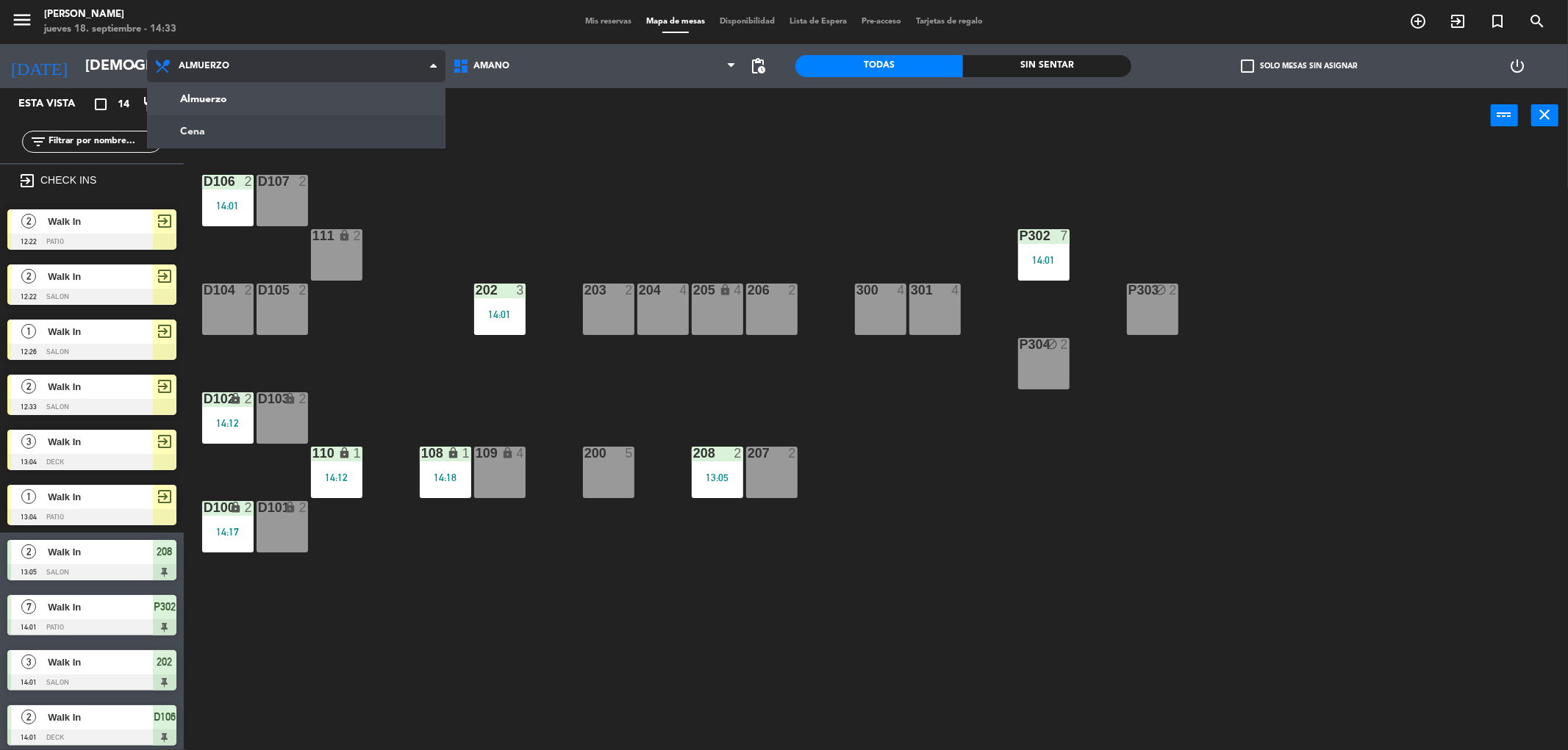
click at [269, 140] on ng-component "menu Amano Ristorante jueves 18. septiembre - 14:33 Mis reservas Mapa de mesas …" at bounding box center [784, 378] width 1568 height 755
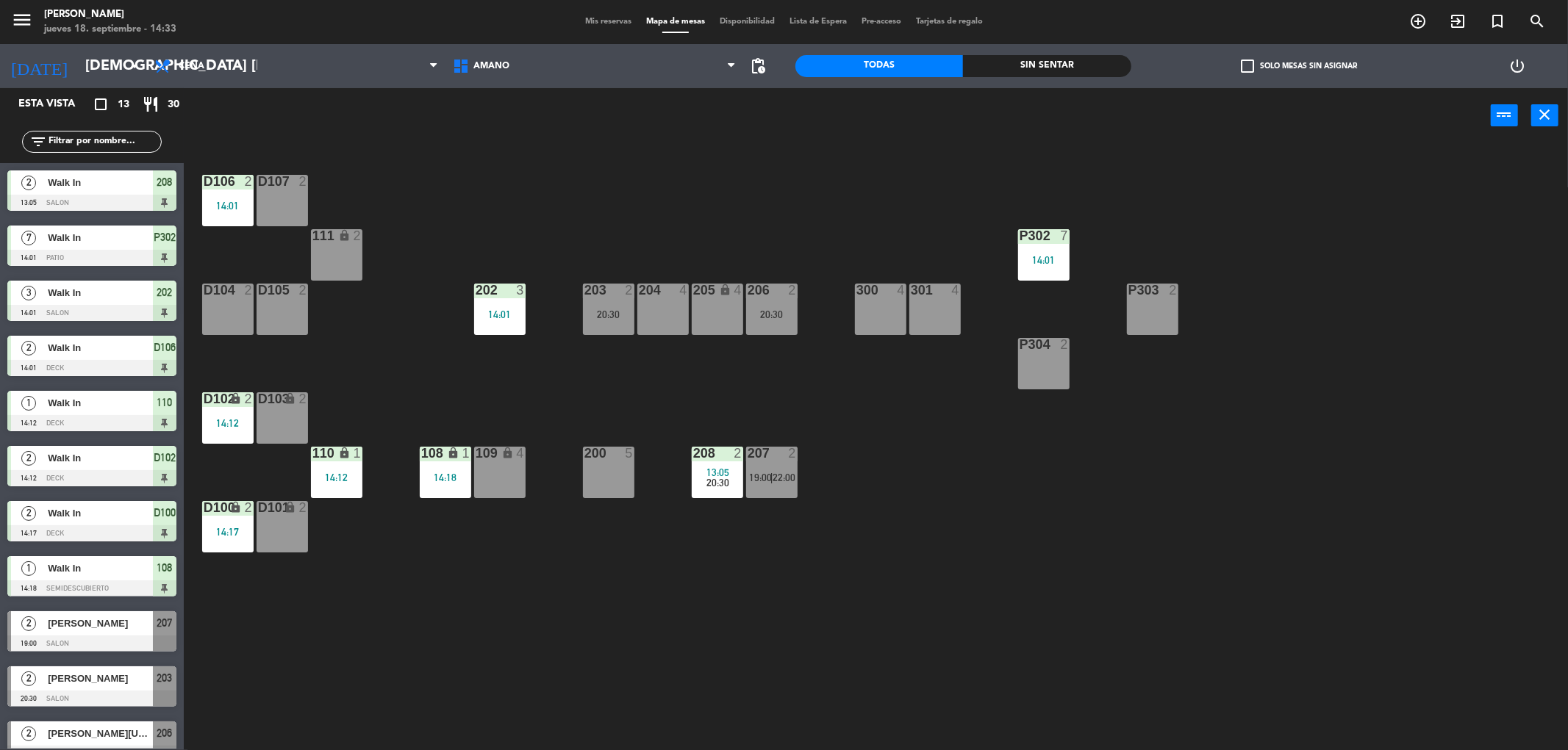
click at [587, 24] on span "Mis reservas" at bounding box center [608, 21] width 61 height 8
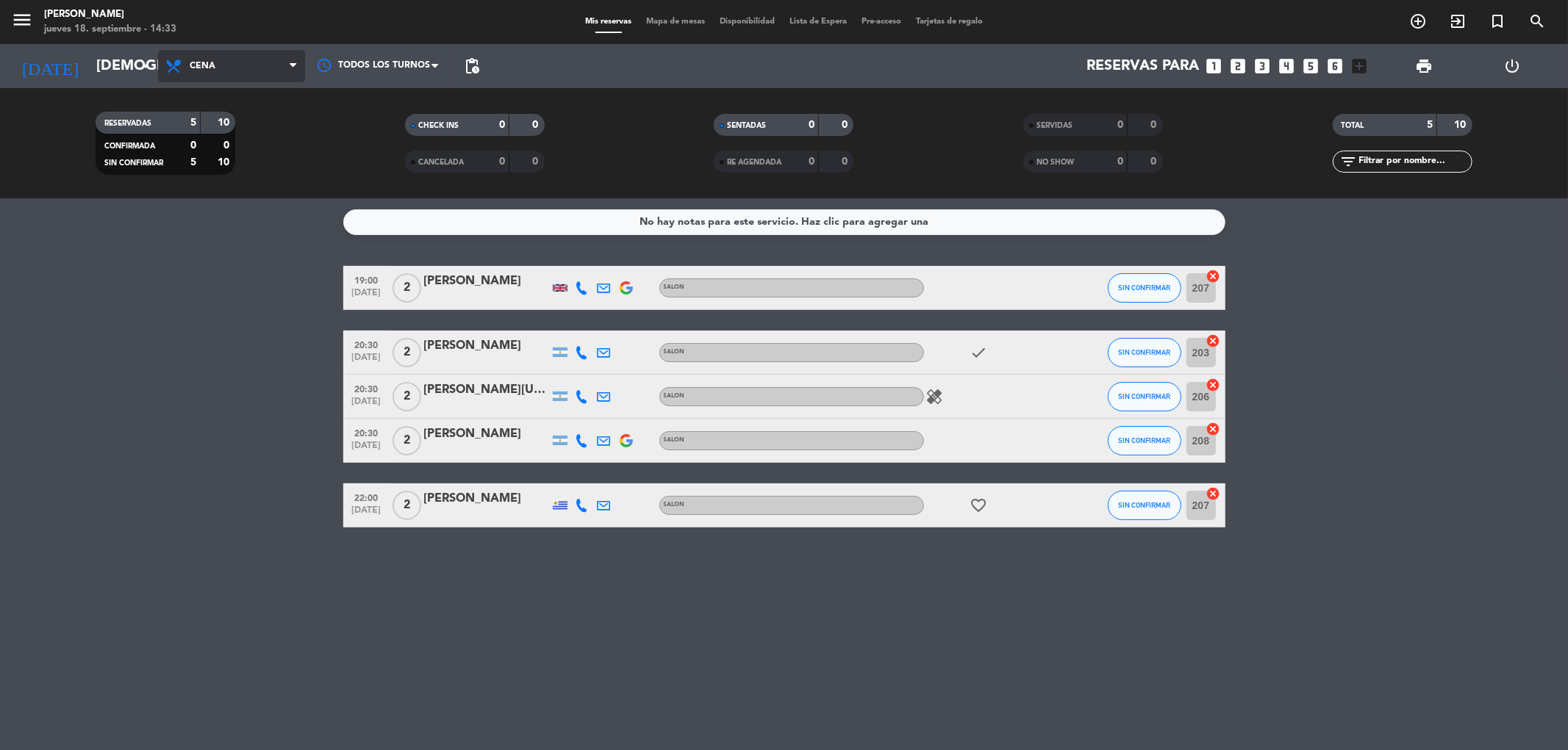
click at [280, 70] on span "Cena" at bounding box center [231, 66] width 147 height 33
click at [259, 135] on div "menu Amano Ristorante jueves 18. septiembre - 14:33 Mis reservas Mapa de mesas …" at bounding box center [784, 99] width 1568 height 198
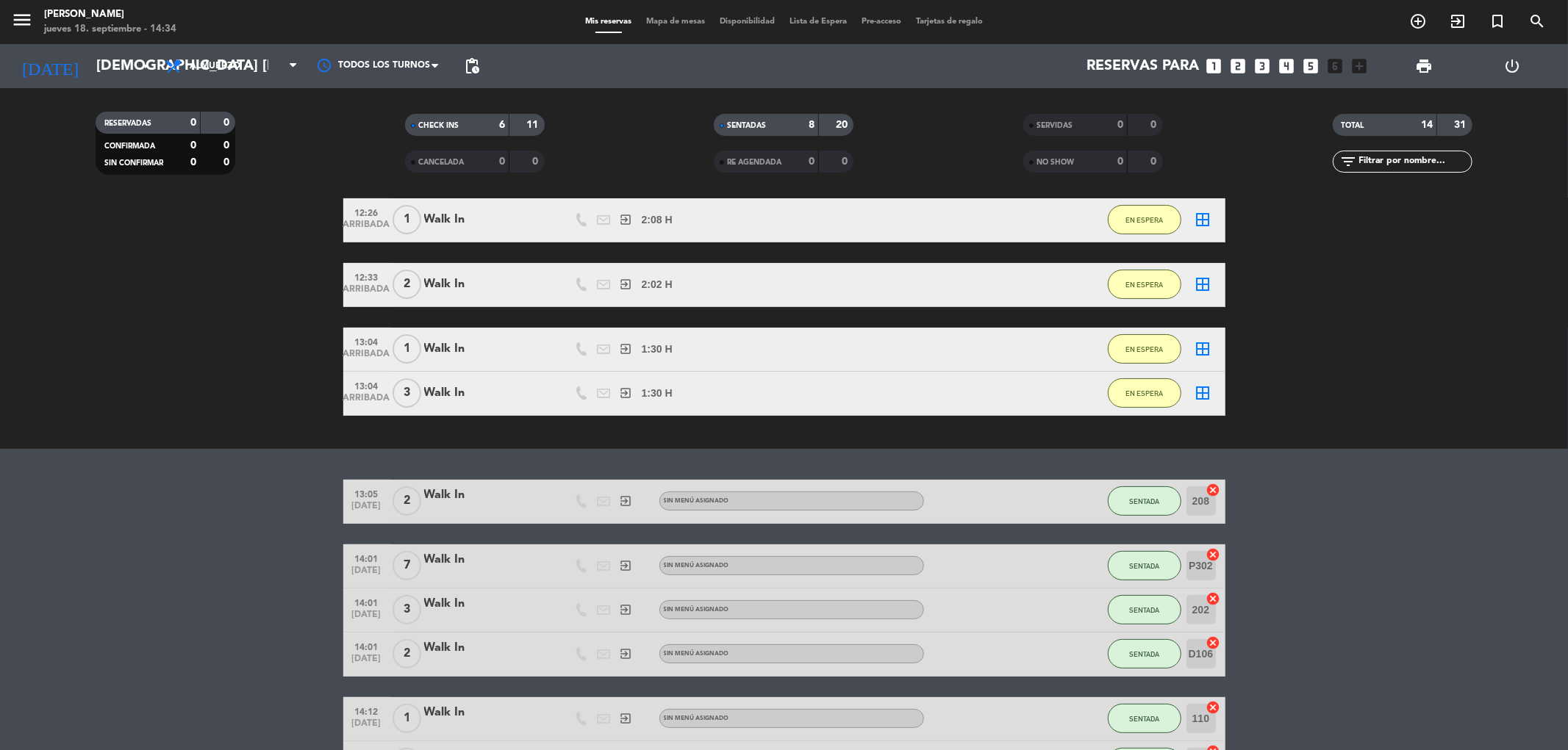
scroll to position [482, 0]
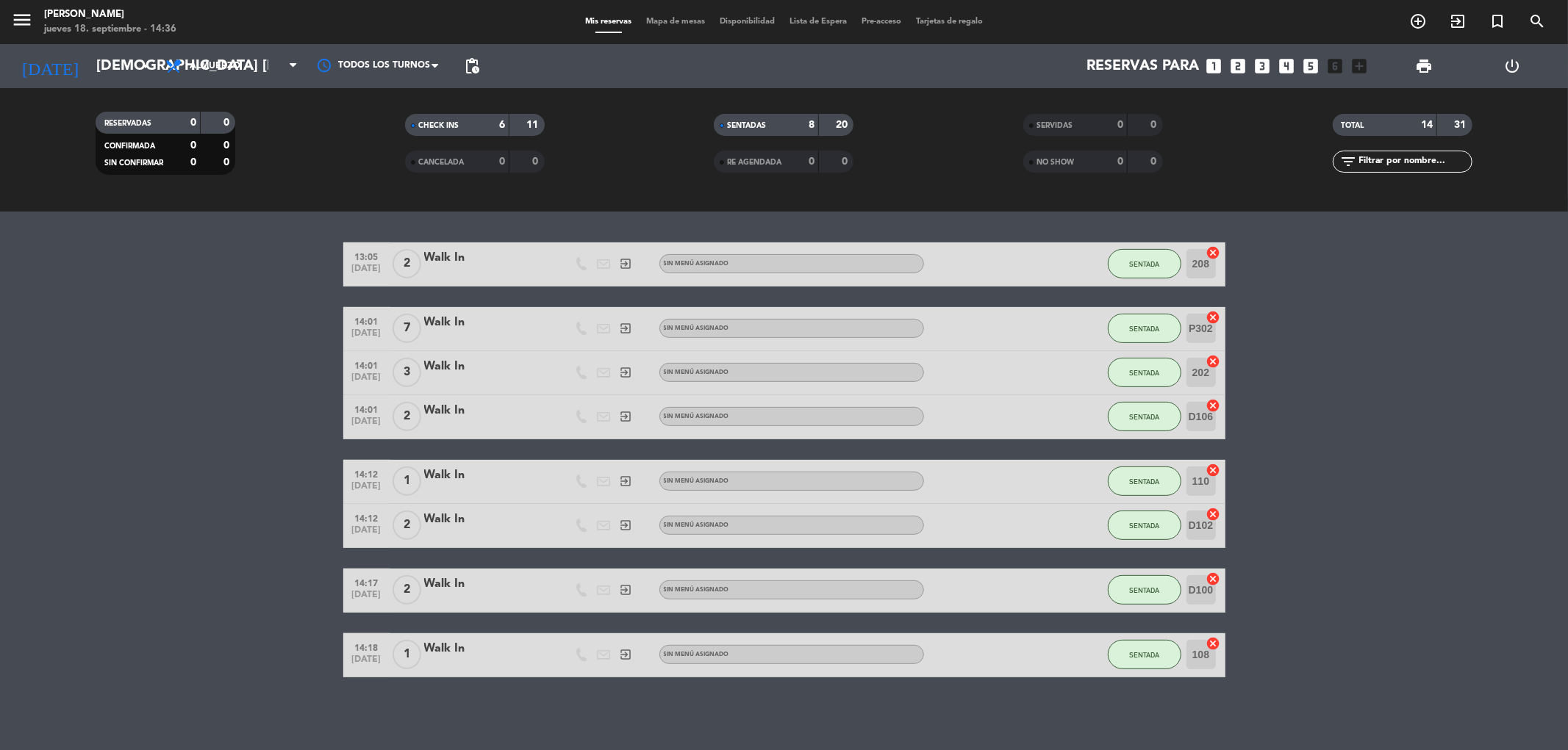
click at [1212, 250] on icon "cancel" at bounding box center [1214, 252] width 15 height 15
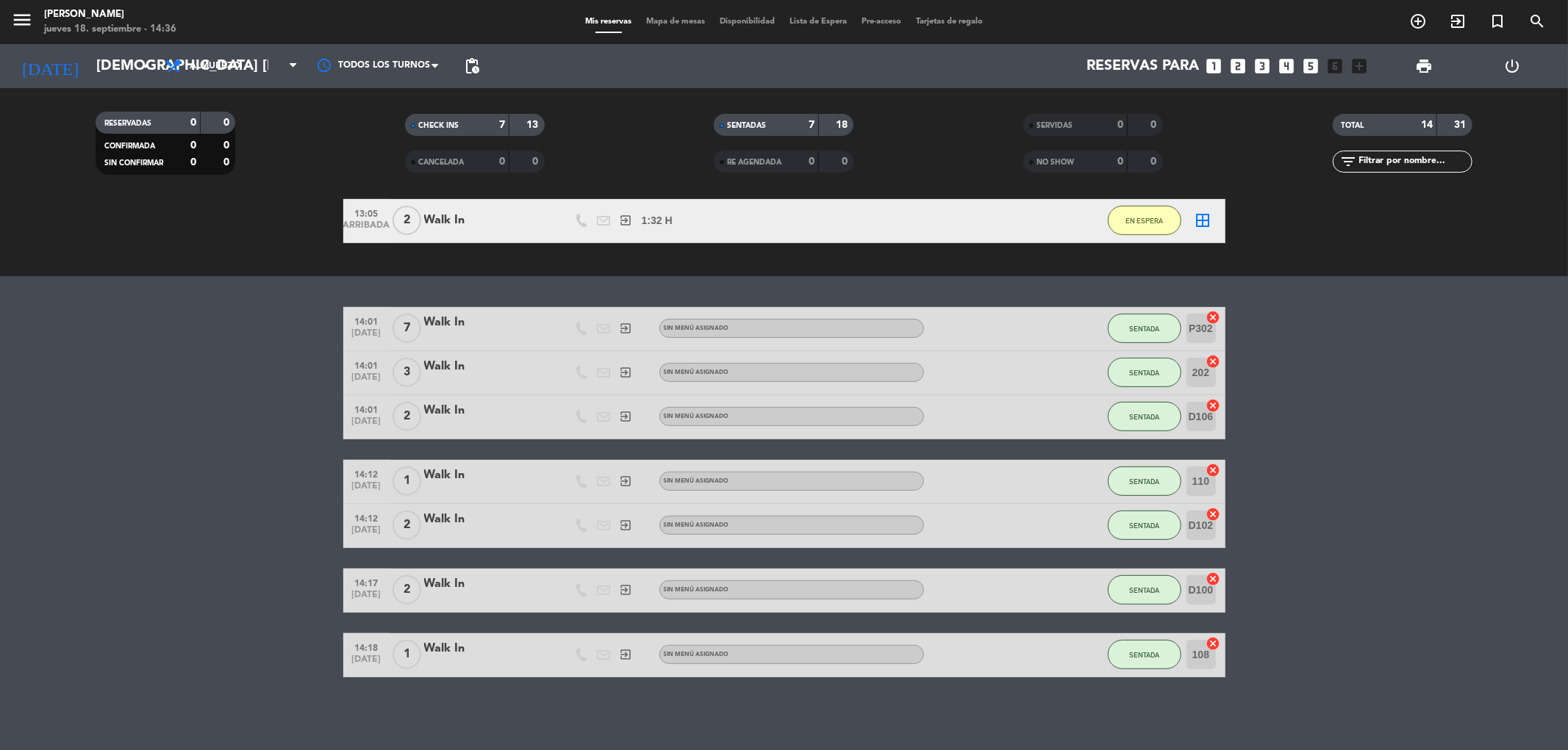
click at [647, 21] on span "Mapa de mesas" at bounding box center [675, 21] width 73 height 8
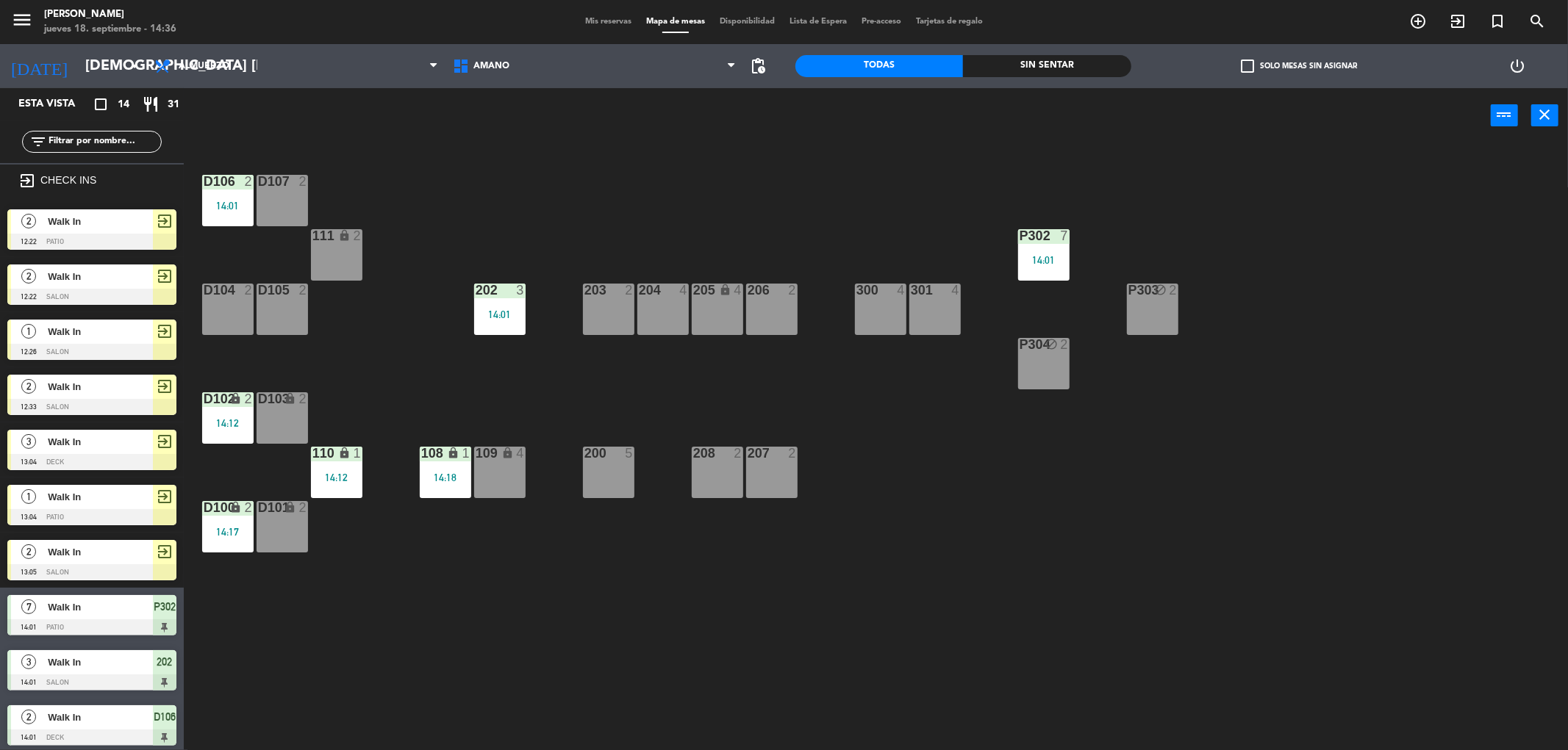
click at [326, 252] on div "111 lock 2" at bounding box center [336, 255] width 51 height 51
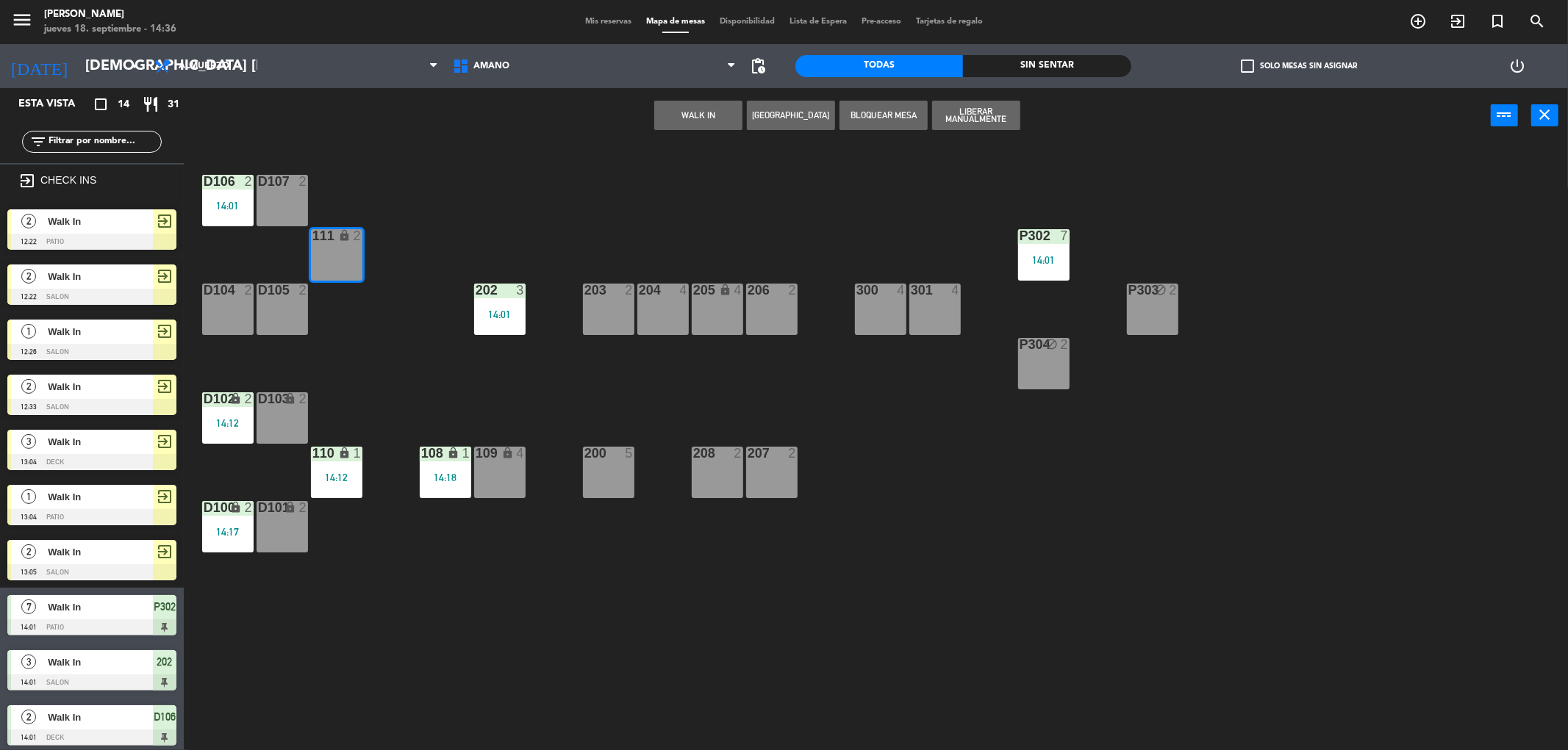
click at [696, 113] on button "WALK IN" at bounding box center [698, 115] width 88 height 30
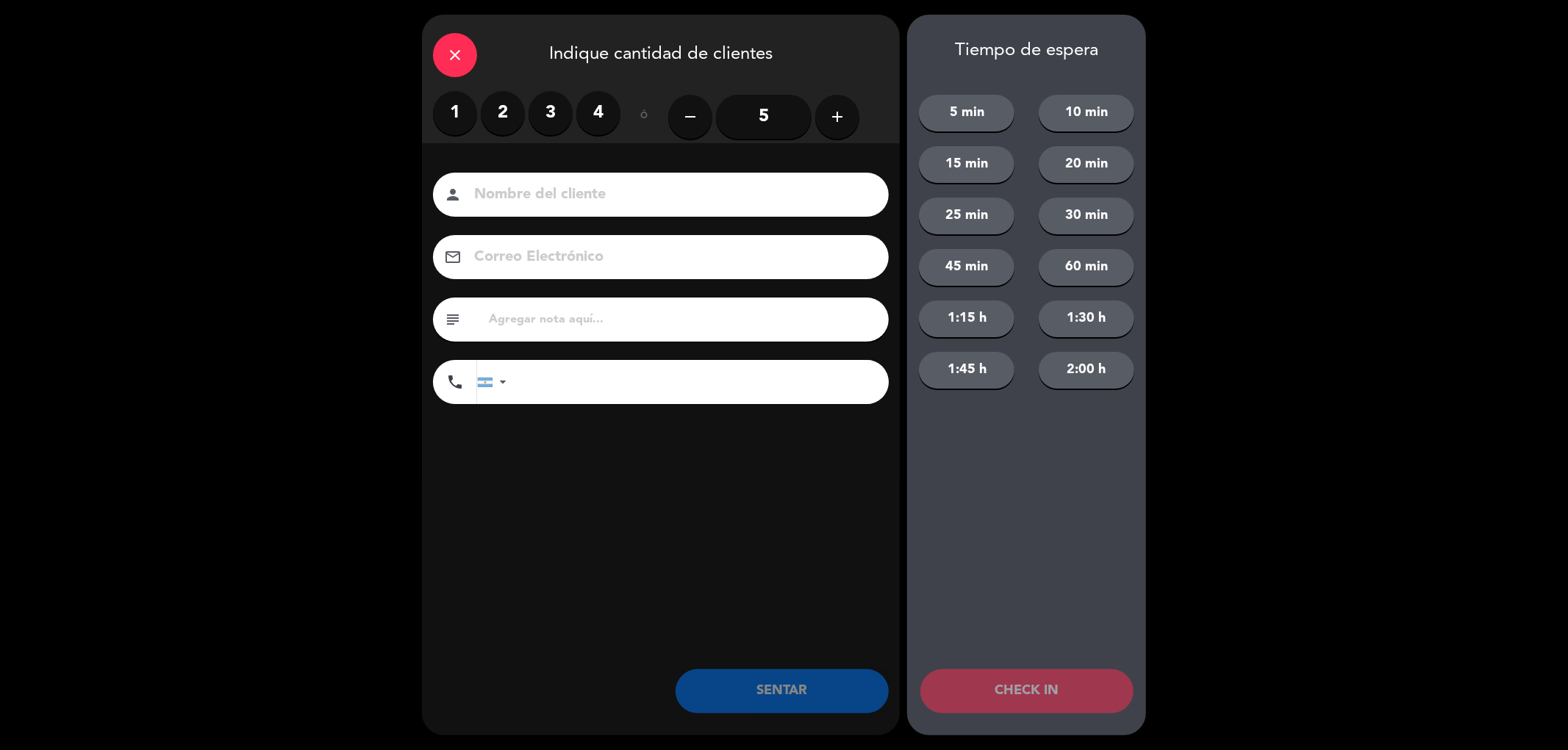
click at [449, 111] on label "1" at bounding box center [456, 113] width 44 height 44
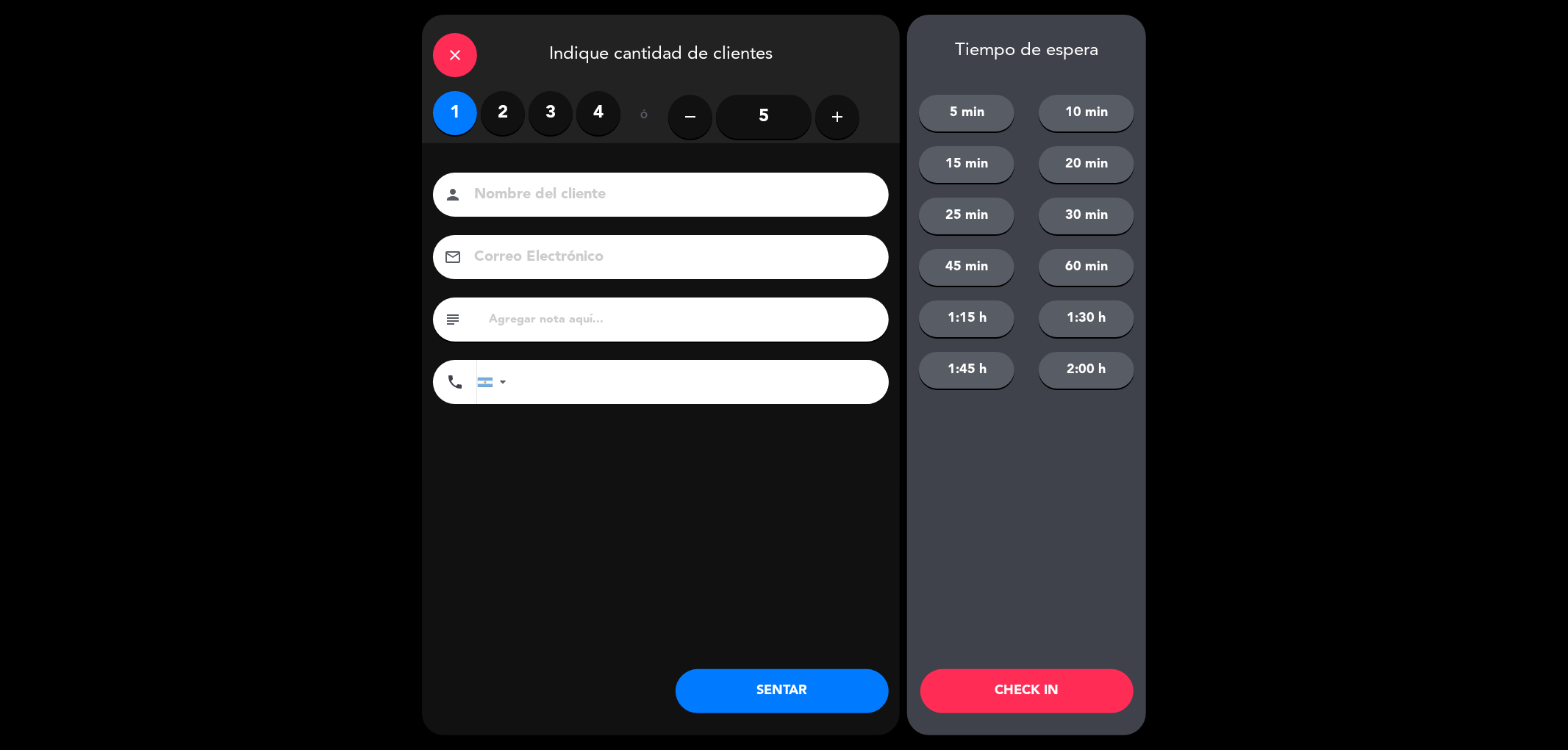
click at [775, 695] on button "SENTAR" at bounding box center [782, 692] width 213 height 44
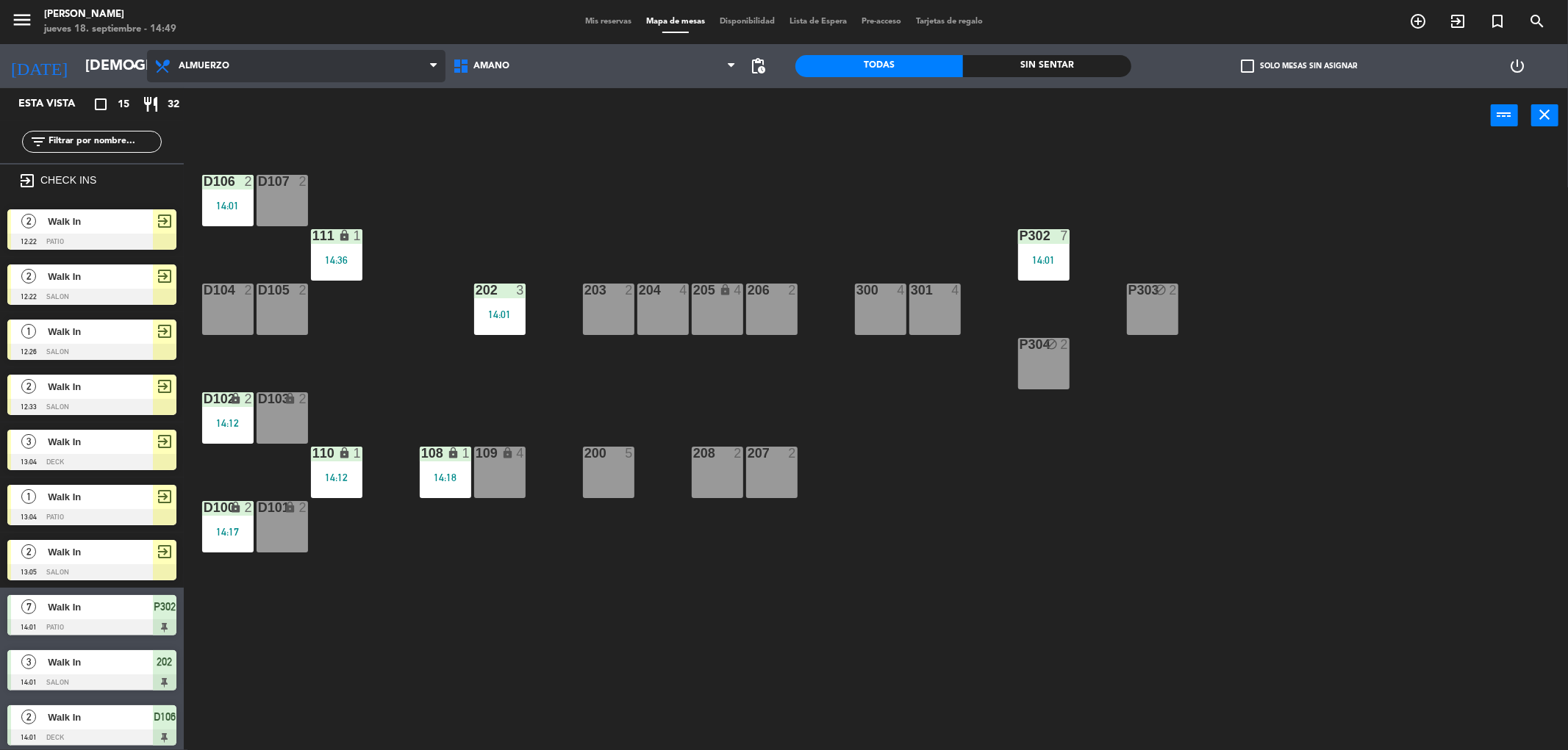
click at [326, 57] on span "Almuerzo" at bounding box center [296, 66] width 298 height 33
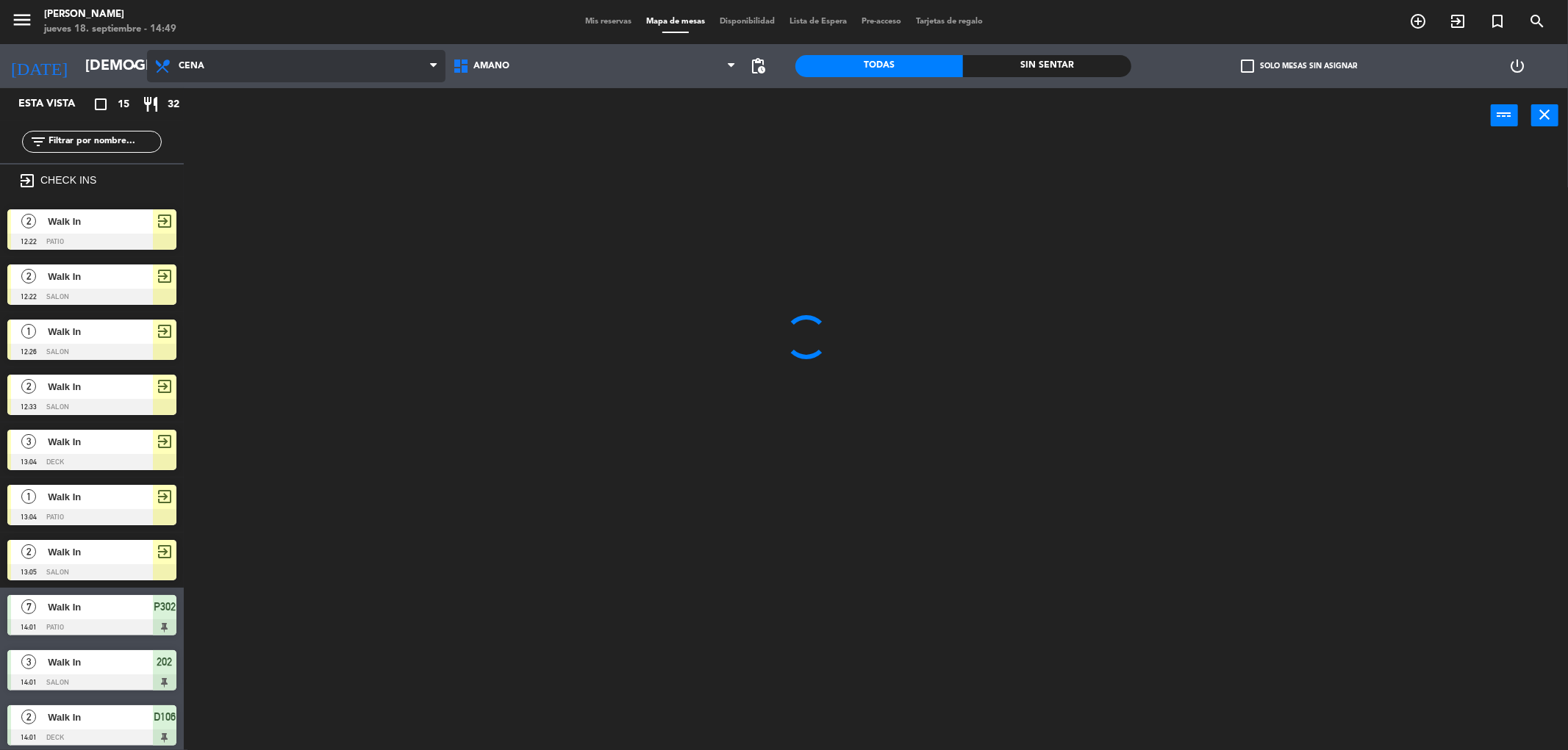
click at [287, 135] on ng-component "menu Amano Ristorante jueves 18. septiembre - 14:49 Mis reservas Mapa de mesas …" at bounding box center [784, 378] width 1568 height 755
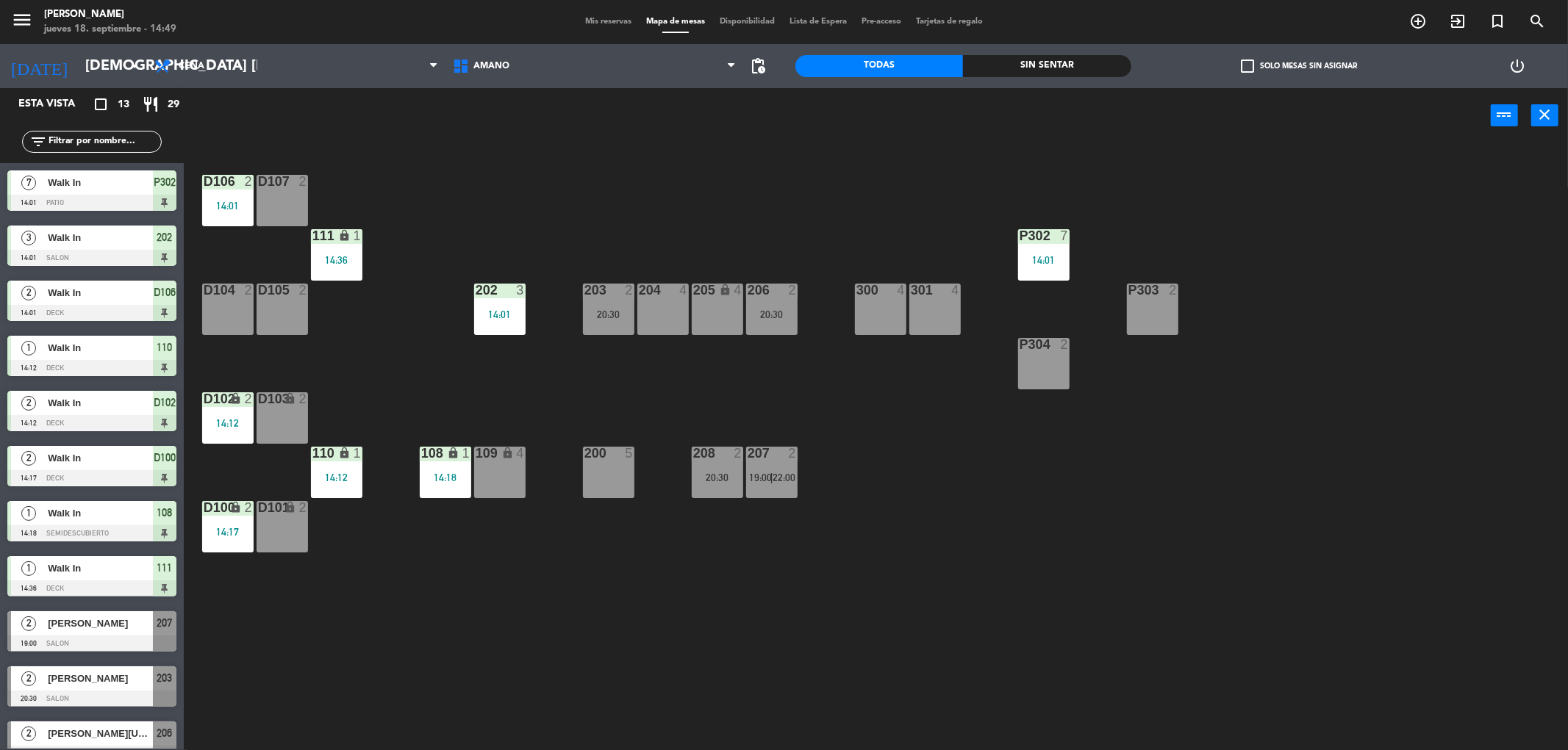
click at [606, 25] on span "Mis reservas" at bounding box center [608, 21] width 61 height 8
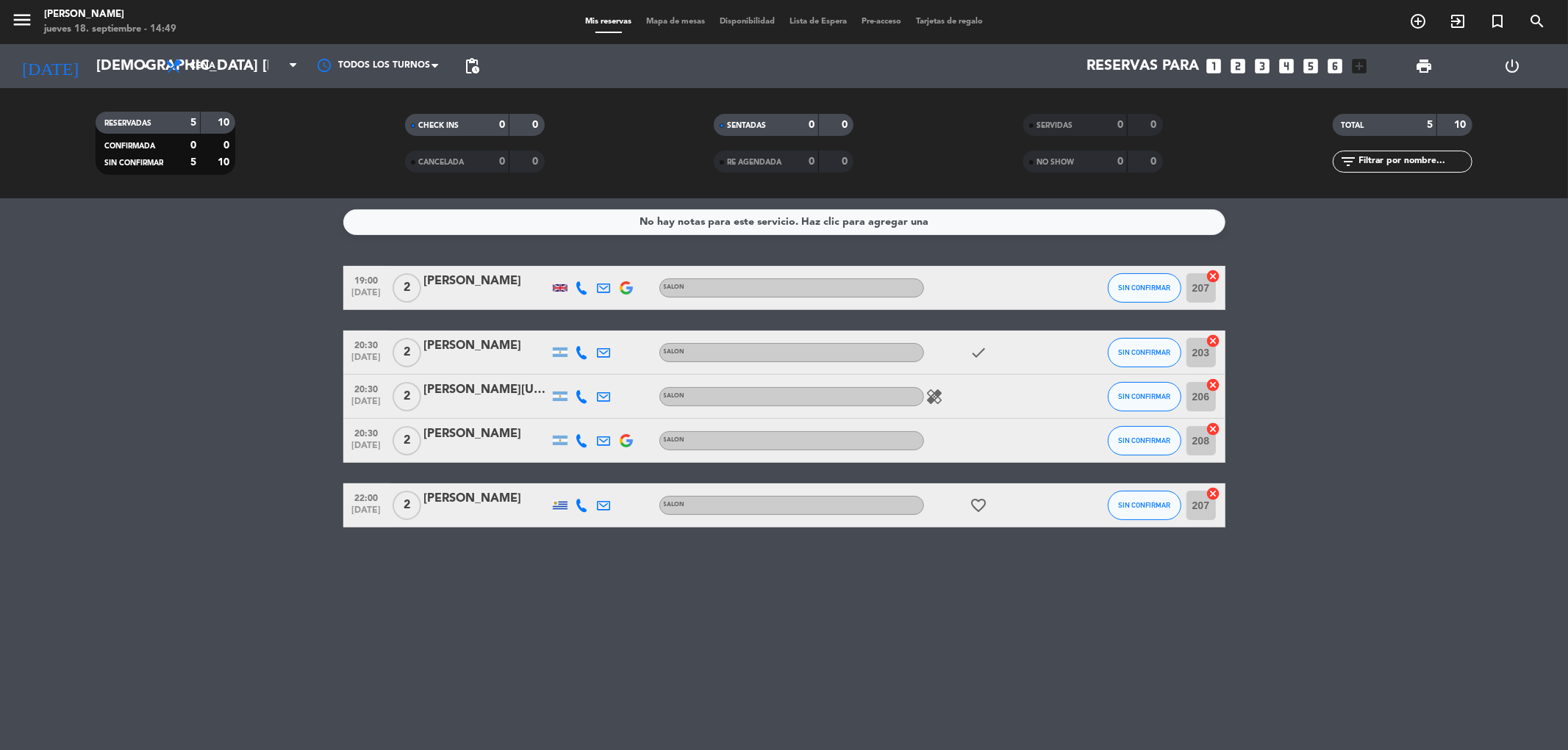
click at [664, 19] on span "Mapa de mesas" at bounding box center [675, 21] width 73 height 8
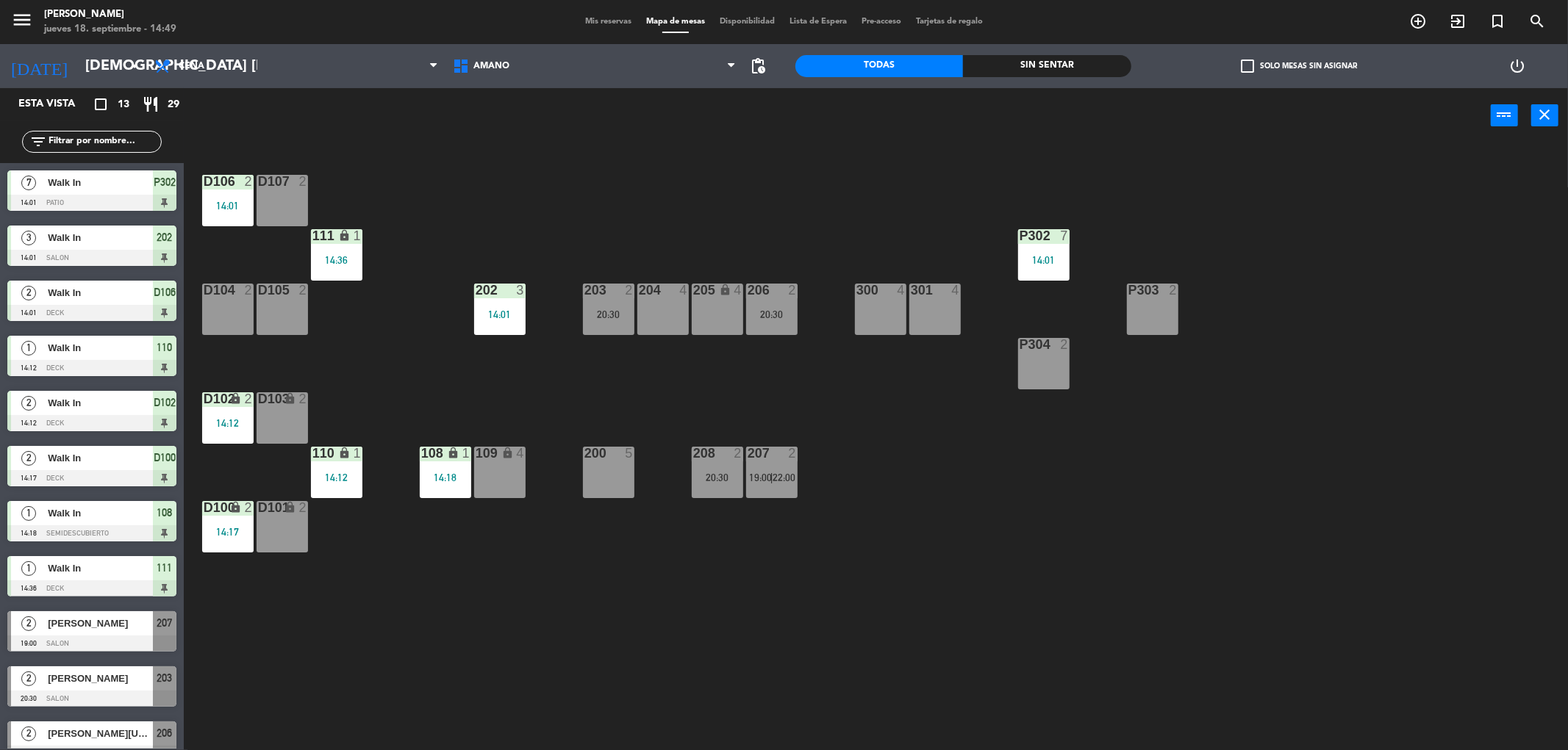
click at [1051, 363] on div "P304 2" at bounding box center [1044, 364] width 51 height 51
click at [793, 115] on button "[GEOGRAPHIC_DATA]" at bounding box center [790, 115] width 88 height 30
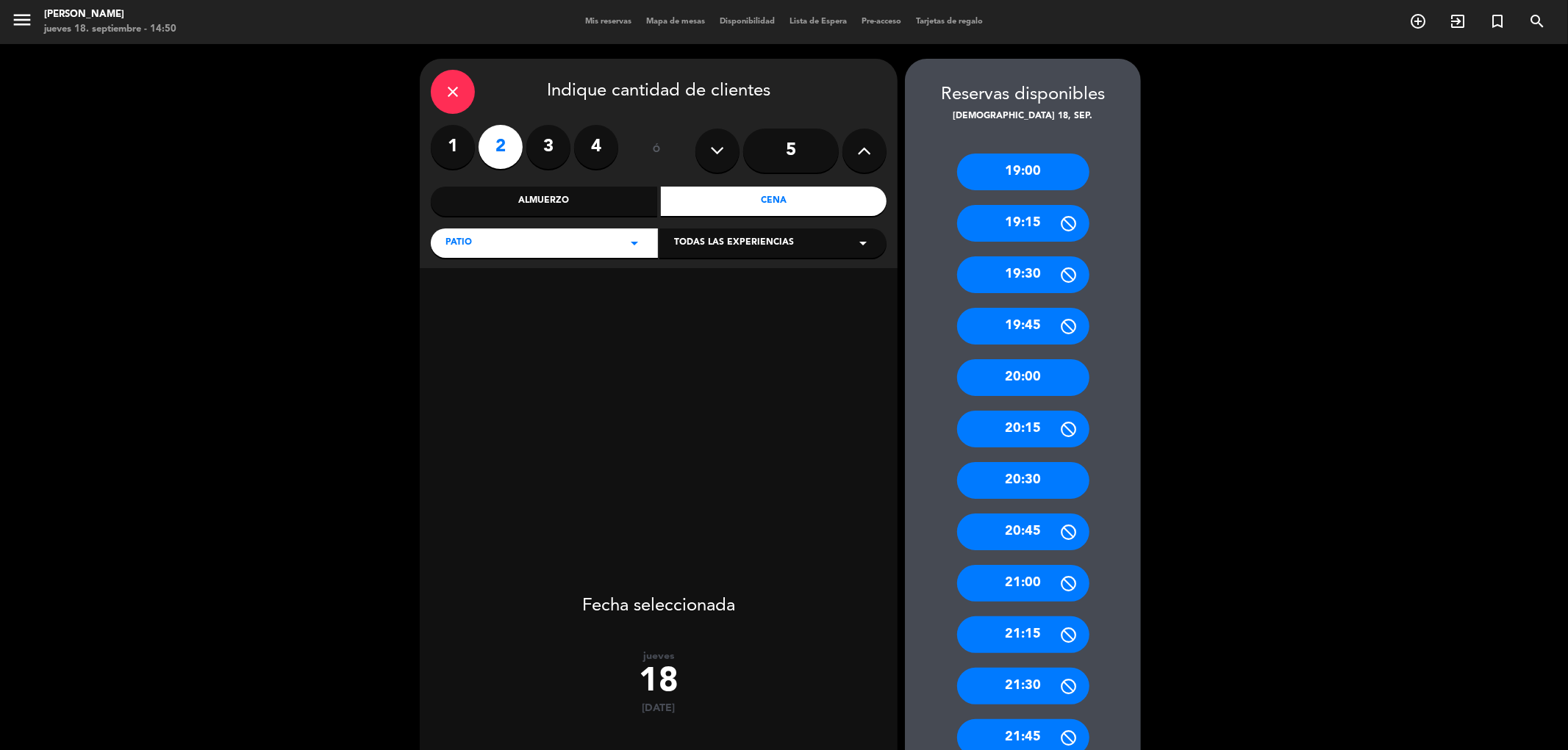
click at [864, 150] on icon at bounding box center [864, 151] width 14 height 22
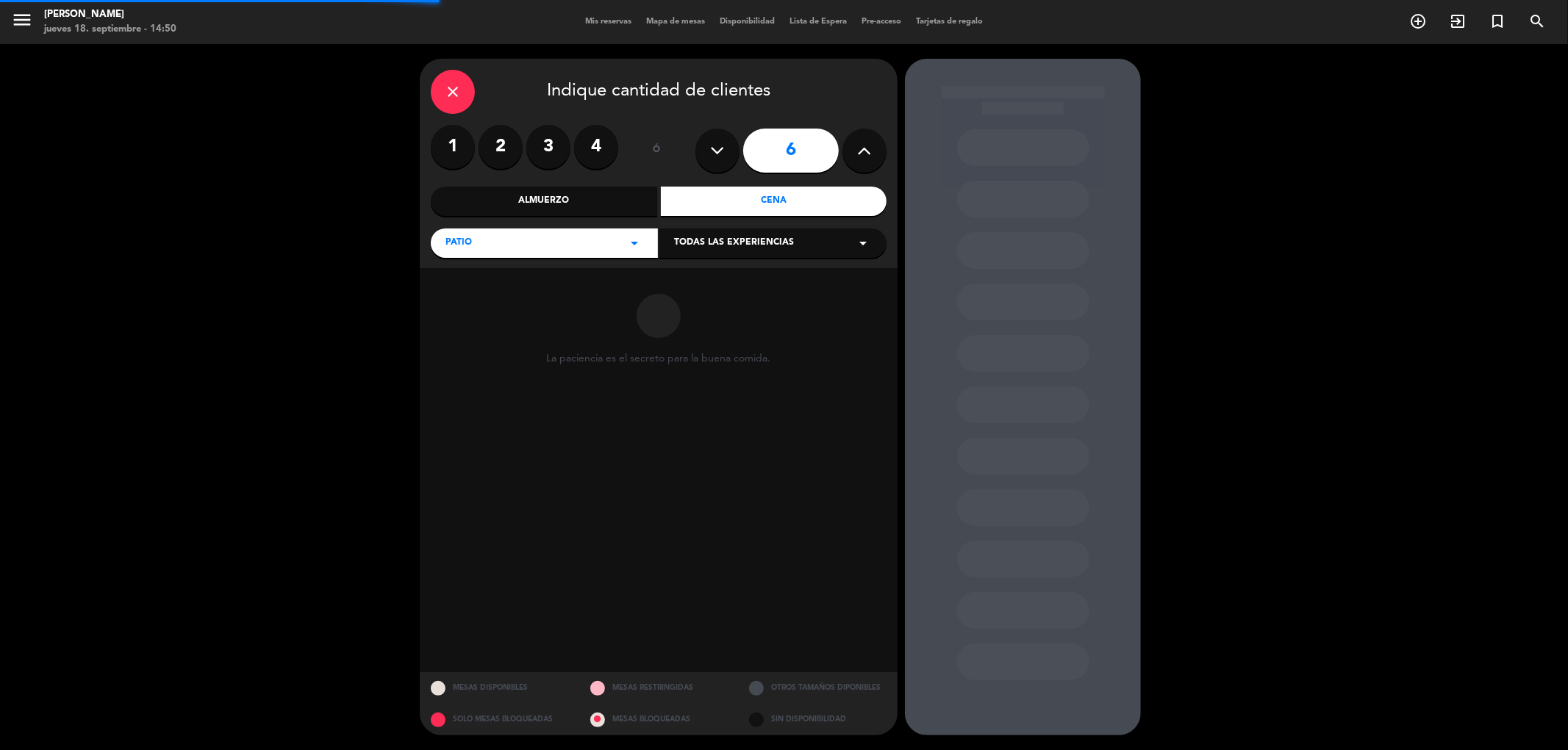
click at [864, 150] on icon at bounding box center [864, 151] width 14 height 22
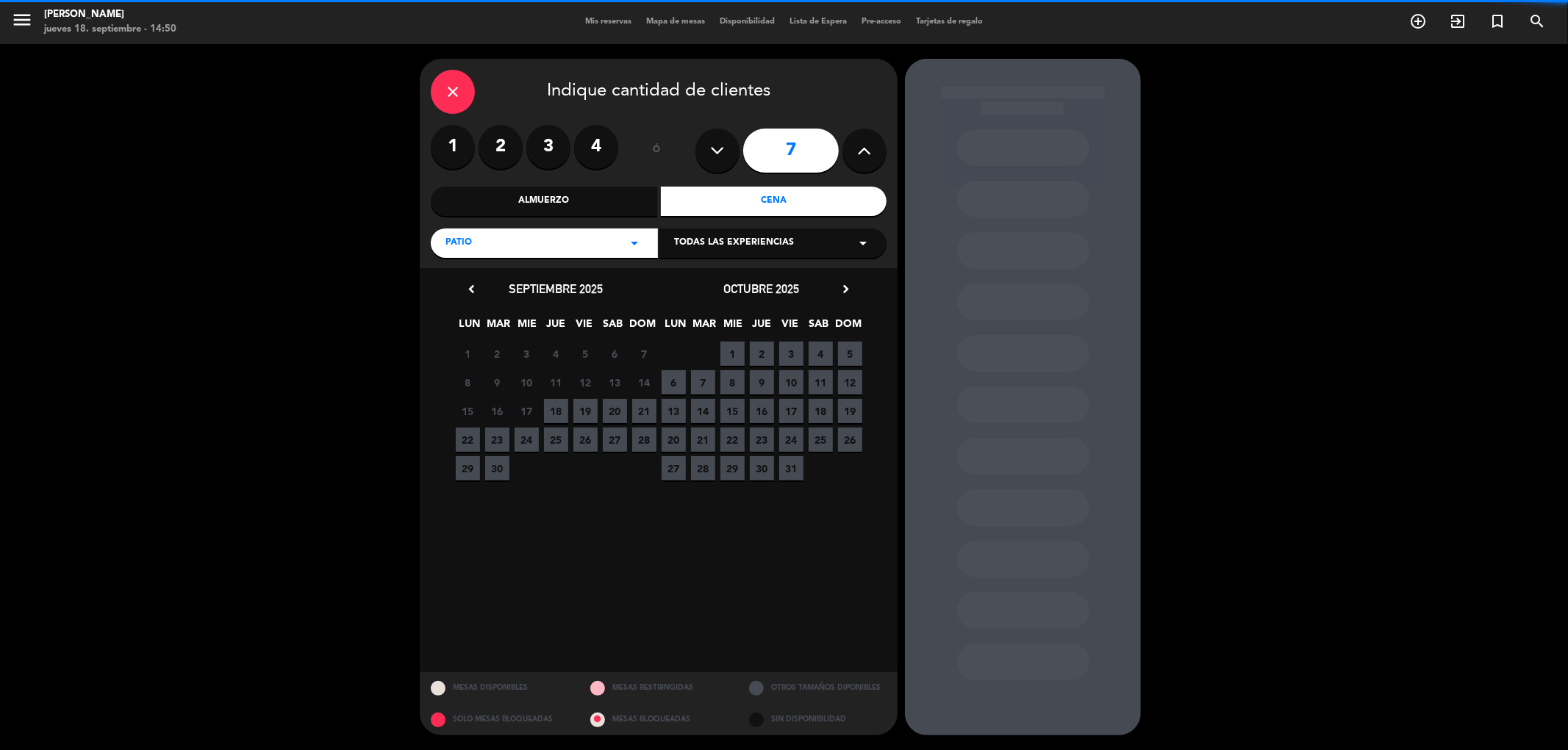
click at [864, 150] on icon at bounding box center [864, 151] width 14 height 22
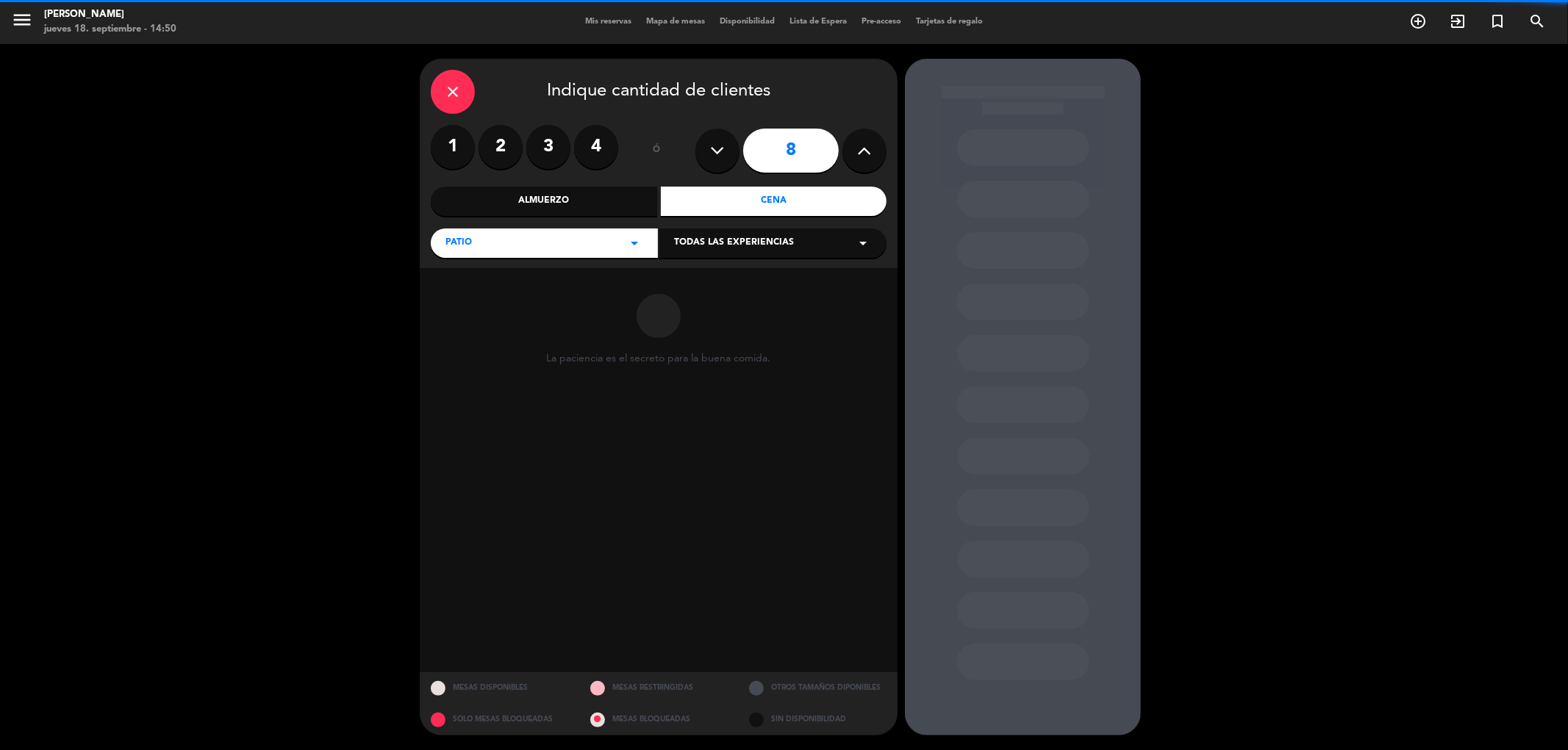
click at [864, 150] on icon at bounding box center [864, 151] width 14 height 22
type input "9"
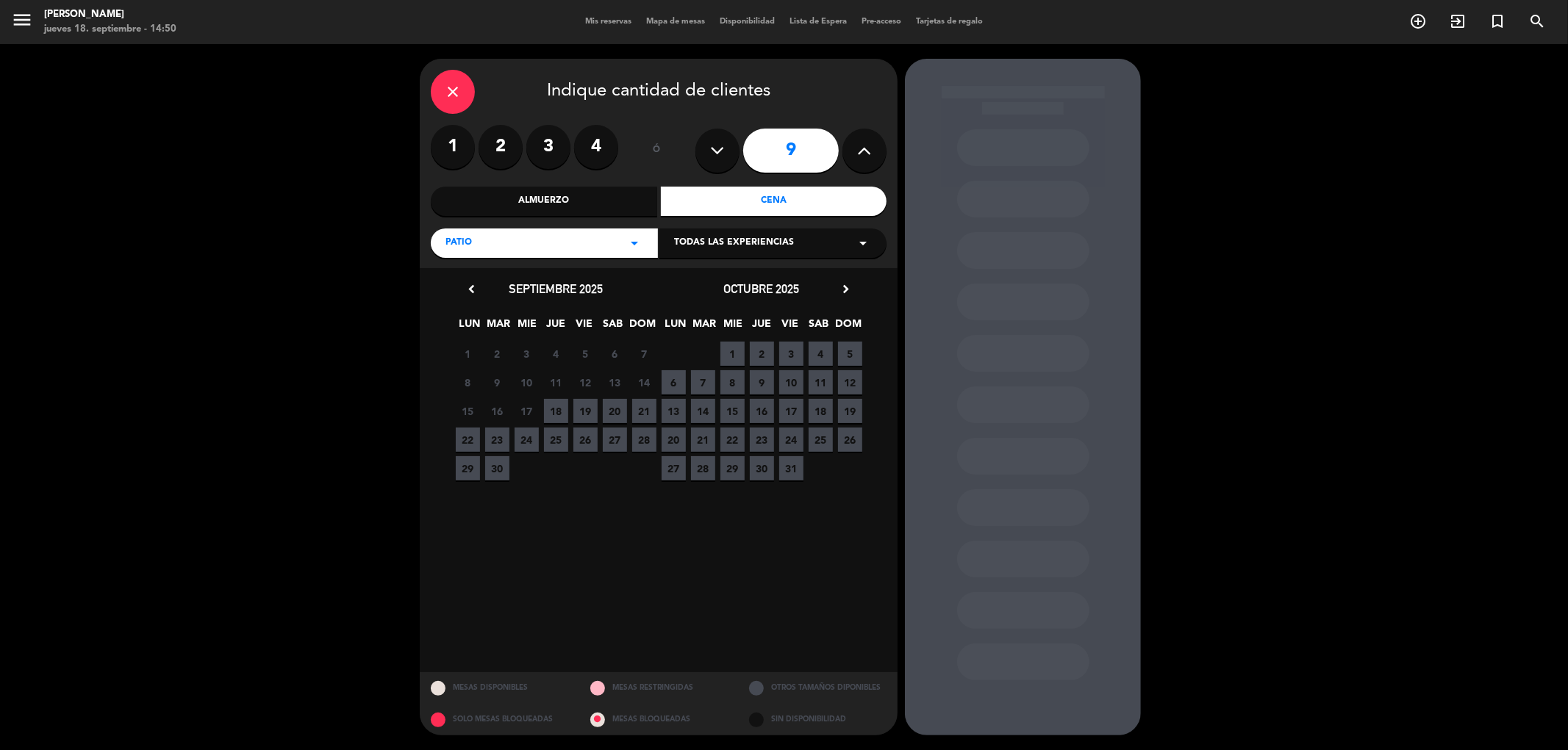
click at [561, 415] on span "18" at bounding box center [556, 411] width 24 height 24
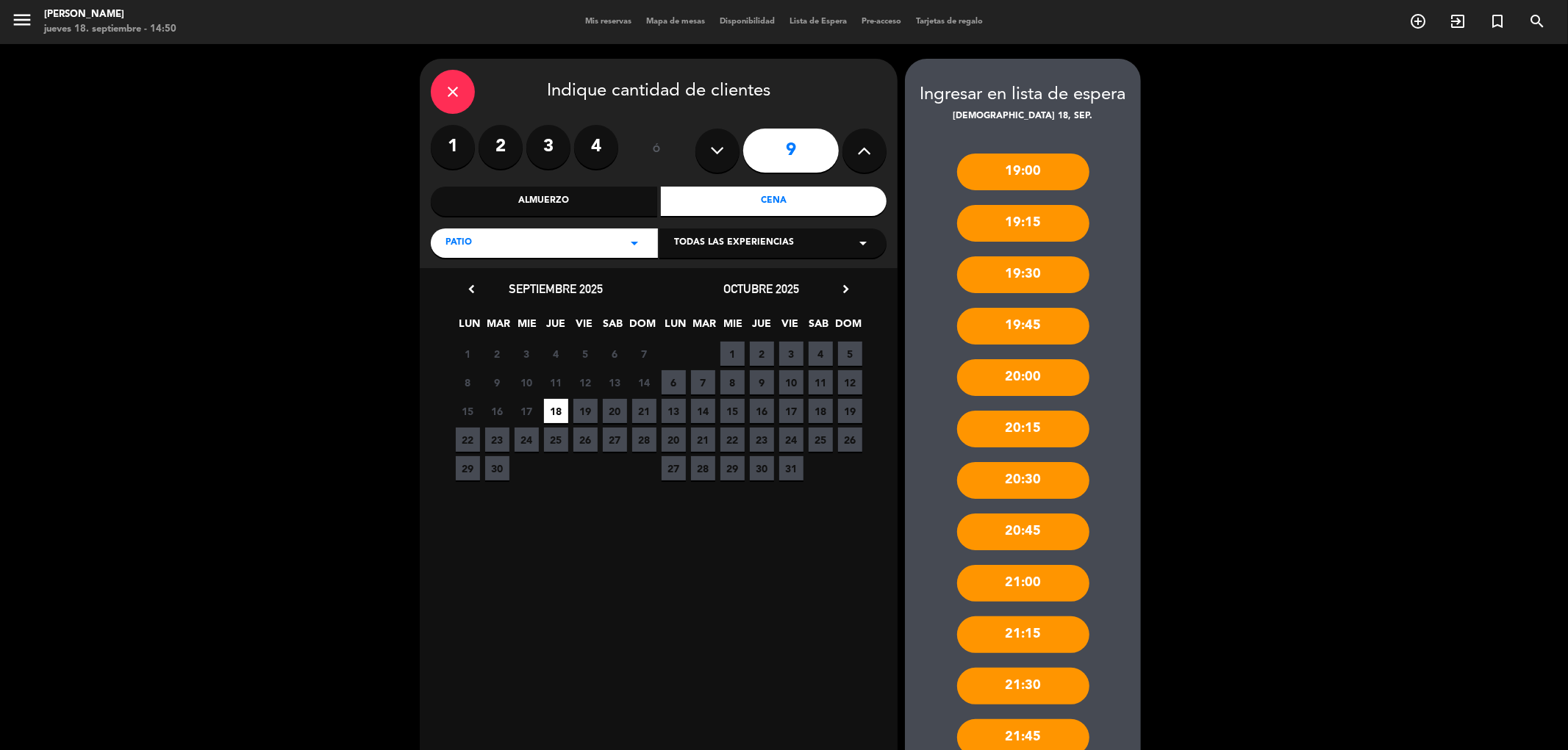
click at [1024, 486] on div "20:30" at bounding box center [1023, 481] width 133 height 37
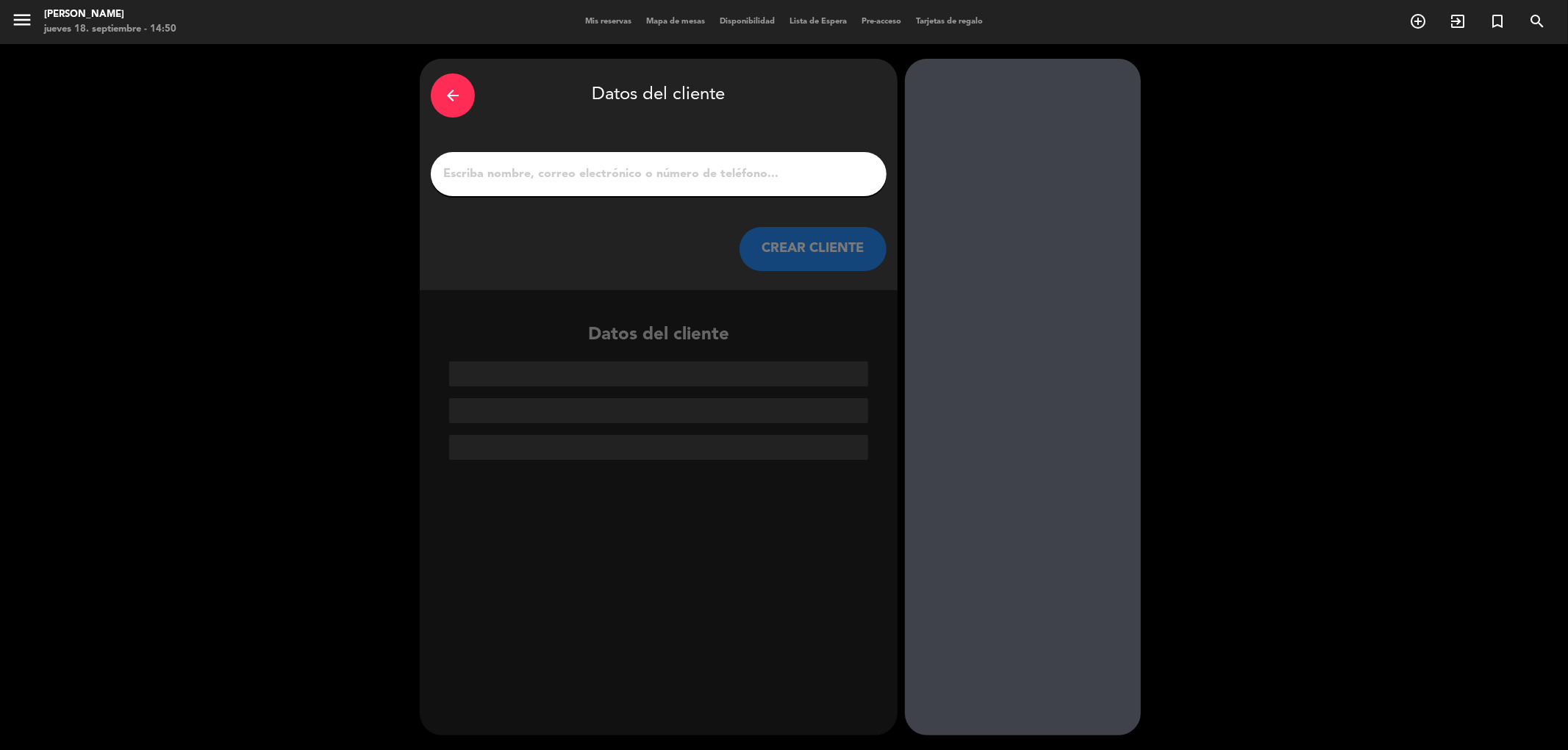
click at [466, 176] on input "1" at bounding box center [658, 174] width 434 height 21
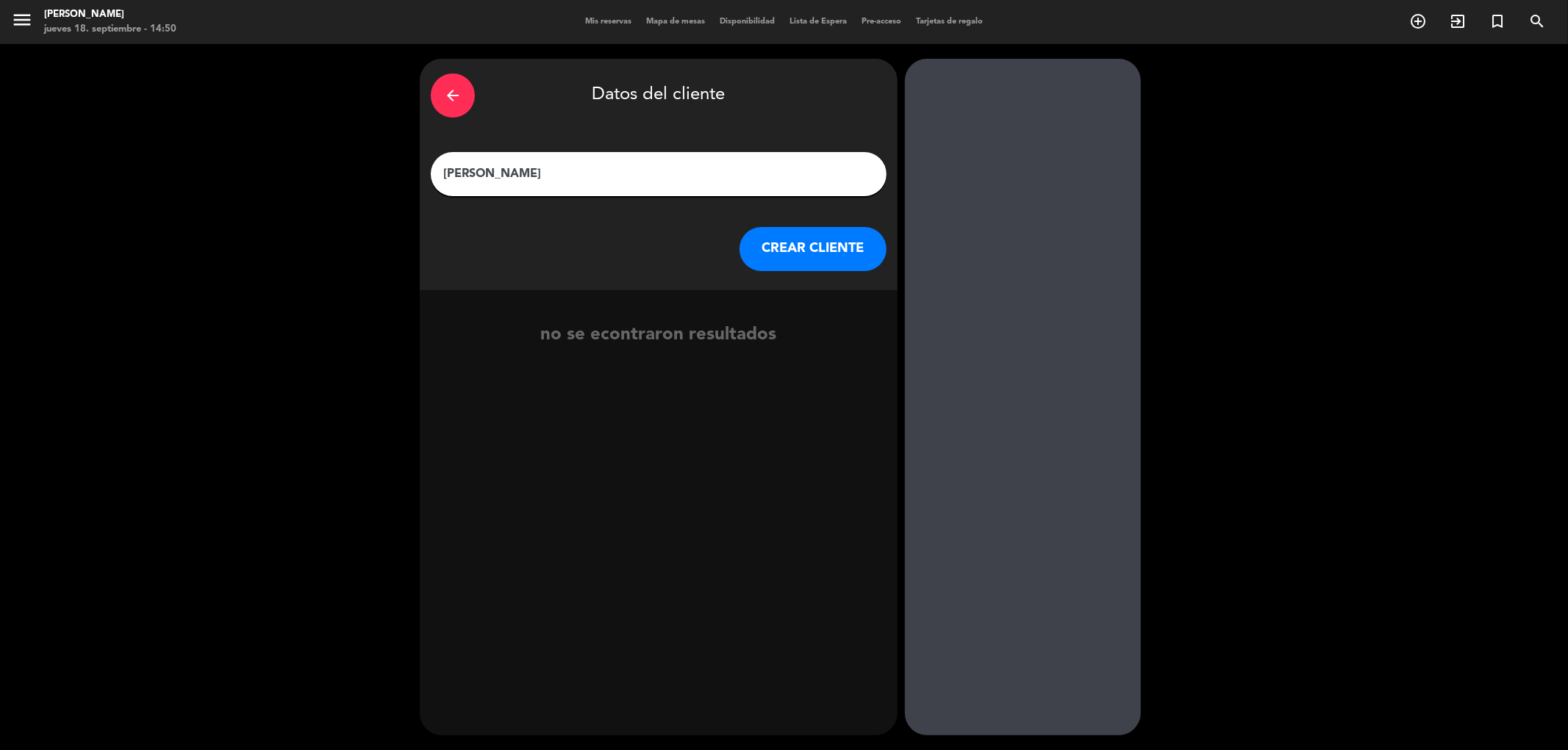
type input "[PERSON_NAME]"
click at [809, 241] on button "CREAR CLIENTE" at bounding box center [813, 250] width 147 height 44
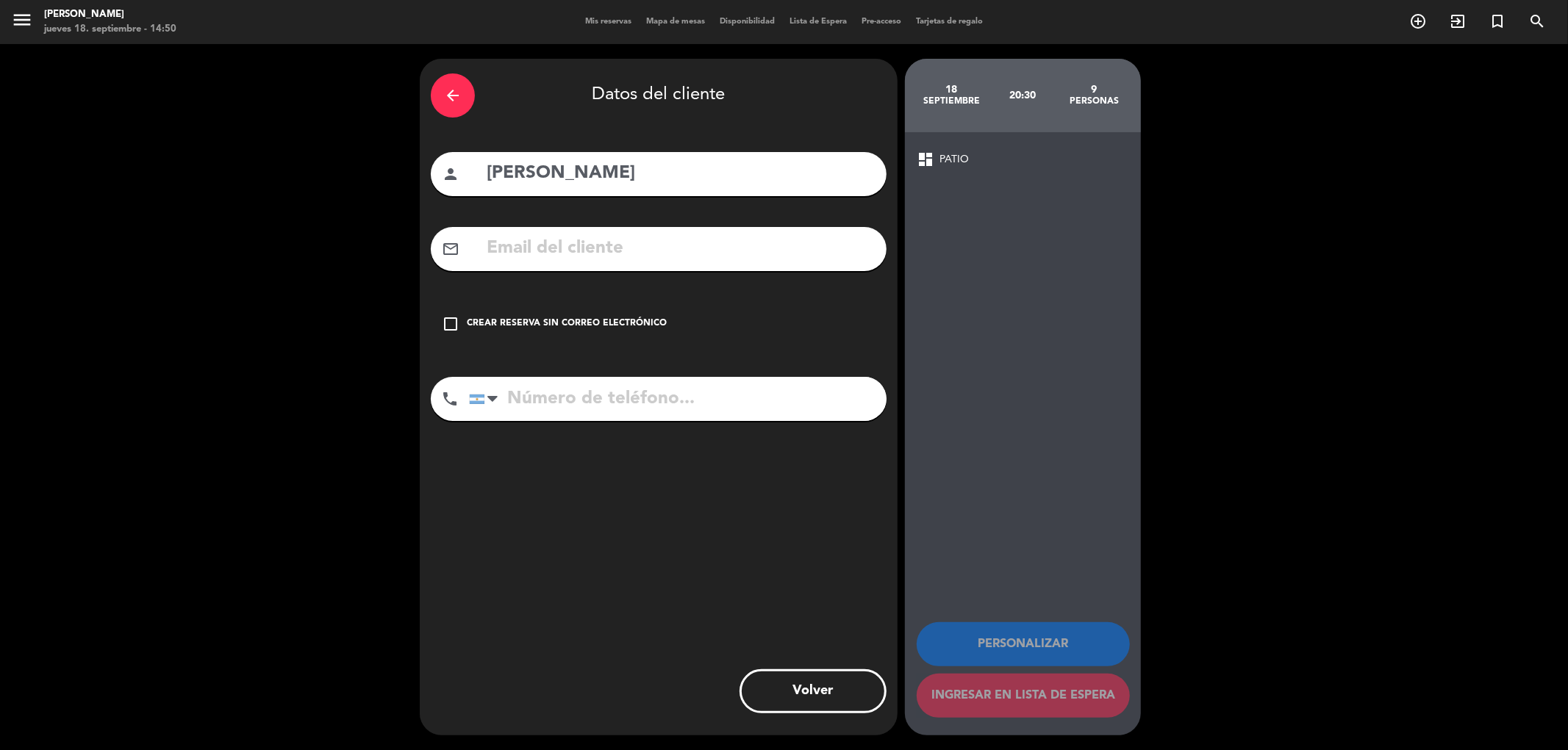
click at [560, 405] on input "tel" at bounding box center [678, 399] width 418 height 44
click at [446, 327] on icon "check_box_outline_blank" at bounding box center [450, 324] width 18 height 18
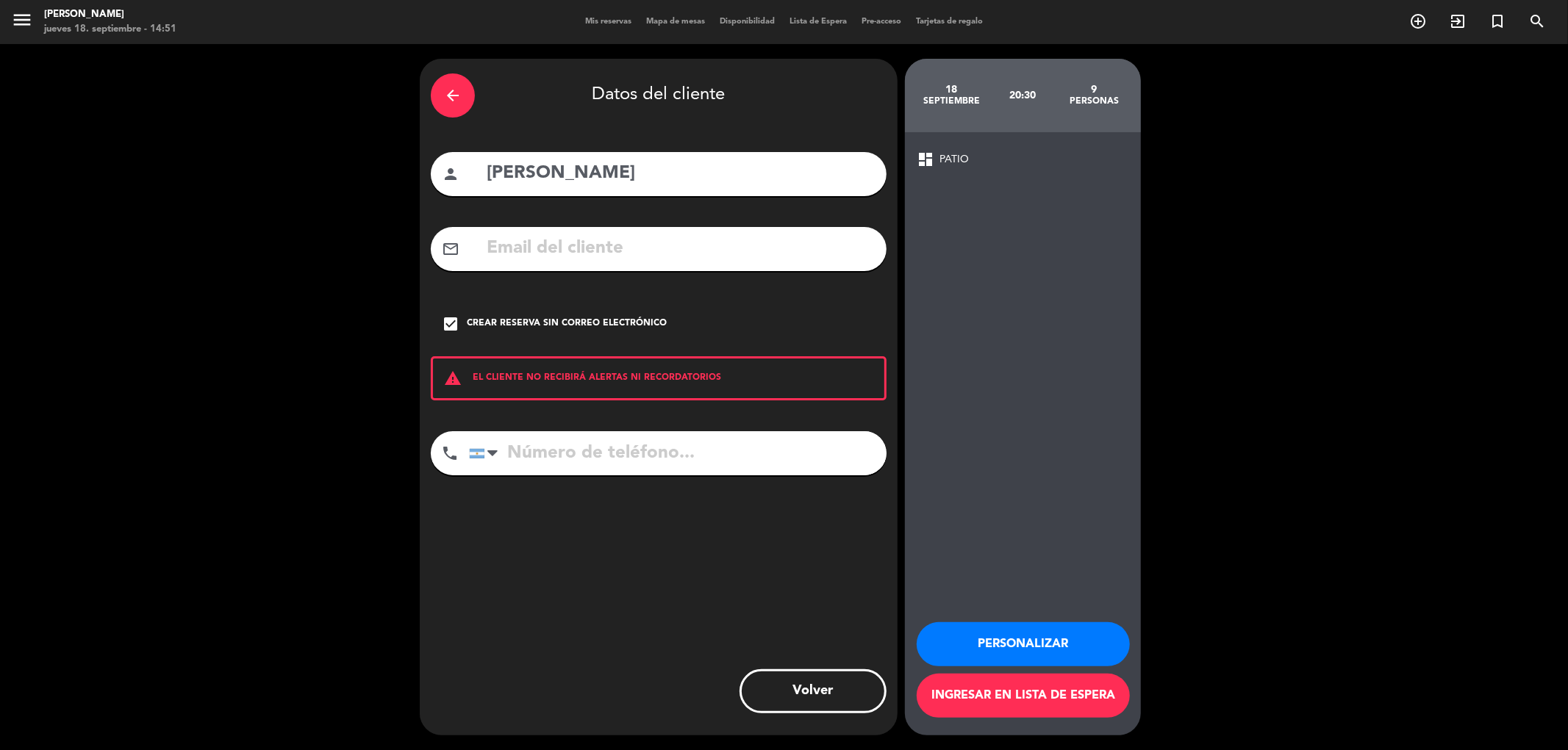
click at [532, 461] on input "tel" at bounding box center [678, 454] width 418 height 44
type input "1157686305"
click at [1024, 644] on button "Personalizar" at bounding box center [1024, 645] width 213 height 44
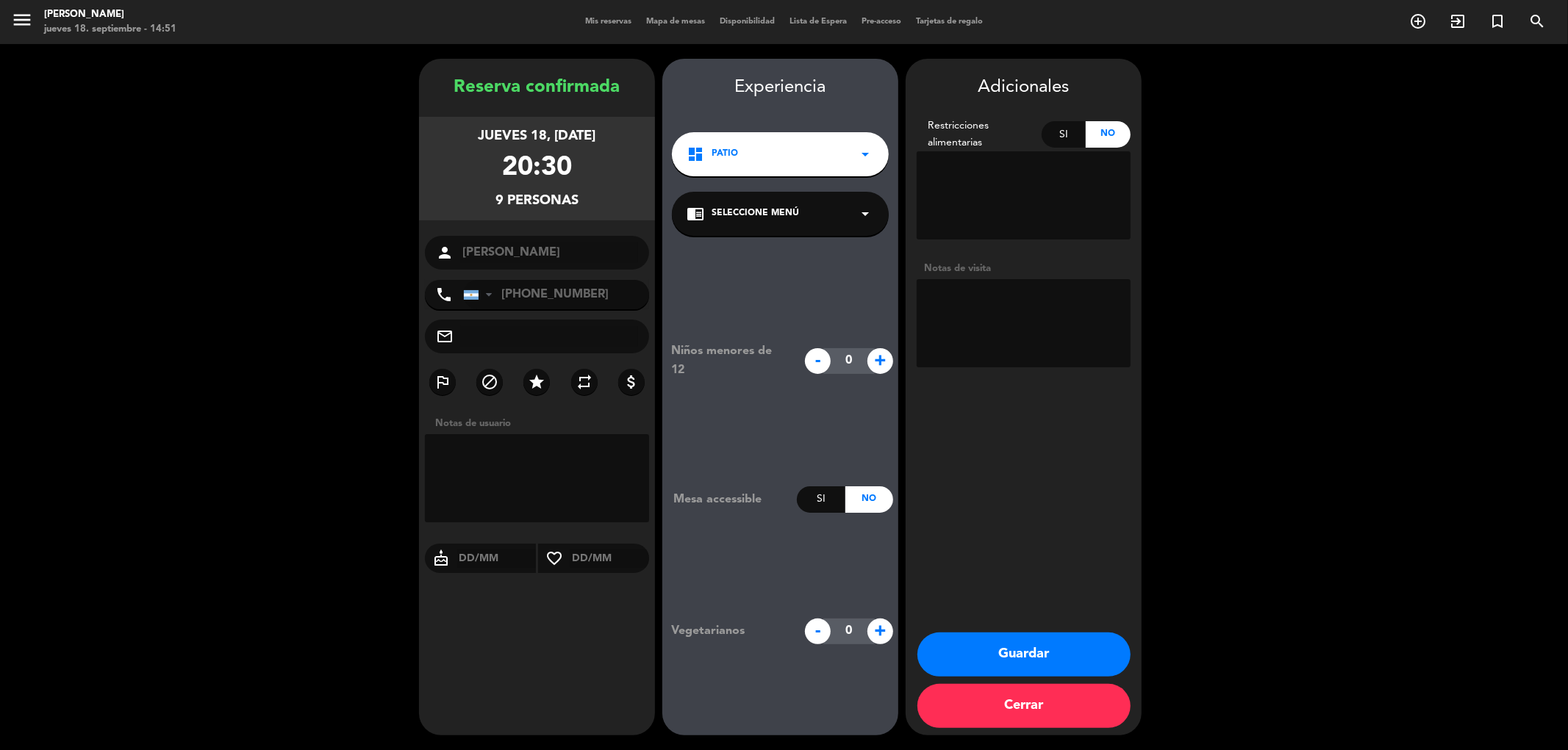
click at [1012, 659] on button "Guardar" at bounding box center [1024, 655] width 213 height 44
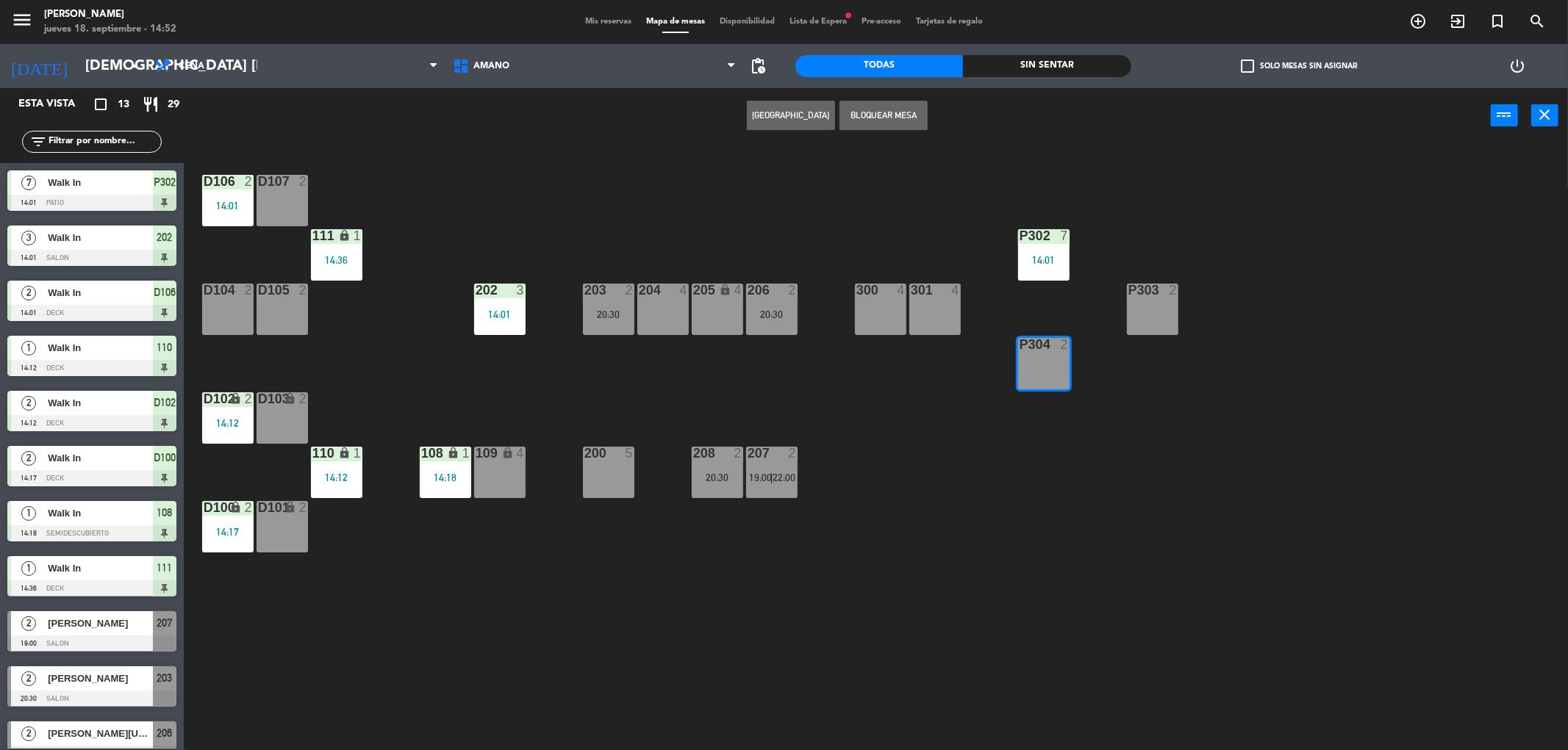
click at [590, 19] on span "Mis reservas" at bounding box center [608, 21] width 61 height 8
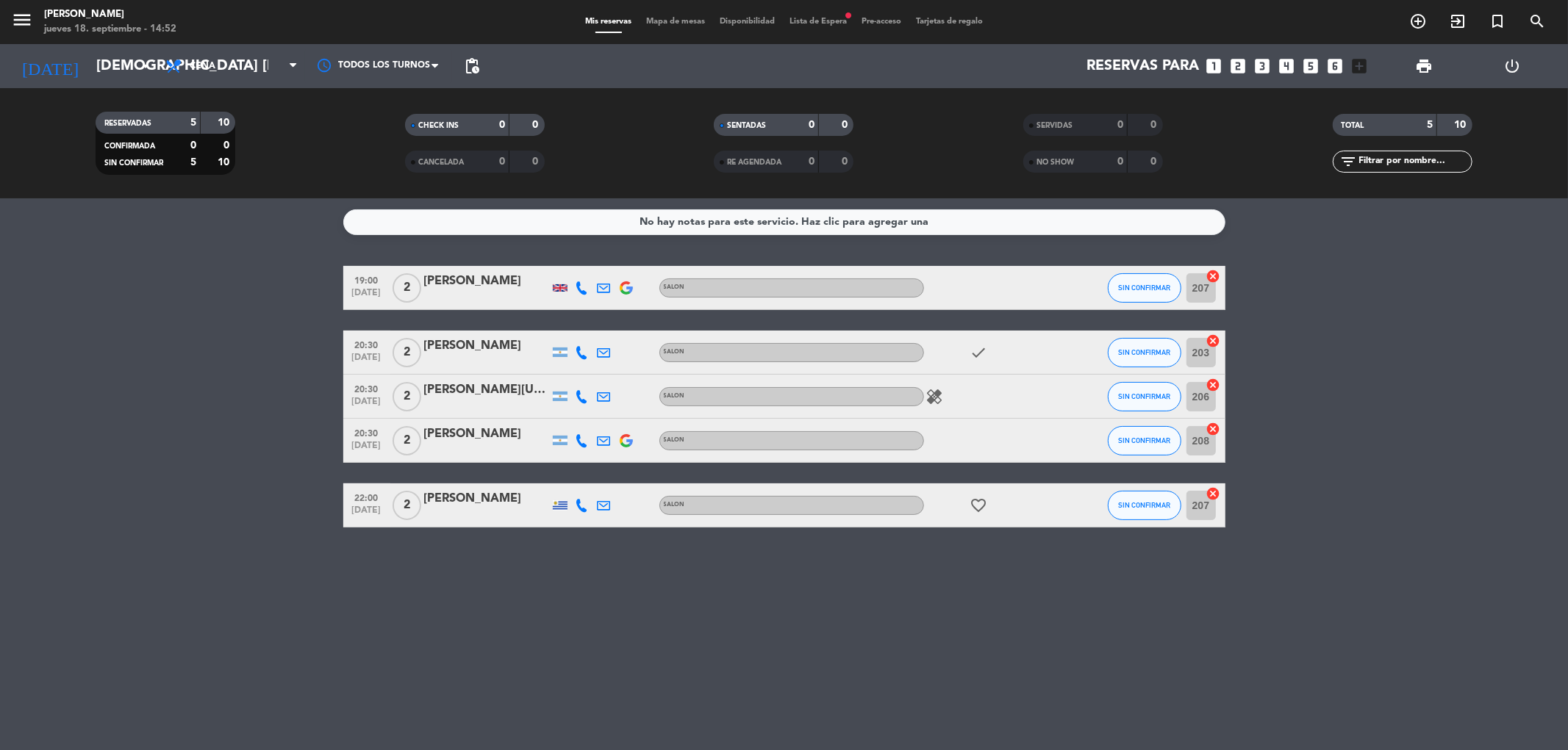
click at [835, 24] on span "Lista de Espera fiber_manual_record" at bounding box center [818, 21] width 72 height 8
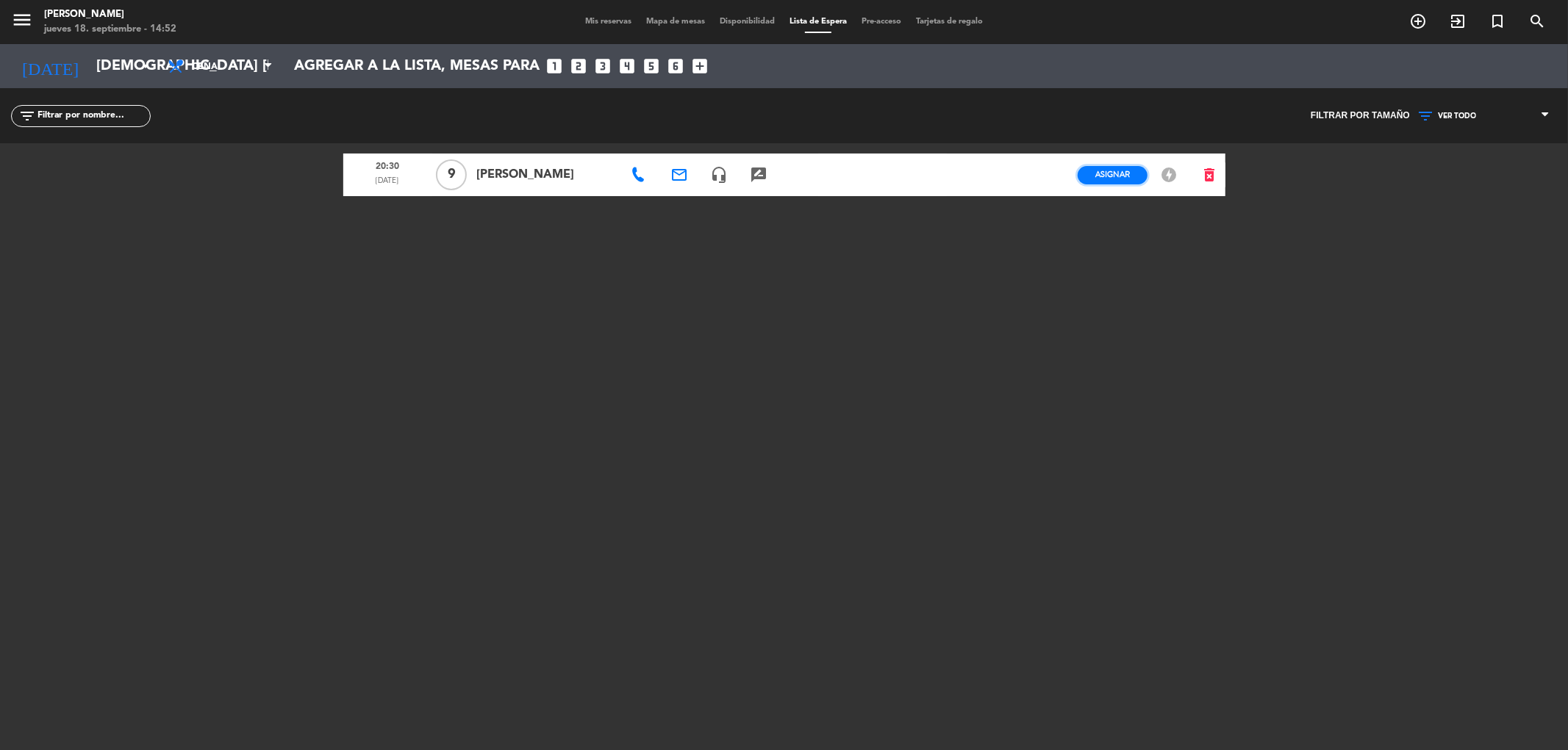
click at [1122, 170] on span "Asignar" at bounding box center [1112, 174] width 35 height 11
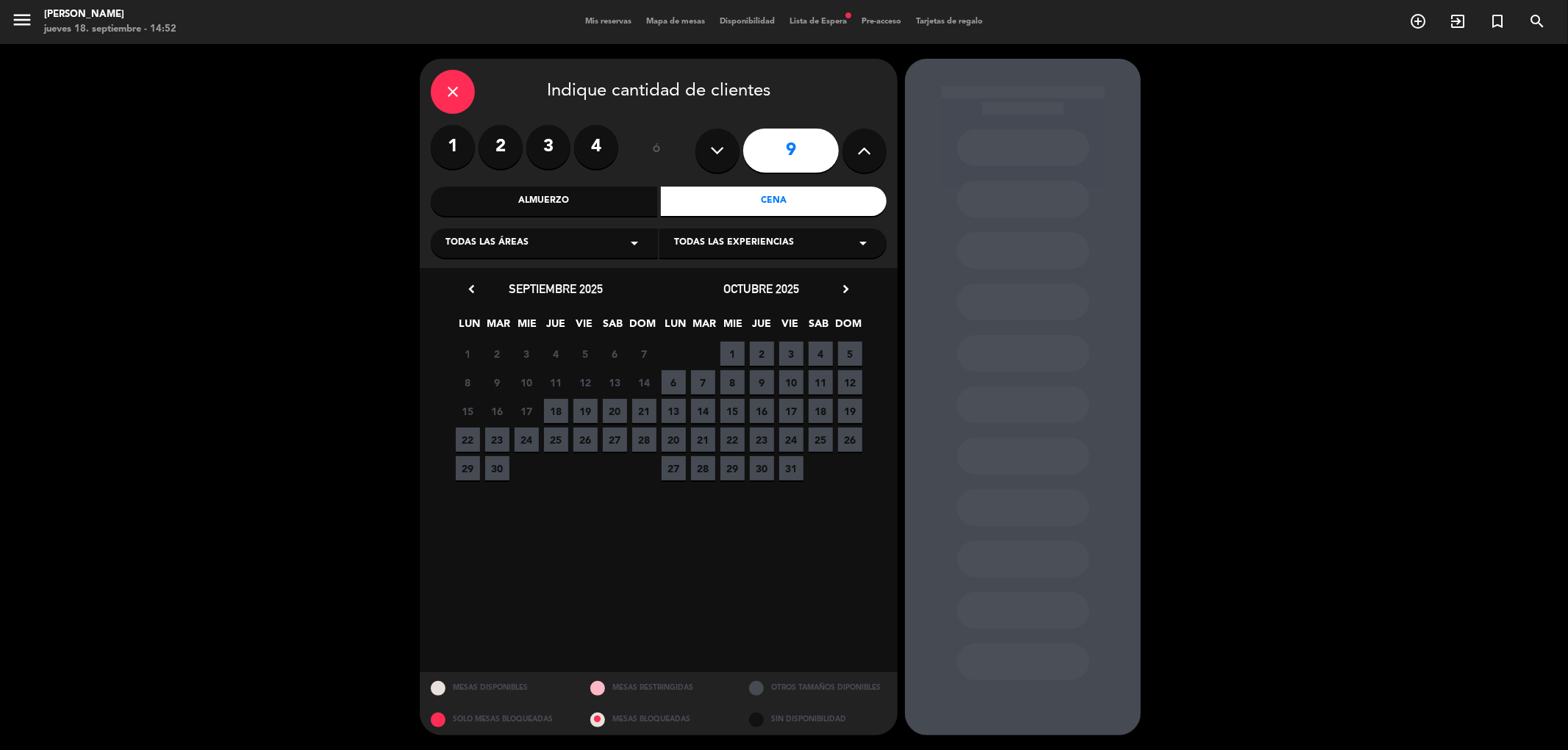
click at [556, 415] on span "18" at bounding box center [556, 411] width 24 height 24
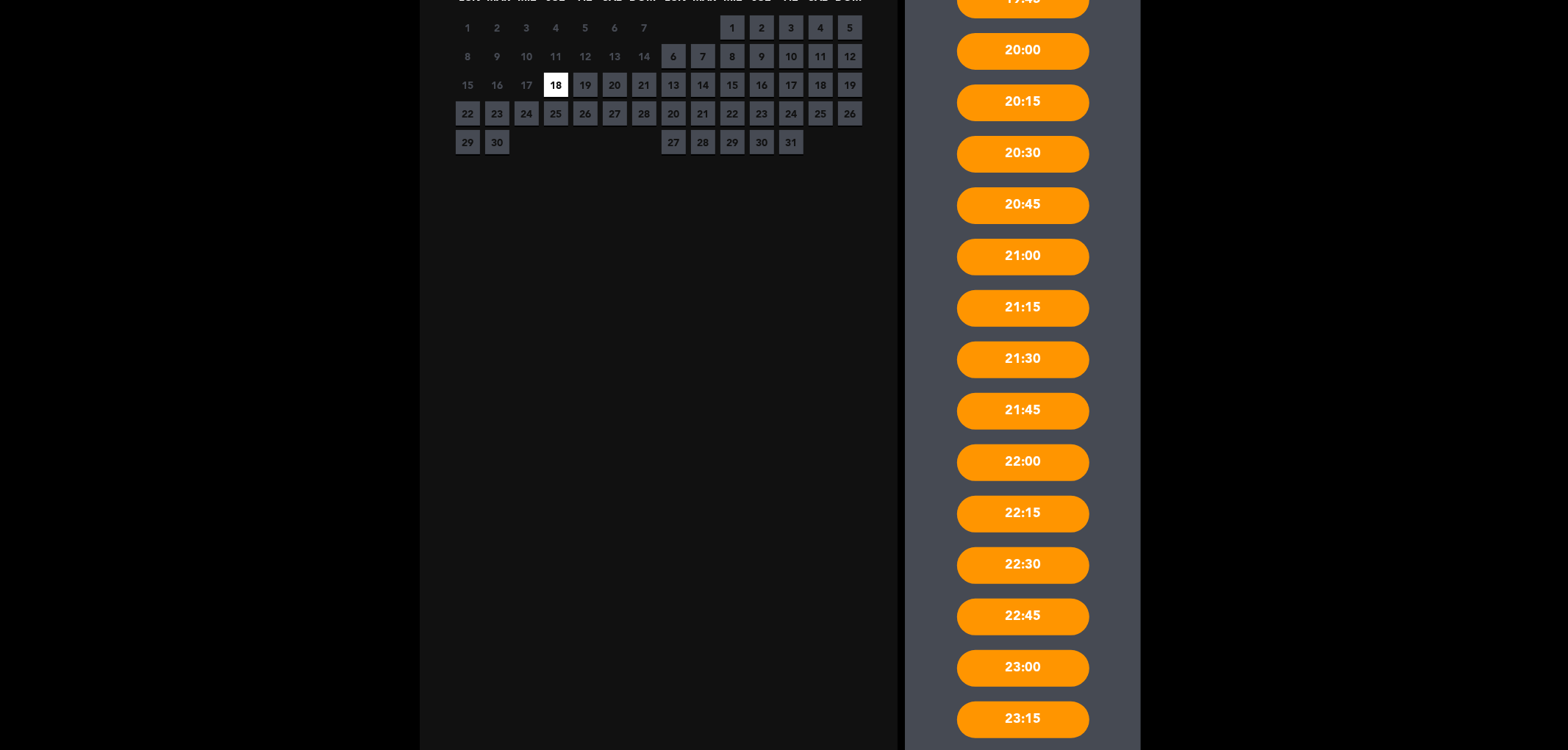
scroll to position [458, 0]
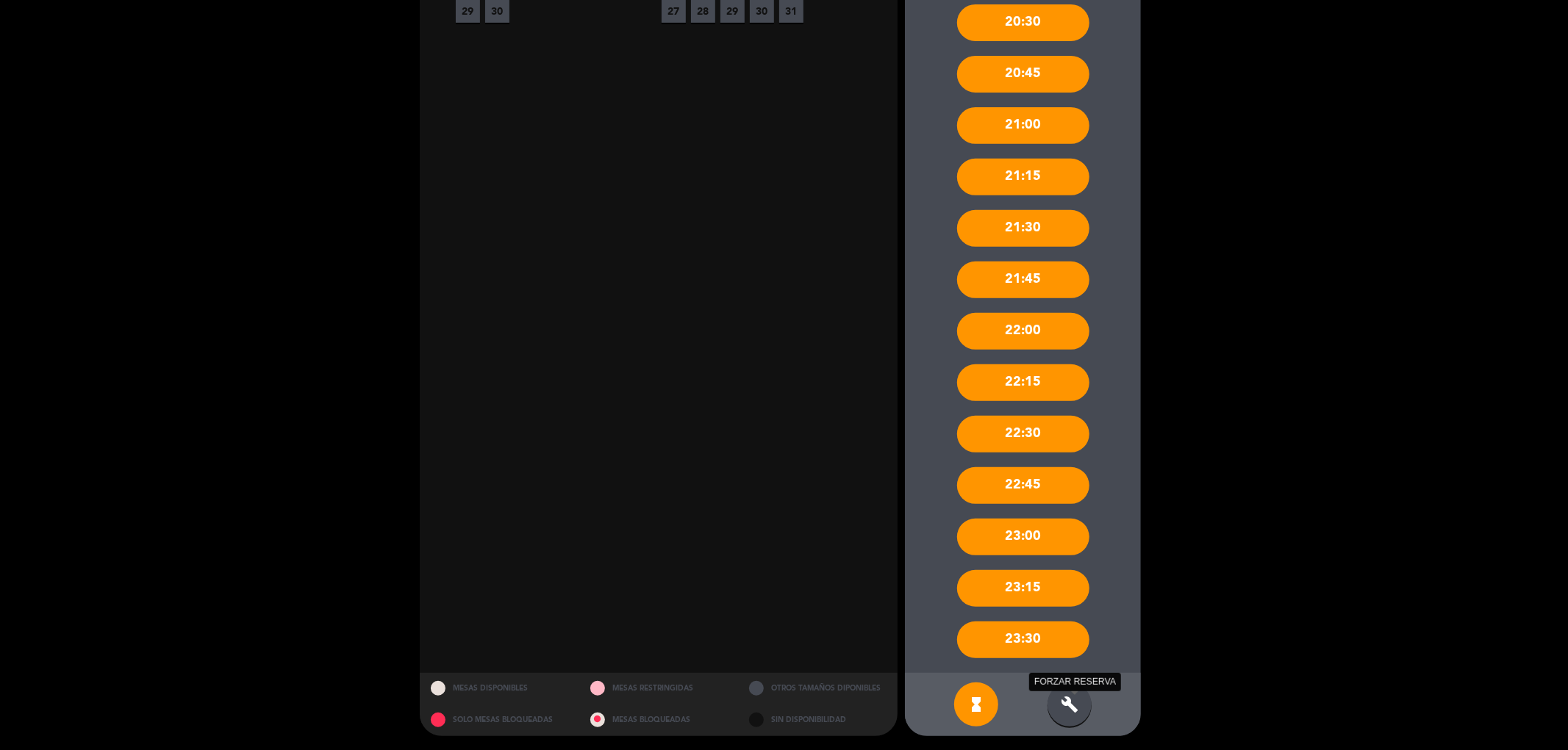
click at [1067, 703] on icon "build" at bounding box center [1070, 705] width 18 height 18
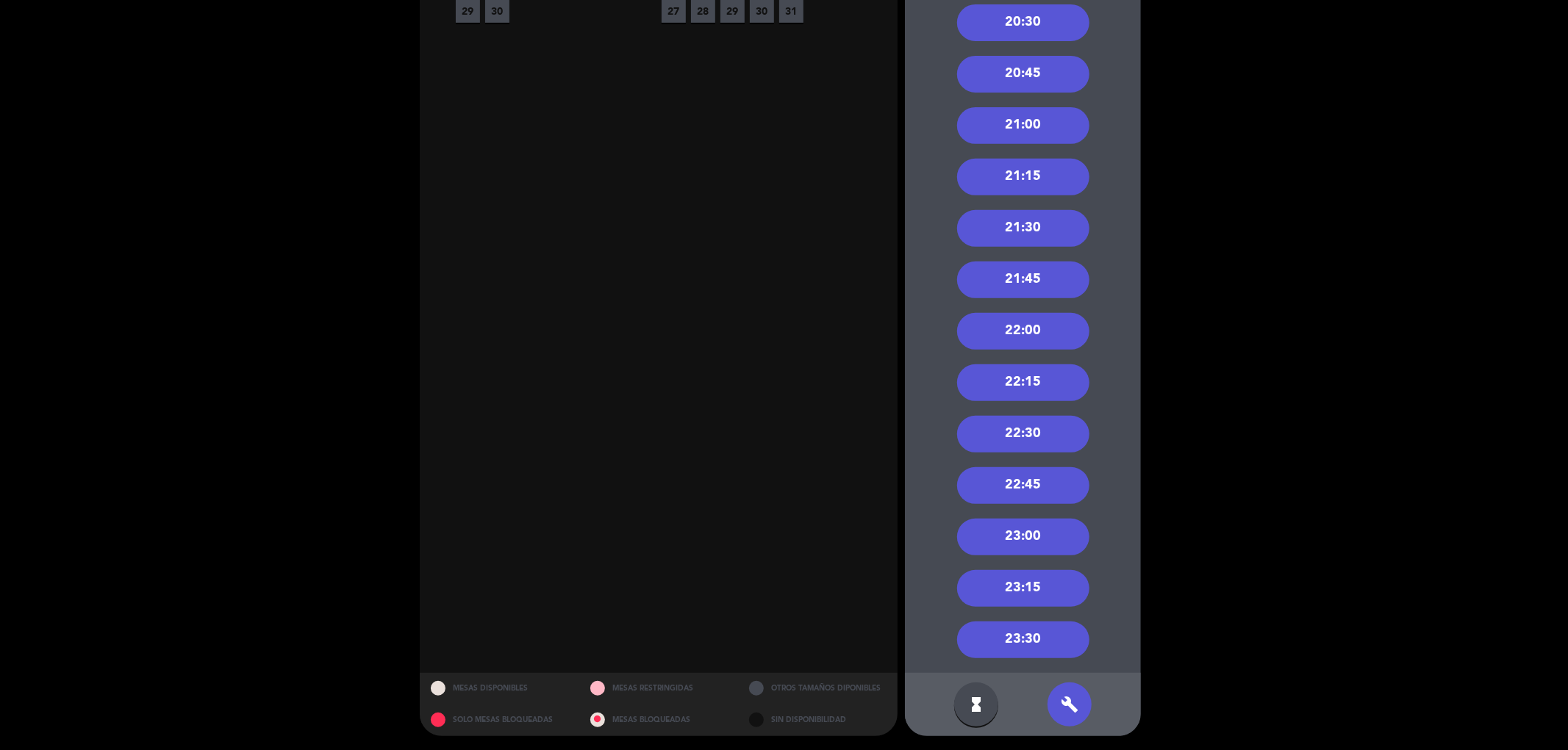
click at [1024, 25] on div "20:30" at bounding box center [1023, 23] width 133 height 37
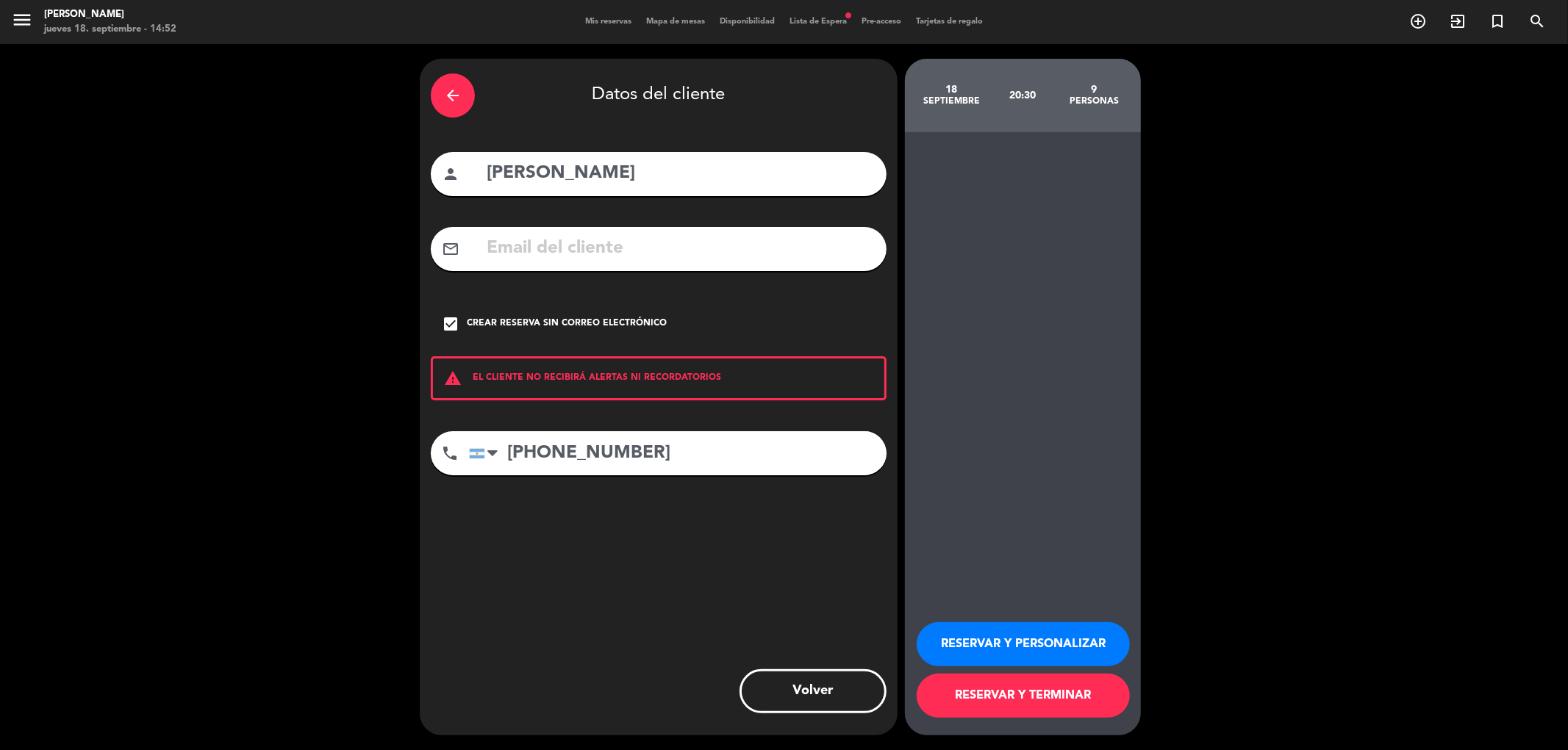
click at [1023, 694] on button "RESERVAR Y TERMINAR" at bounding box center [1024, 696] width 213 height 44
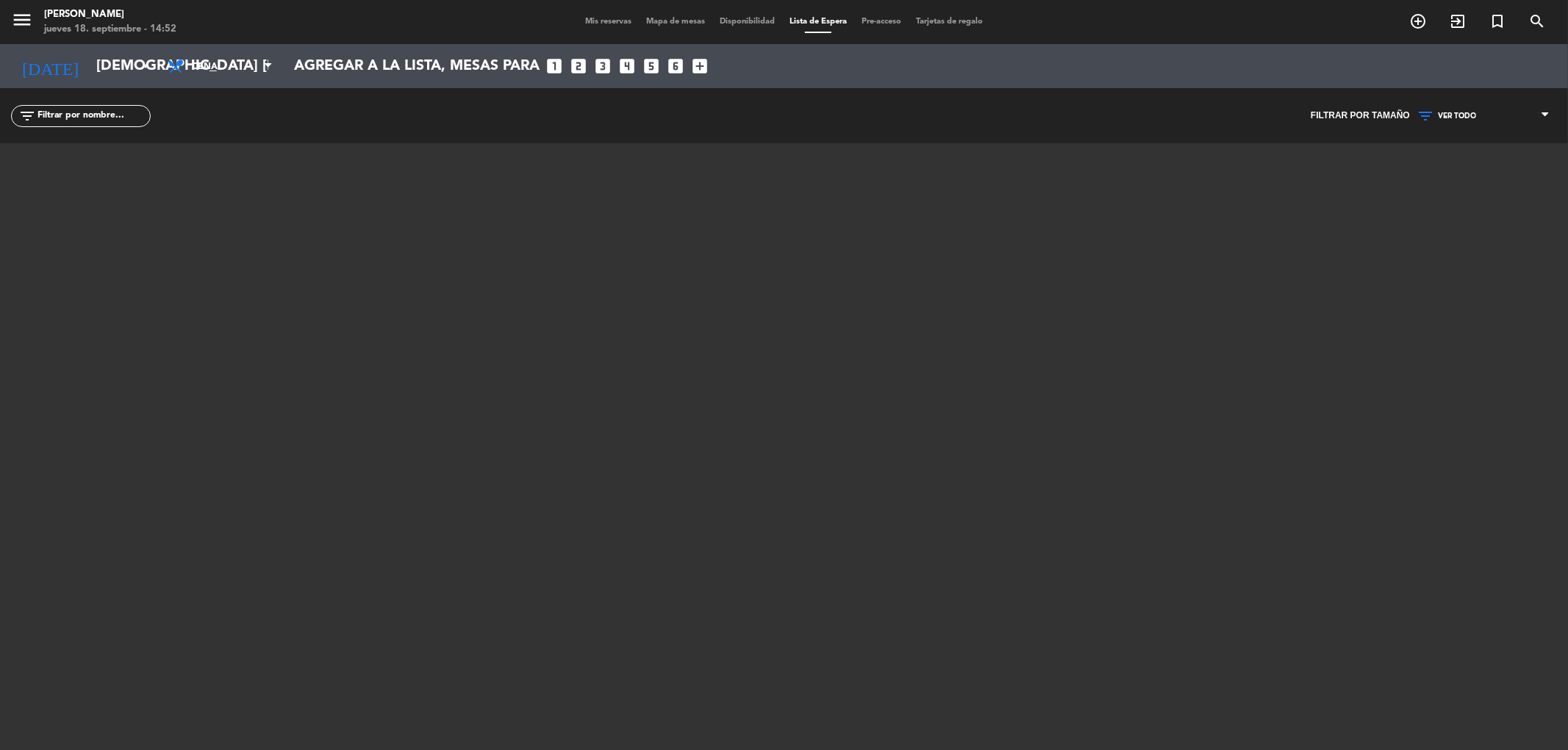
click at [601, 16] on div "Mis reservas Mapa de mesas Disponibilidad Lista de Espera Pre-acceso Tarjetas d…" at bounding box center [784, 22] width 413 height 13
click at [596, 23] on span "Mis reservas" at bounding box center [608, 21] width 61 height 8
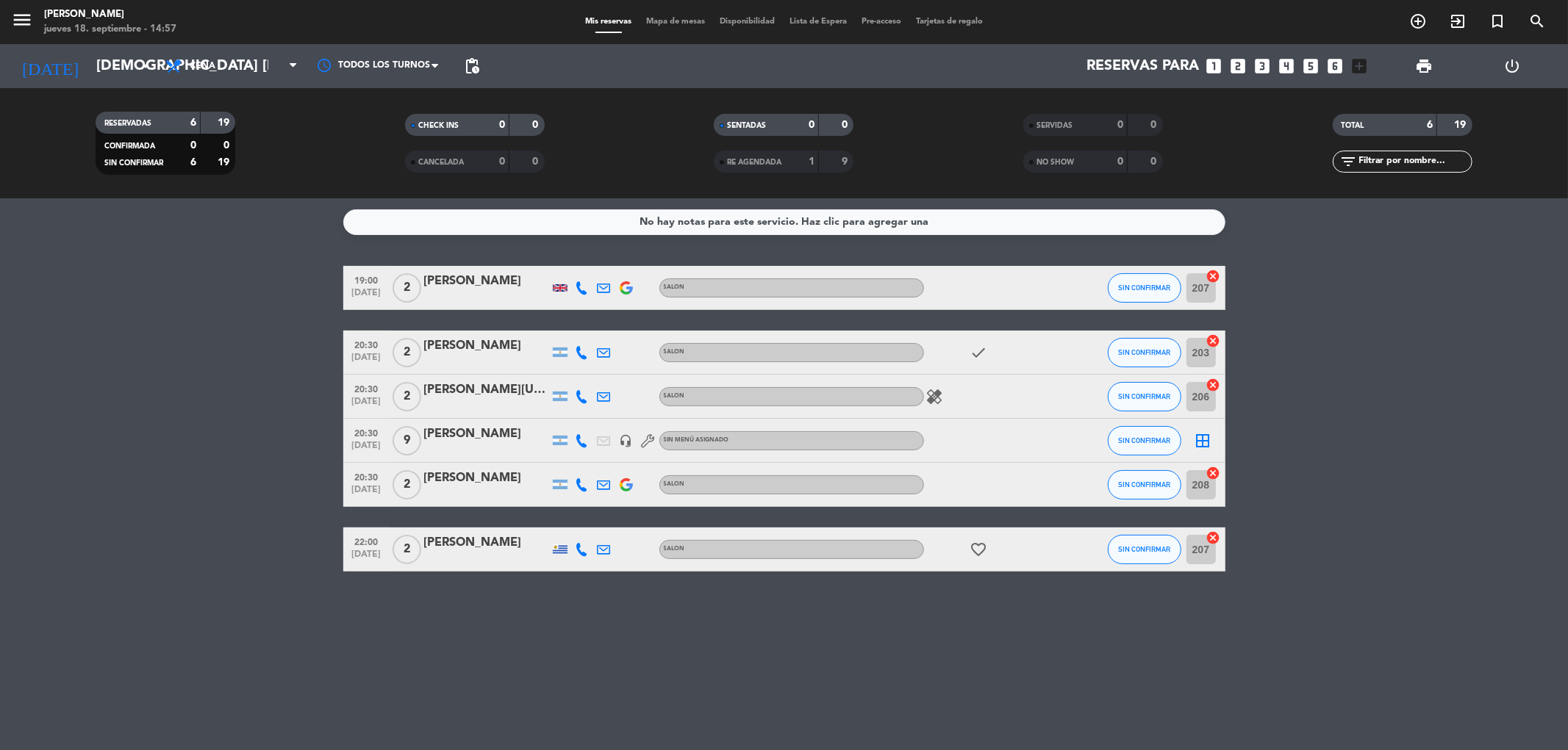
click at [671, 23] on span "Mapa de mesas" at bounding box center [675, 21] width 73 height 8
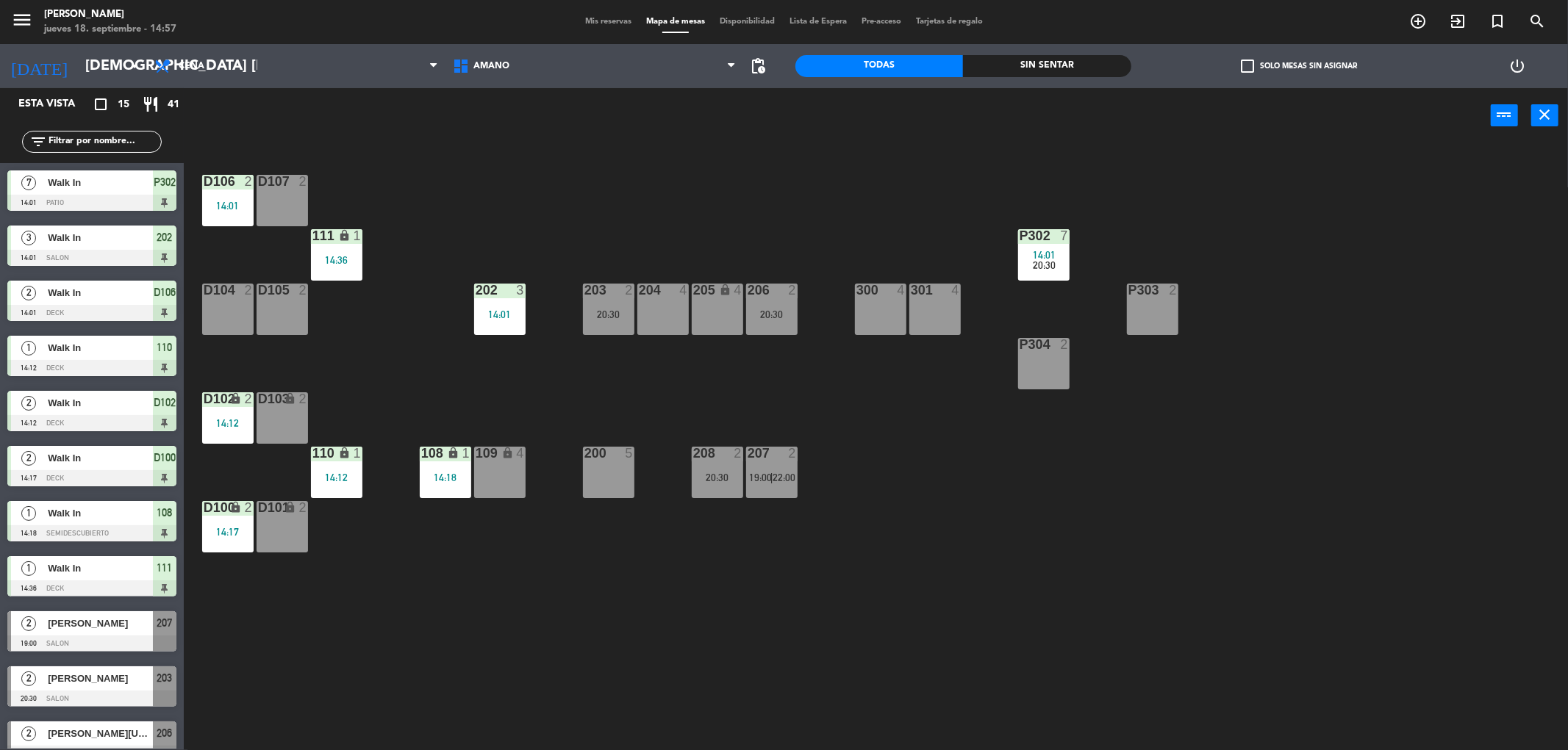
click at [1155, 305] on div "P303 2" at bounding box center [1152, 309] width 51 height 51
click at [895, 113] on button "Bloquear Mesa" at bounding box center [883, 115] width 88 height 30
click at [1042, 361] on div "P304 2" at bounding box center [1044, 364] width 51 height 51
click at [878, 113] on button "Bloquear Mesa" at bounding box center [883, 115] width 88 height 30
click at [604, 21] on span "Mis reservas" at bounding box center [608, 21] width 61 height 8
